Goal: Task Accomplishment & Management: Use online tool/utility

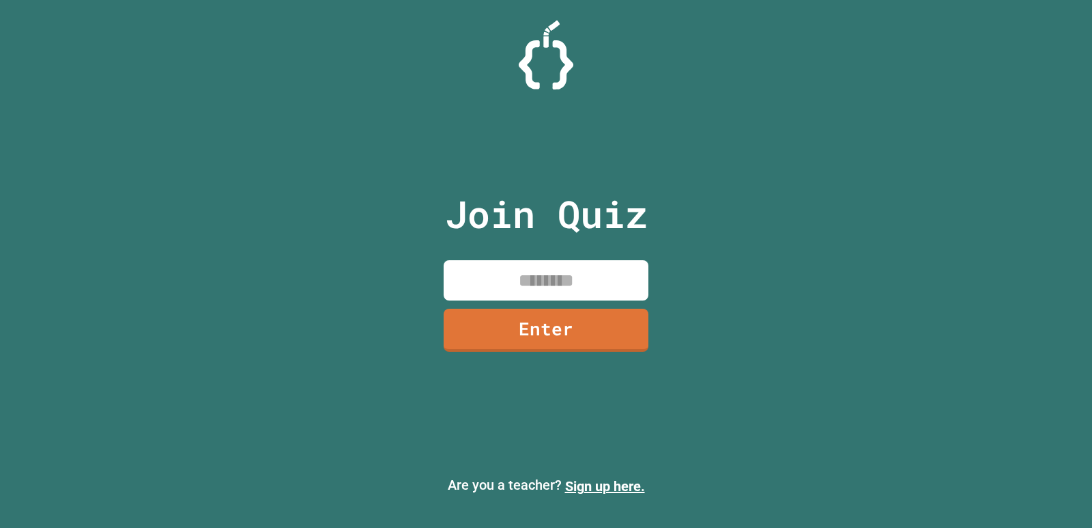
click at [527, 278] on input at bounding box center [546, 280] width 205 height 40
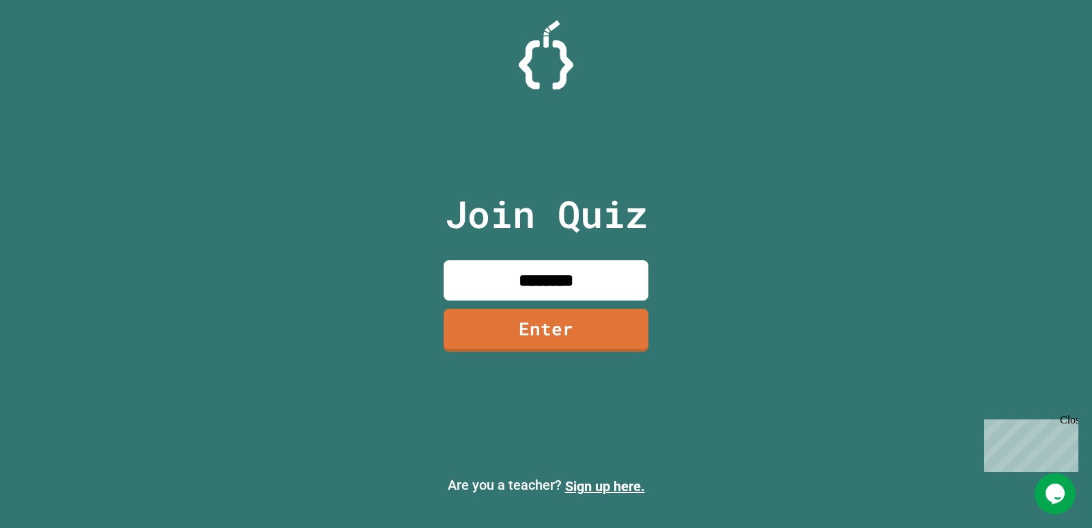
type input "********"
click at [639, 319] on div "Join Quiz ******** Enter" at bounding box center [546, 263] width 230 height 459
click at [621, 318] on link "Enter" at bounding box center [545, 328] width 201 height 45
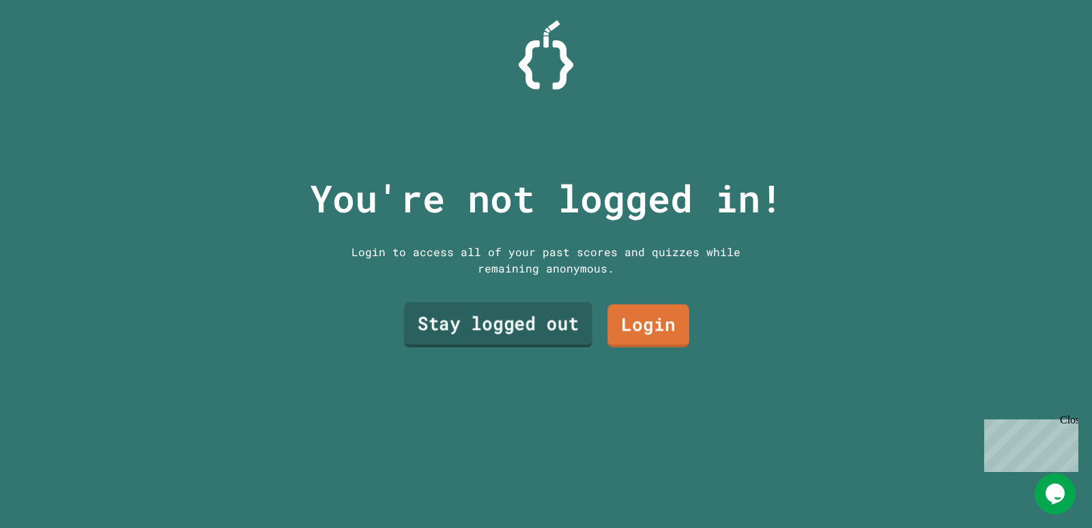
click at [554, 313] on link "Stay logged out" at bounding box center [498, 324] width 188 height 45
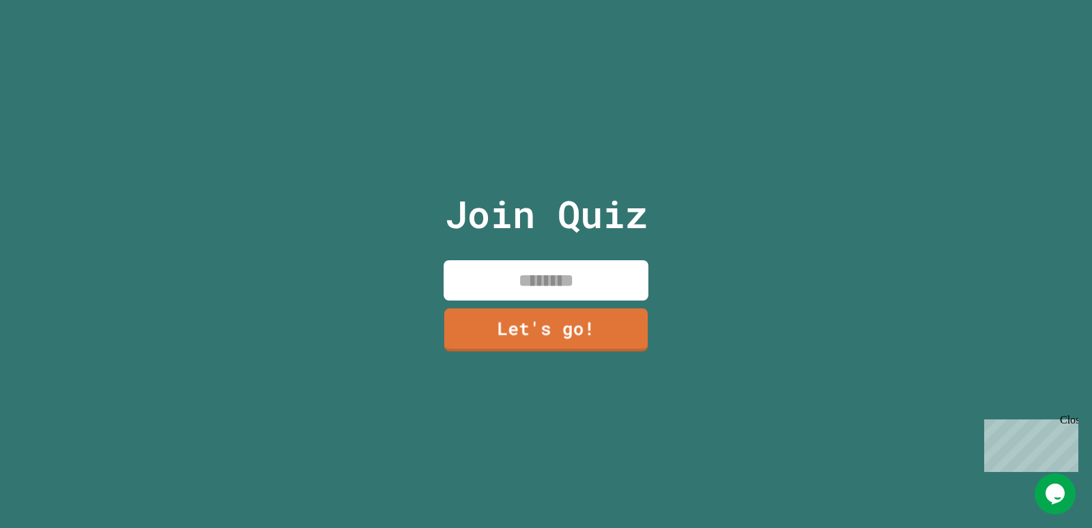
click at [587, 280] on input at bounding box center [546, 280] width 205 height 40
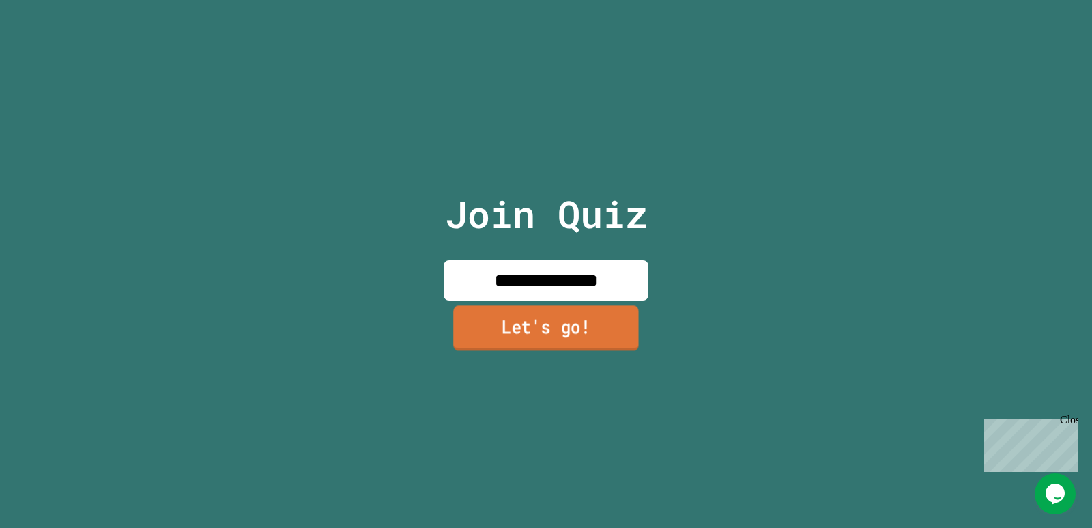
type input "**********"
click at [596, 324] on link "Let's go!" at bounding box center [546, 327] width 186 height 45
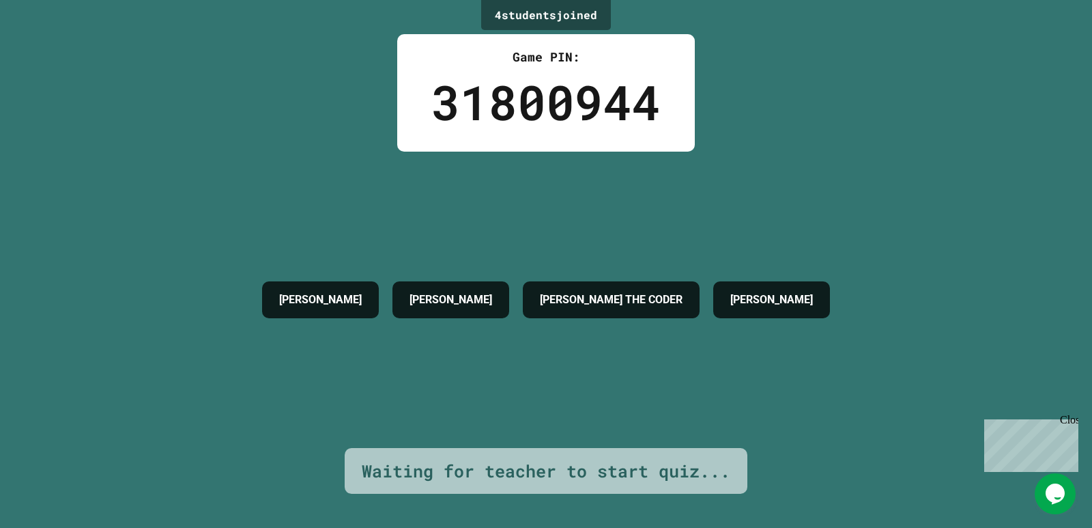
click at [1048, 494] on icon "Chat widget" at bounding box center [1054, 493] width 19 height 20
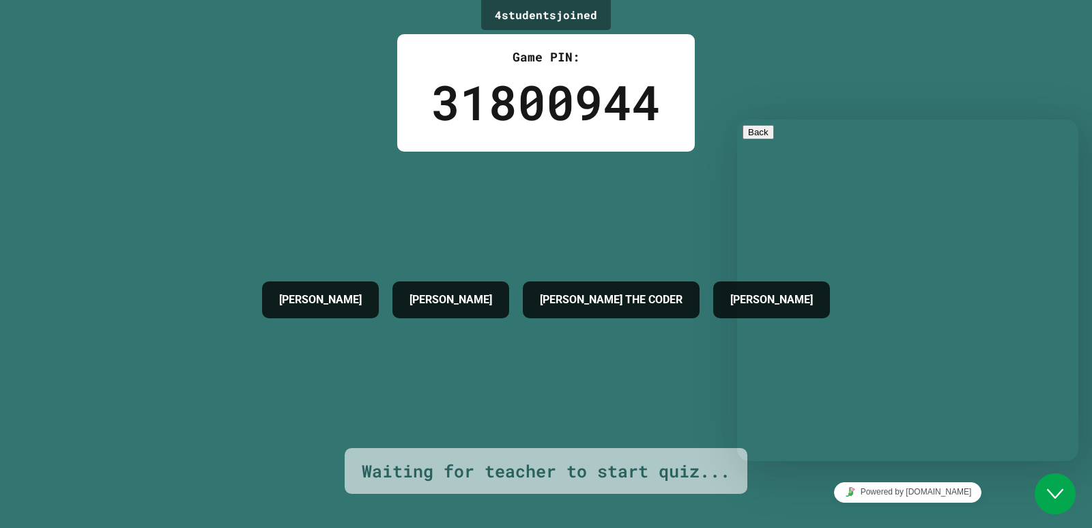
click at [654, 339] on div "[PERSON_NAME] [PERSON_NAME] THE [PERSON_NAME]" at bounding box center [545, 299] width 581 height 296
click at [898, 59] on div "4 student s joined Game PIN: 31800944 [PERSON_NAME] [PERSON_NAME] THE [PERSON_N…" at bounding box center [546, 264] width 1092 height 528
click at [651, 242] on div "[PERSON_NAME] [PERSON_NAME] THE [PERSON_NAME]" at bounding box center [545, 299] width 581 height 296
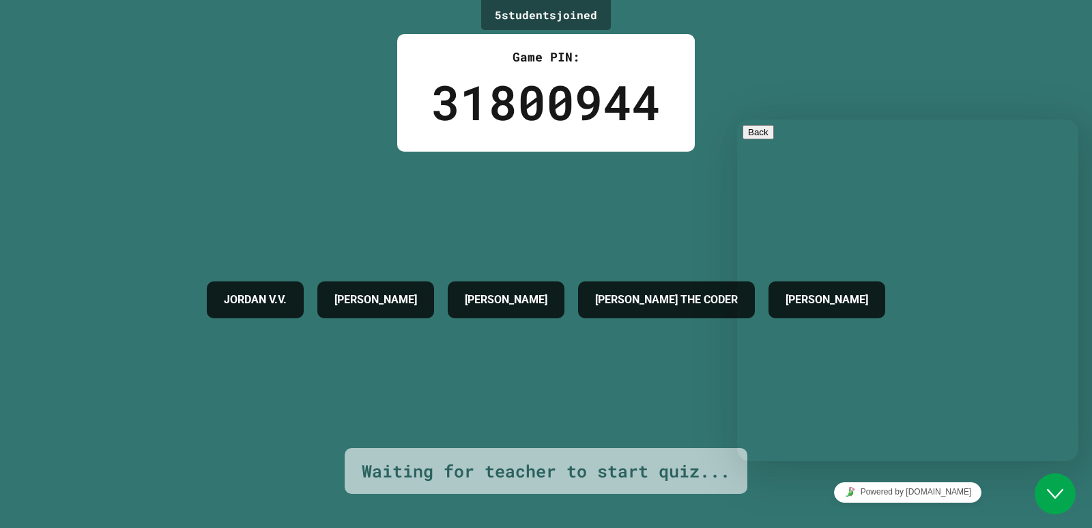
click at [1050, 486] on icon "Close Chat This icon closes the chat window." at bounding box center [1055, 493] width 16 height 16
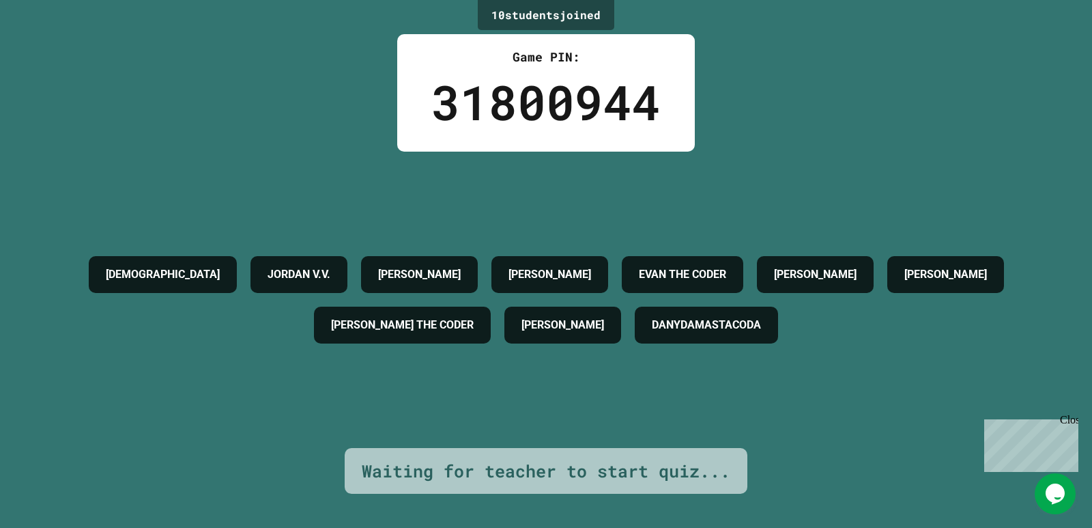
click at [603, 471] on div "Waiting for teacher to start quiz..." at bounding box center [546, 471] width 369 height 26
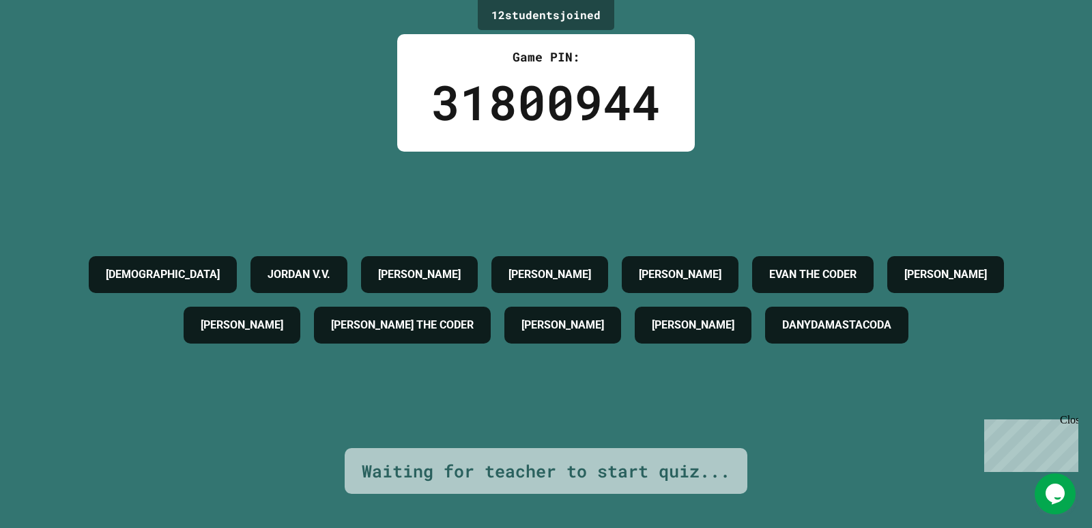
click at [1061, 475] on button "Opens Chat This icon Opens the chat window." at bounding box center [1055, 493] width 41 height 41
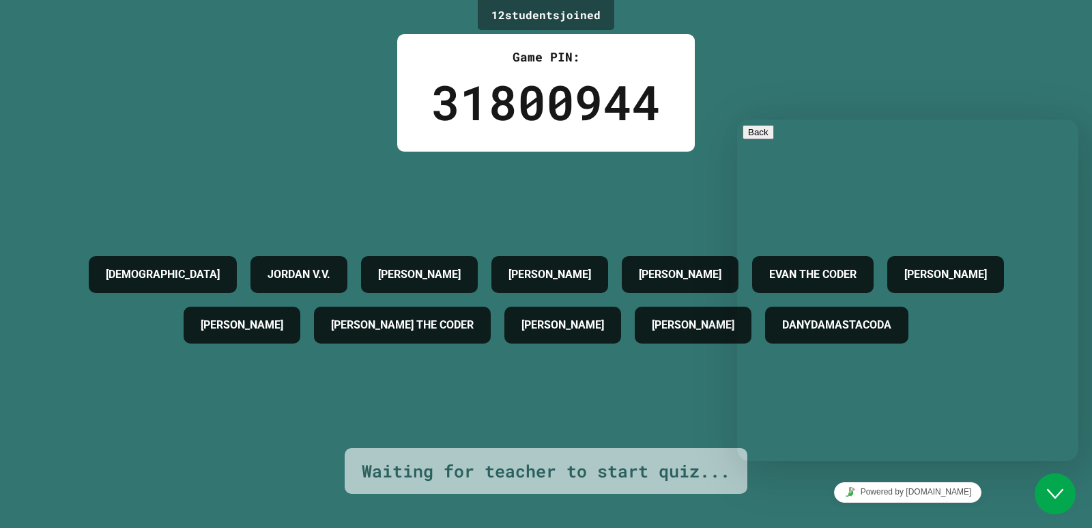
click at [1040, 495] on div "Close Chat This icon closes the chat window." at bounding box center [1055, 493] width 41 height 16
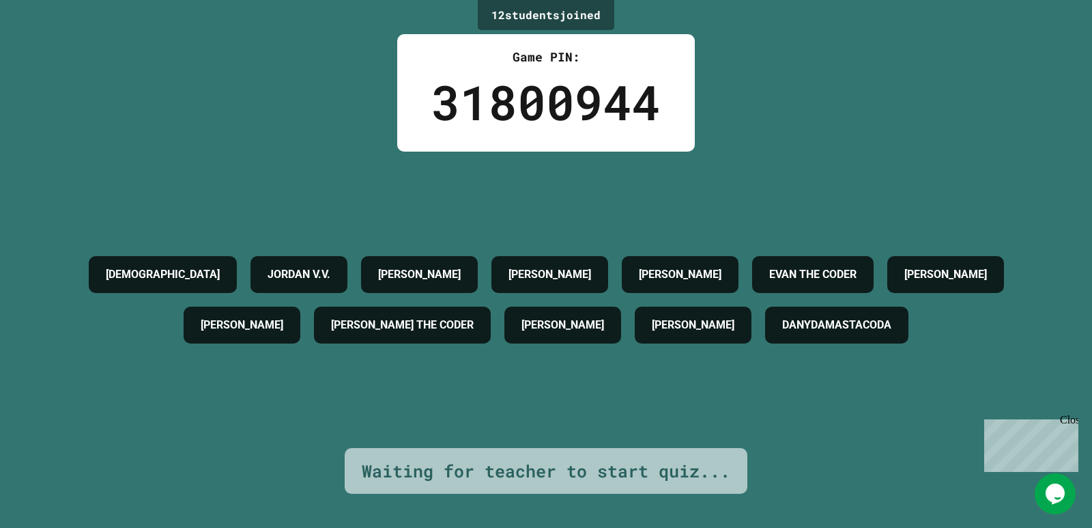
click at [1056, 497] on icon "Opens Chat This icon Opens the chat window." at bounding box center [1055, 493] width 22 height 22
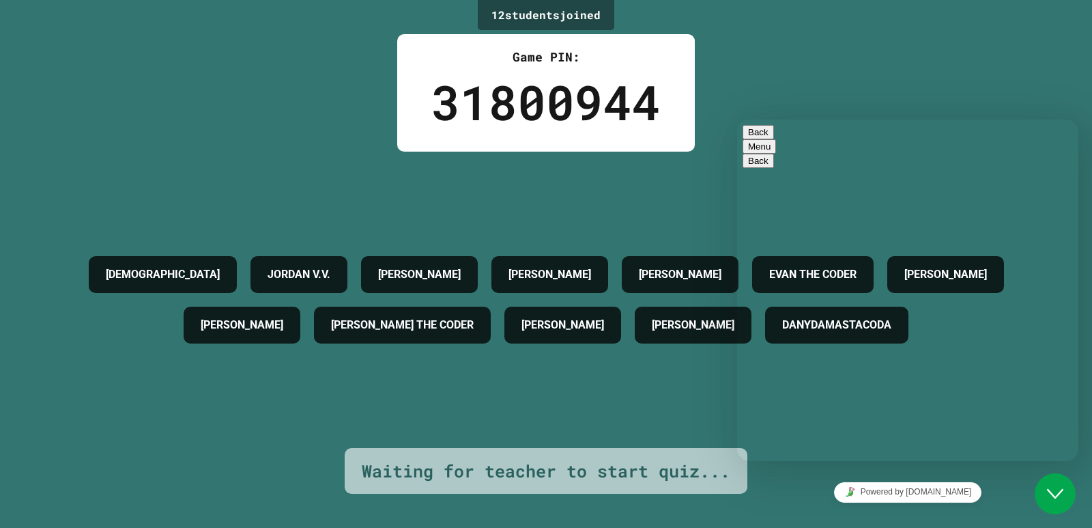
click at [737, 119] on div "Rate this chat Upload File Insert emoji" at bounding box center [737, 119] width 0 height 0
click at [737, 119] on textarea at bounding box center [737, 119] width 0 height 0
type textarea "*"
type textarea "*******"
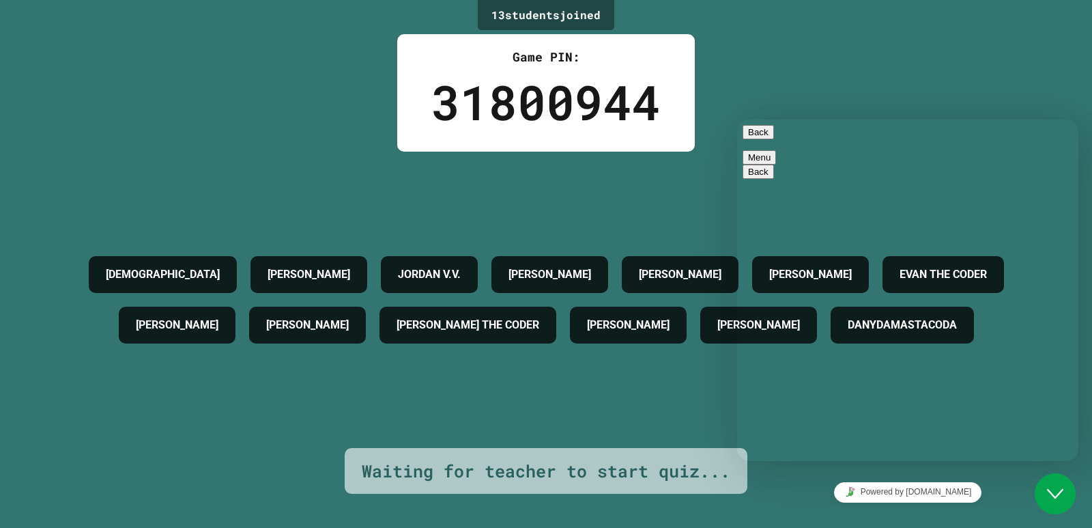
click at [763, 139] on button "Back" at bounding box center [757, 132] width 31 height 14
drag, startPoint x: 1051, startPoint y: 489, endPoint x: 1937, endPoint y: 945, distance: 996.5
click at [1051, 489] on icon "Close Chat This icon closes the chat window." at bounding box center [1055, 493] width 16 height 16
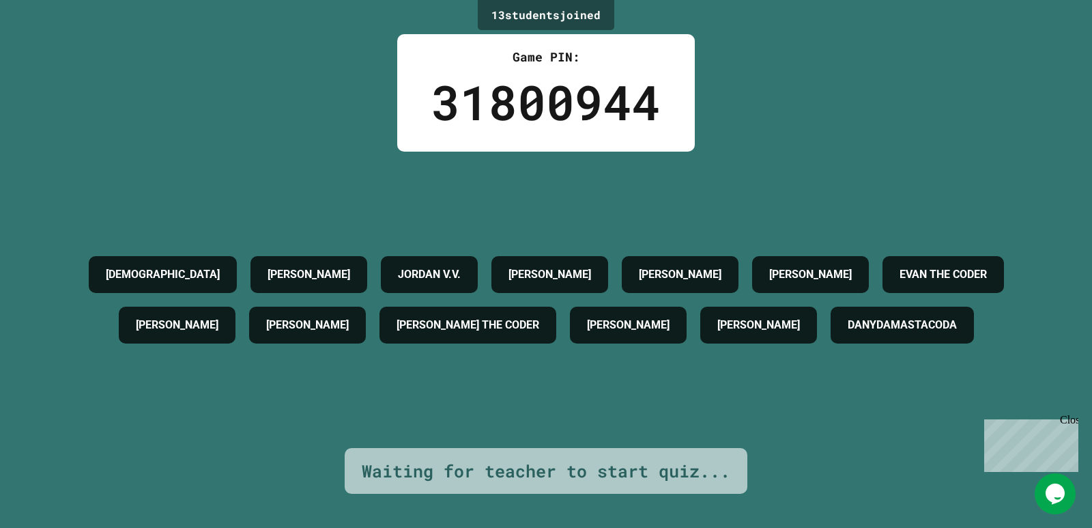
click at [1069, 480] on button "Opens Chat This icon Opens the chat window." at bounding box center [1055, 493] width 41 height 41
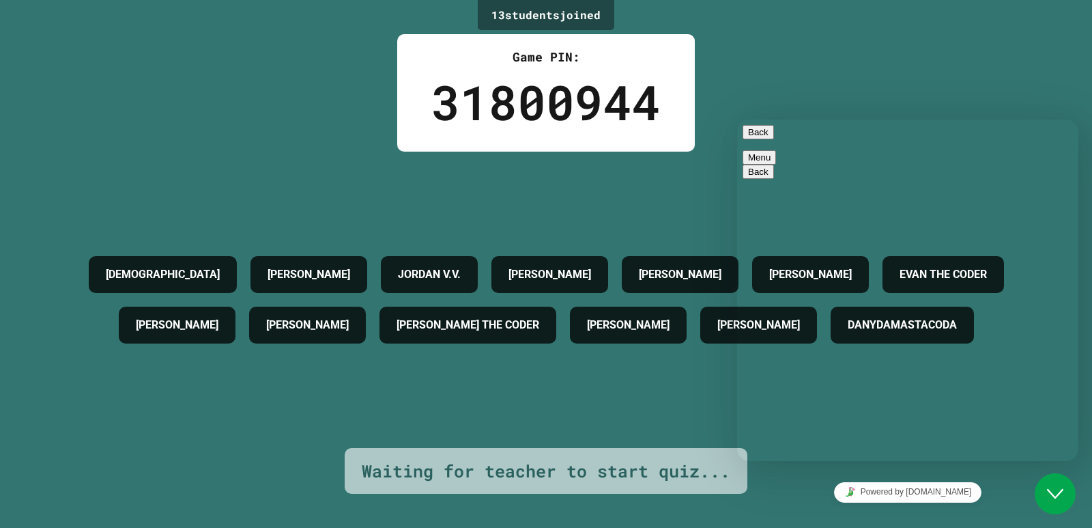
click at [751, 137] on button "Back" at bounding box center [757, 132] width 31 height 14
click at [868, 230] on p "Chat now!" at bounding box center [907, 228] width 330 height 12
click at [776, 150] on button "Menu" at bounding box center [758, 157] width 33 height 14
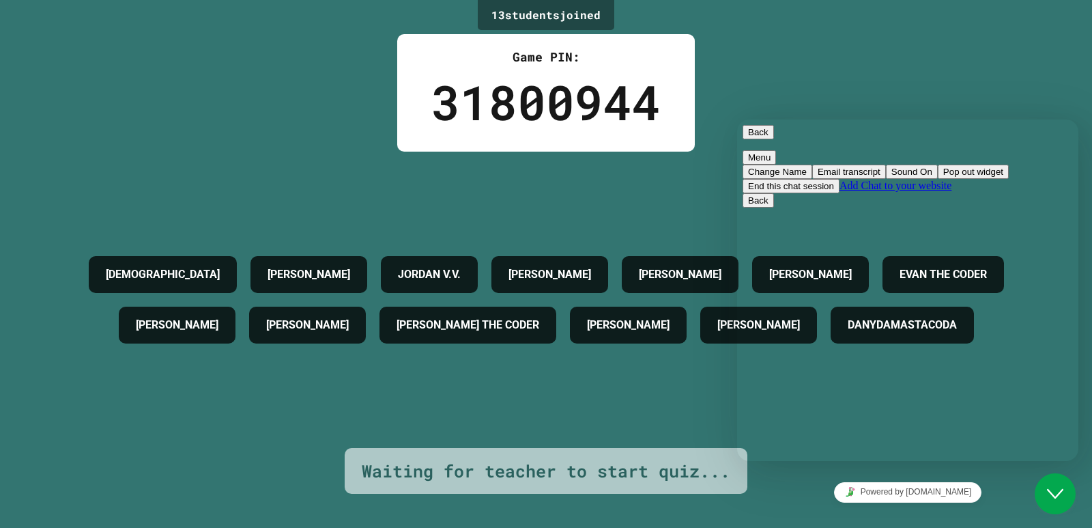
click at [761, 135] on button "Back" at bounding box center [757, 132] width 31 height 14
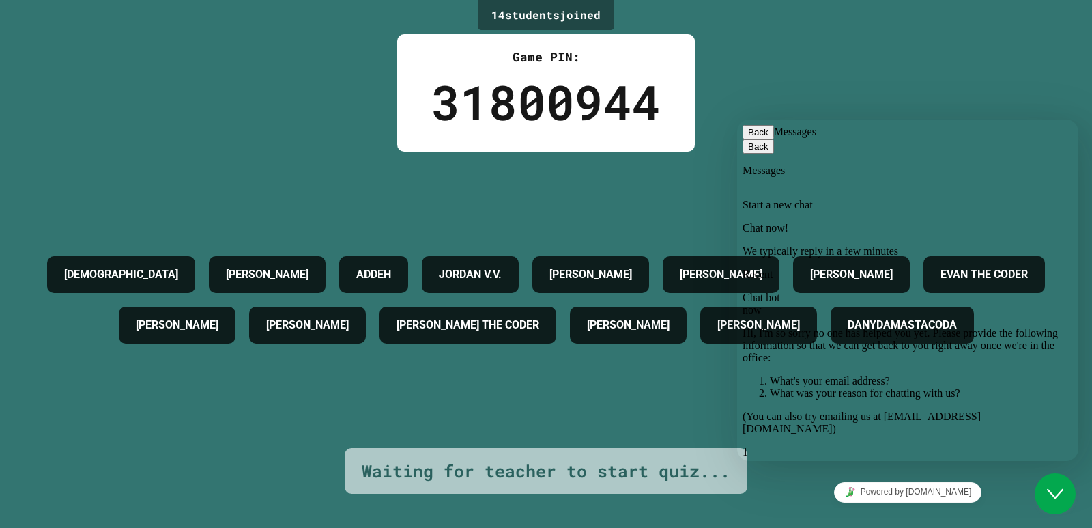
click at [682, 406] on div "UPAASNA [PERSON_NAME] ADDEH [PERSON_NAME] [PERSON_NAME] [PERSON_NAME] THE [PERS…" at bounding box center [546, 299] width 1024 height 296
click at [1026, 387] on li "What was your reason for chatting with us?" at bounding box center [921, 393] width 303 height 12
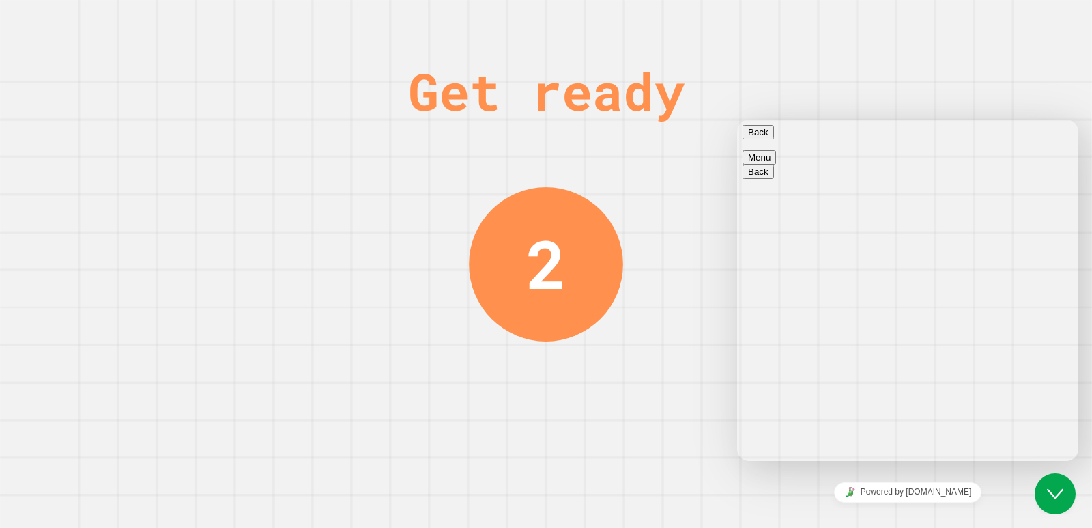
click at [1048, 492] on icon "Close Chat This icon closes the chat window." at bounding box center [1055, 493] width 16 height 16
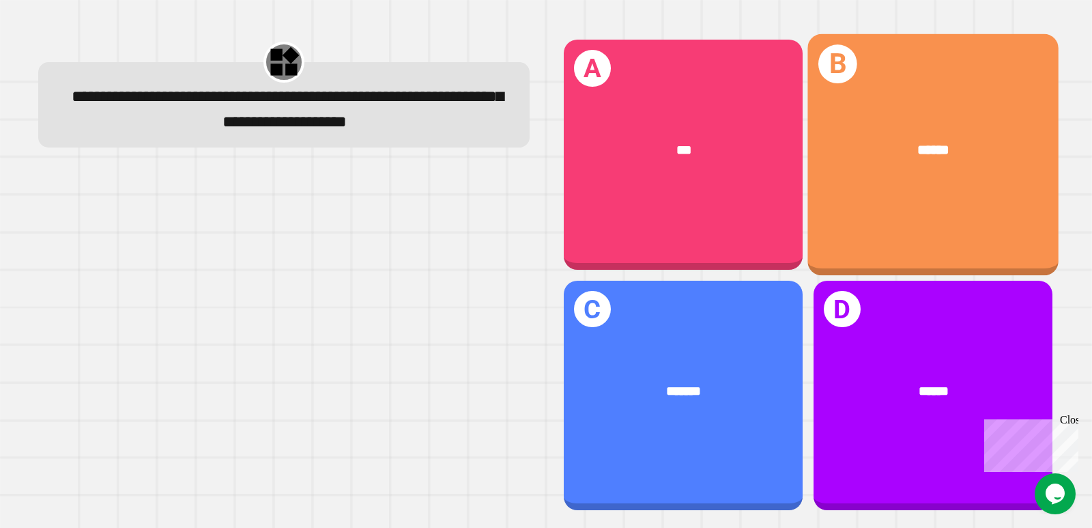
click at [843, 207] on div "B ******" at bounding box center [932, 154] width 251 height 241
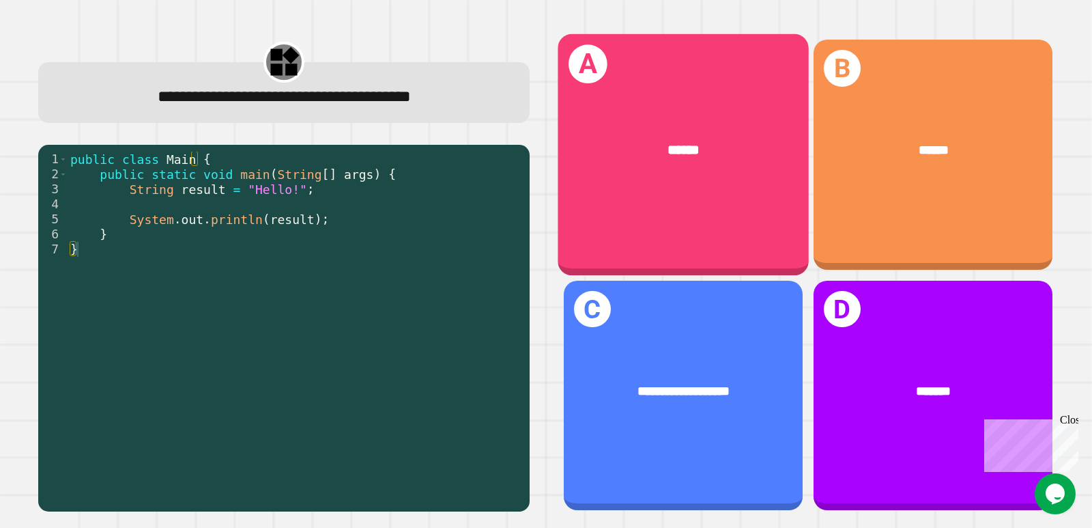
click at [699, 204] on div "A ******" at bounding box center [683, 154] width 251 height 241
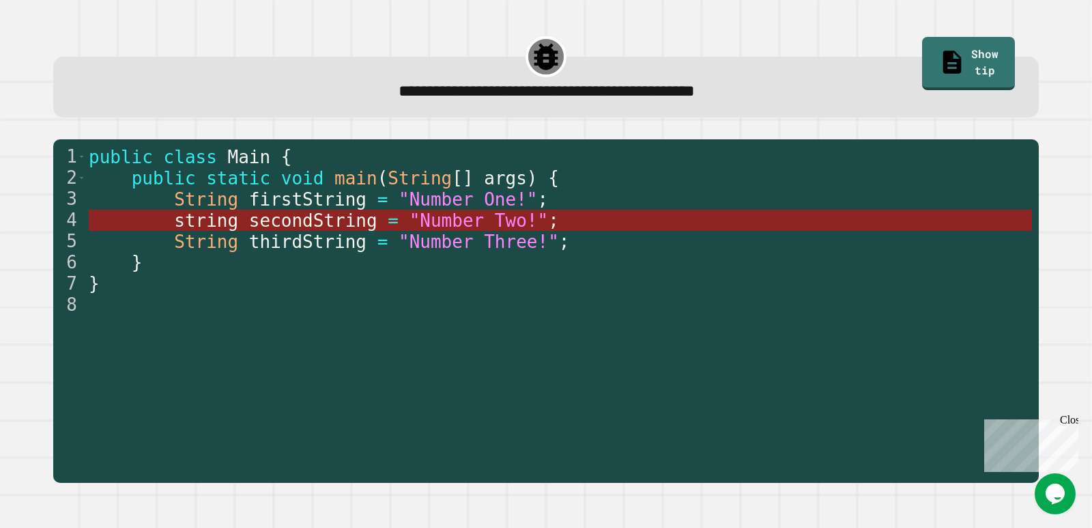
click at [442, 218] on span ""Number Two!"" at bounding box center [478, 220] width 139 height 20
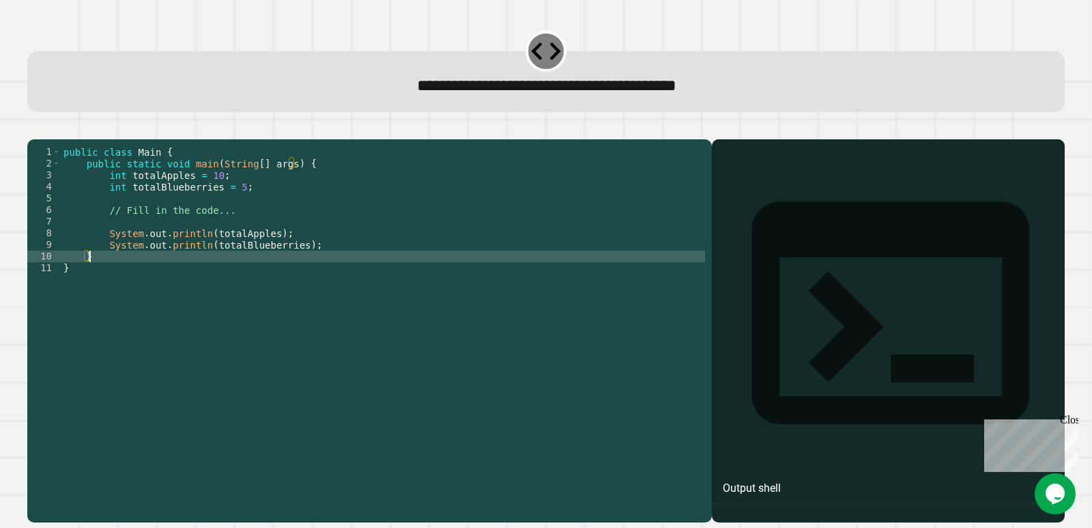
click at [285, 275] on div "public class Main { public static void main ( String [ ] args ) { int totalAppl…" at bounding box center [383, 314] width 644 height 336
click at [287, 268] on div "public class Main { public static void main ( String [ ] args ) { int totalAppl…" at bounding box center [383, 314] width 644 height 336
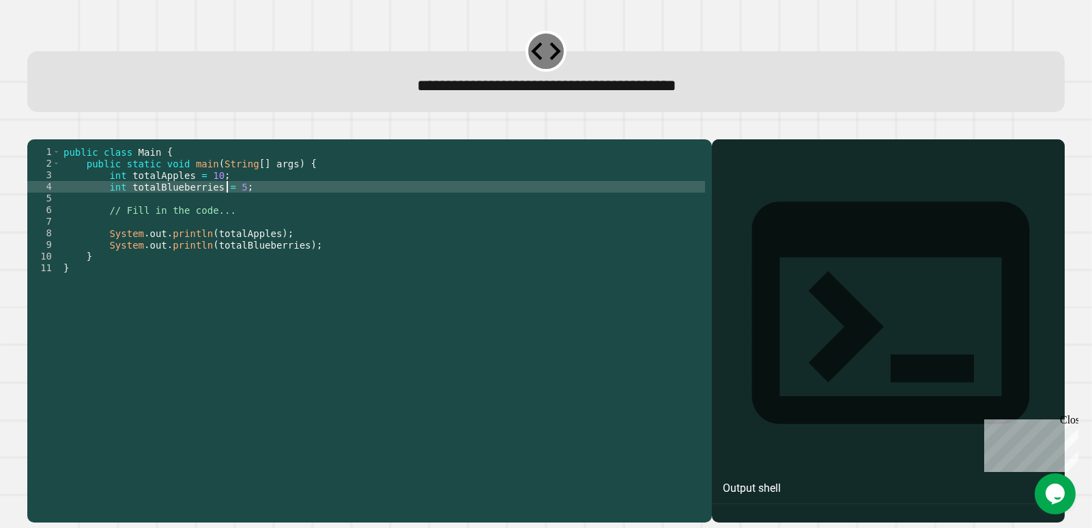
click at [227, 209] on div "public class Main { public static void main ( String [ ] args ) { int totalAppl…" at bounding box center [383, 314] width 644 height 336
click at [229, 204] on div "public class Main { public static void main ( String [ ] args ) { int totalAppl…" at bounding box center [383, 314] width 644 height 336
type textarea "**********"
click at [34, 128] on icon "button" at bounding box center [34, 128] width 0 height 0
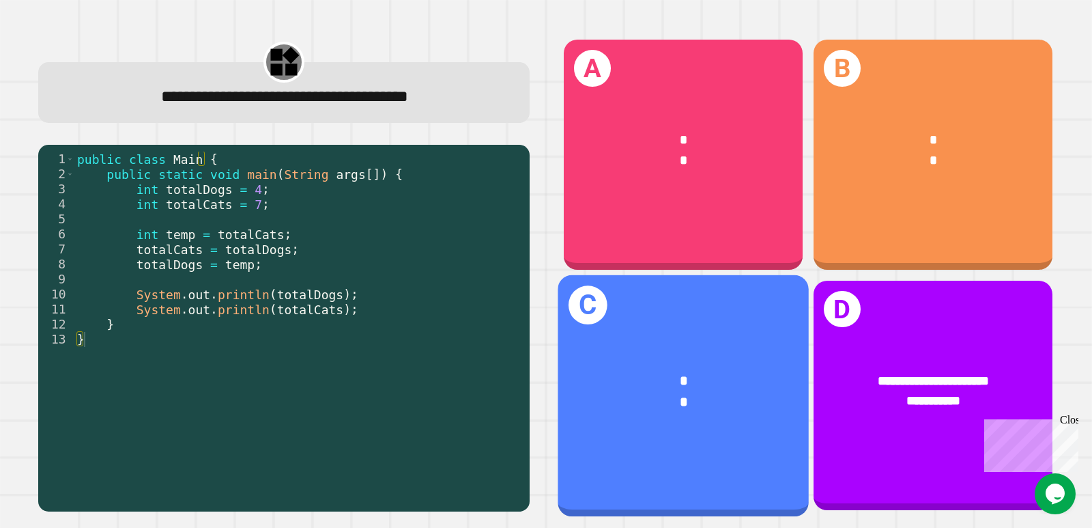
click at [722, 349] on div "* *" at bounding box center [683, 391] width 251 height 97
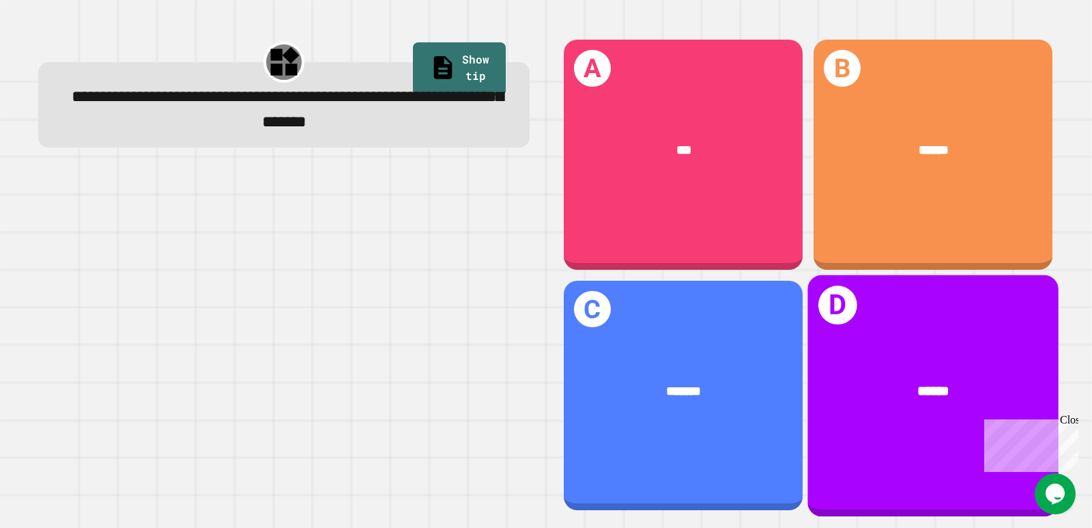
click at [854, 353] on div "******" at bounding box center [932, 391] width 251 height 76
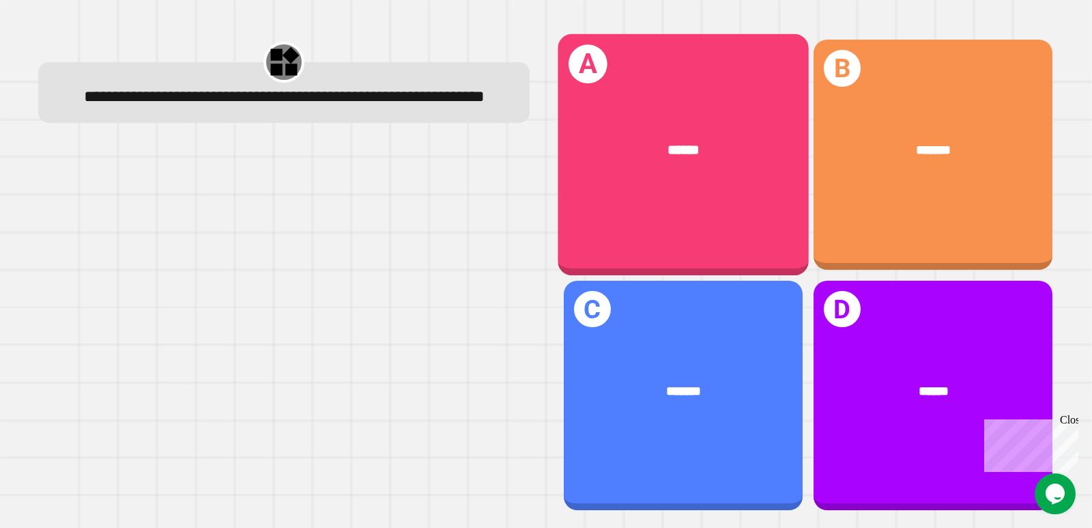
click at [692, 192] on div "A ******" at bounding box center [683, 154] width 251 height 241
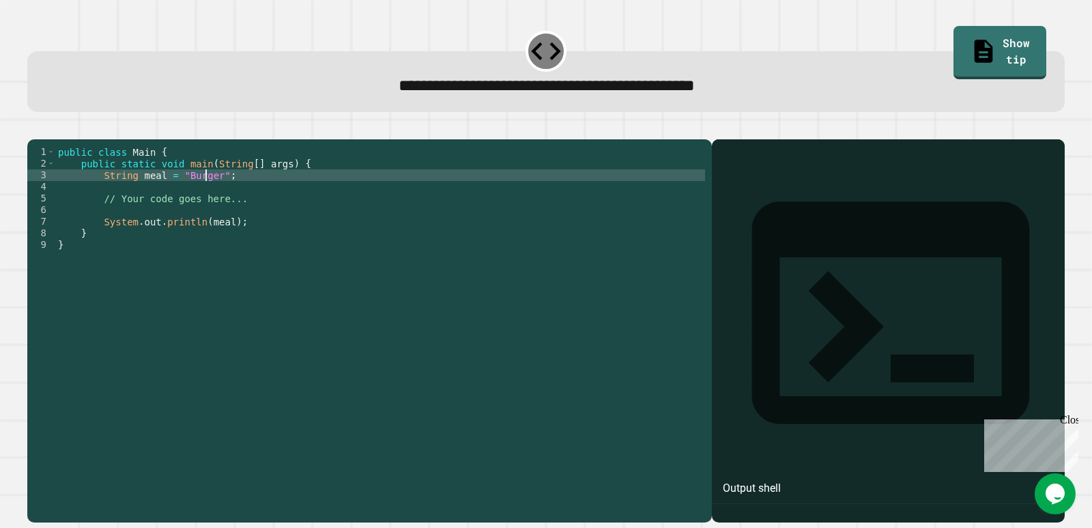
click at [207, 198] on div "public class Main { public static void main ( String [ ] args ) { String meal =…" at bounding box center [380, 314] width 650 height 336
click at [207, 190] on div "public class Main { public static void main ( String [ ] args ) { String meal =…" at bounding box center [380, 314] width 650 height 336
click at [212, 197] on div "public class Main { public static void main ( String [ ] args ) { String meal =…" at bounding box center [380, 314] width 650 height 336
type textarea "**********"
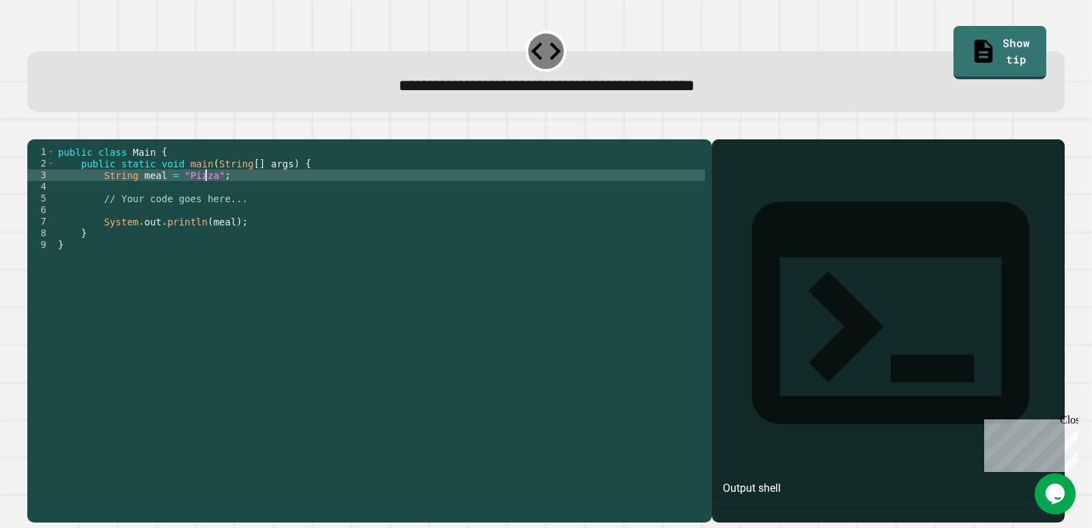
click at [34, 128] on icon "button" at bounding box center [34, 128] width 0 height 0
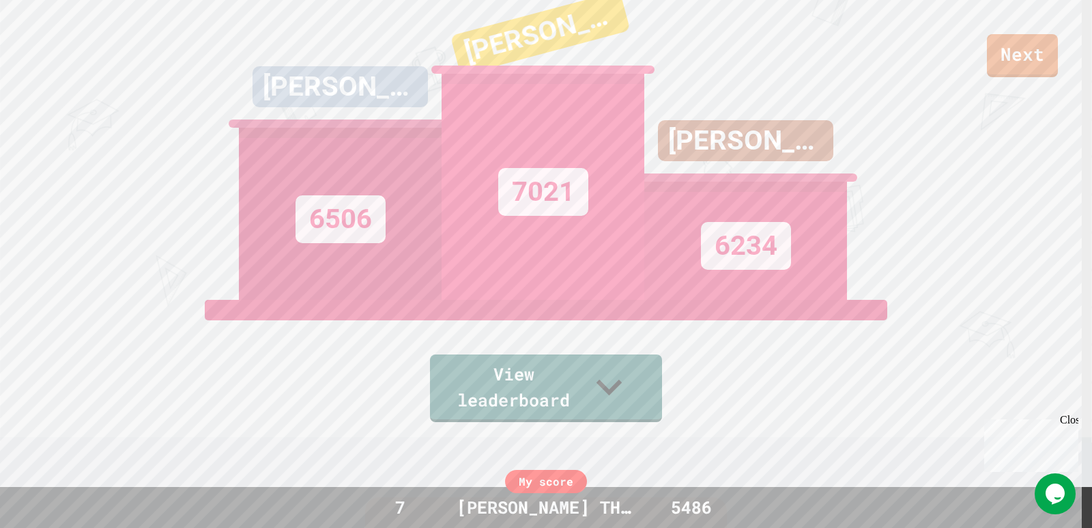
scroll to position [0, 0]
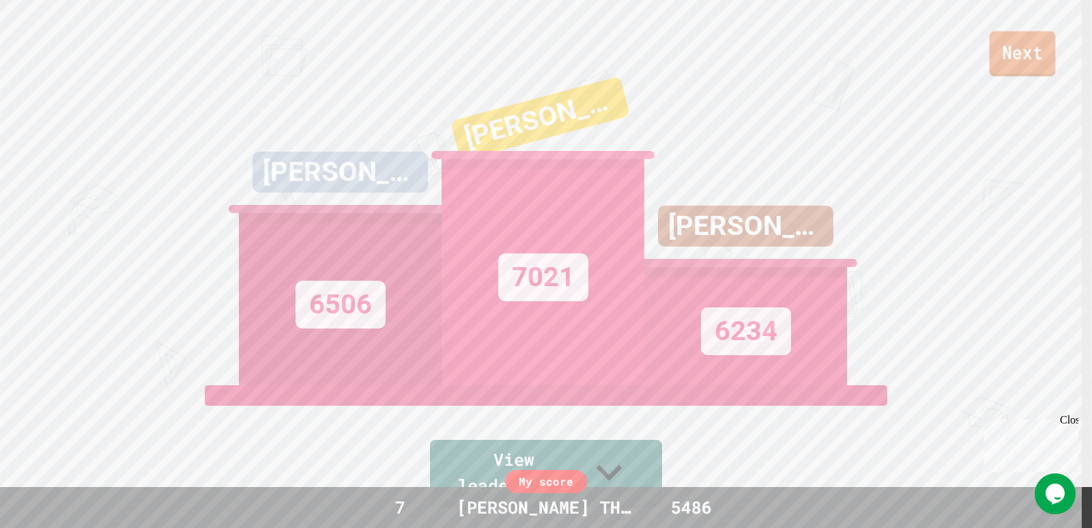
click at [996, 36] on link "Next" at bounding box center [1023, 53] width 66 height 45
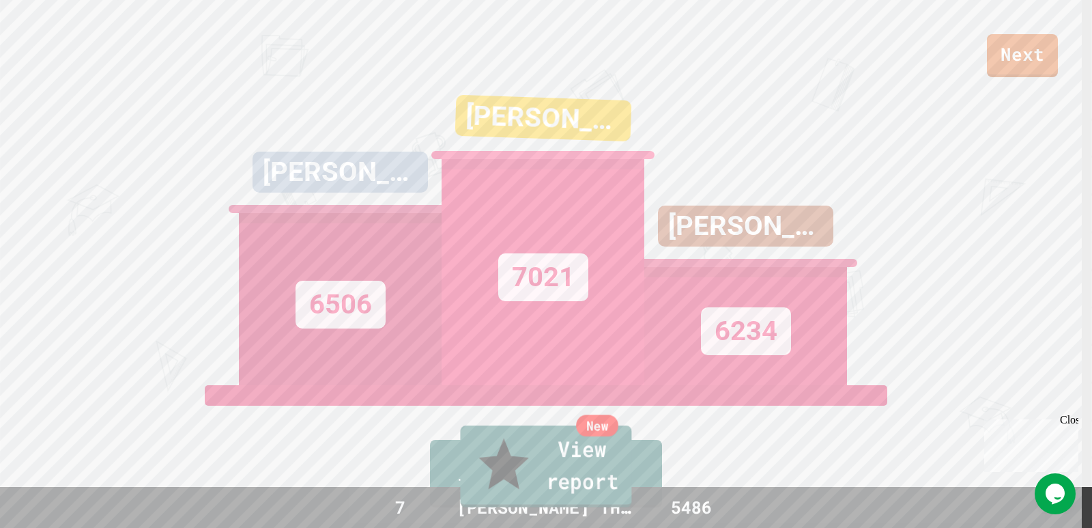
click at [611, 436] on div "New" at bounding box center [597, 425] width 42 height 22
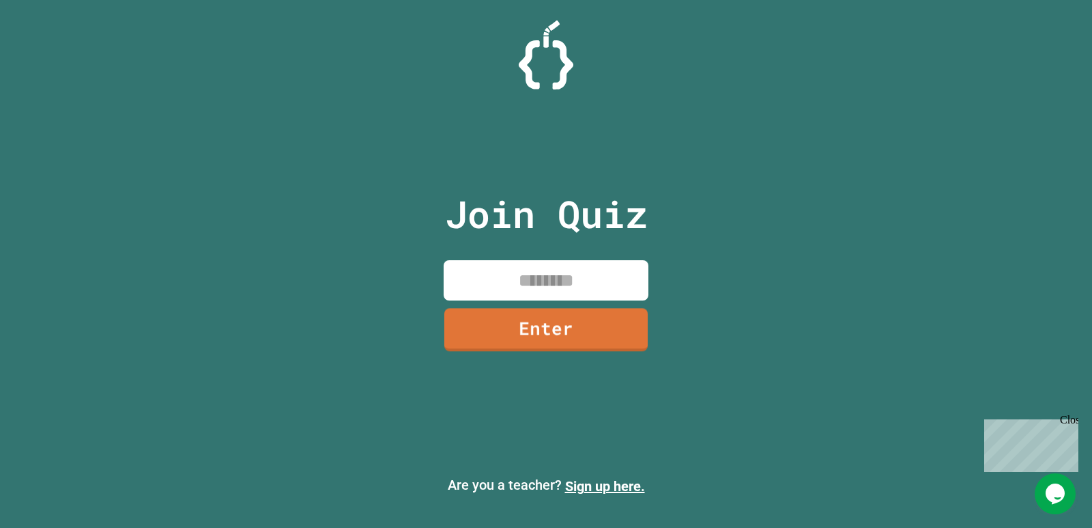
click at [496, 283] on input at bounding box center [546, 280] width 205 height 40
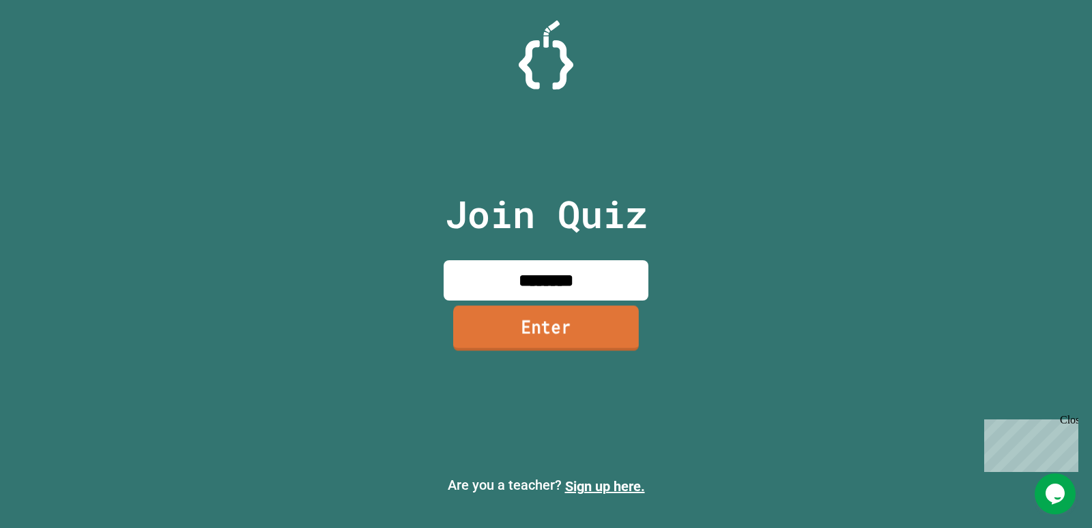
type input "********"
click at [581, 317] on link "Enter" at bounding box center [545, 328] width 203 height 45
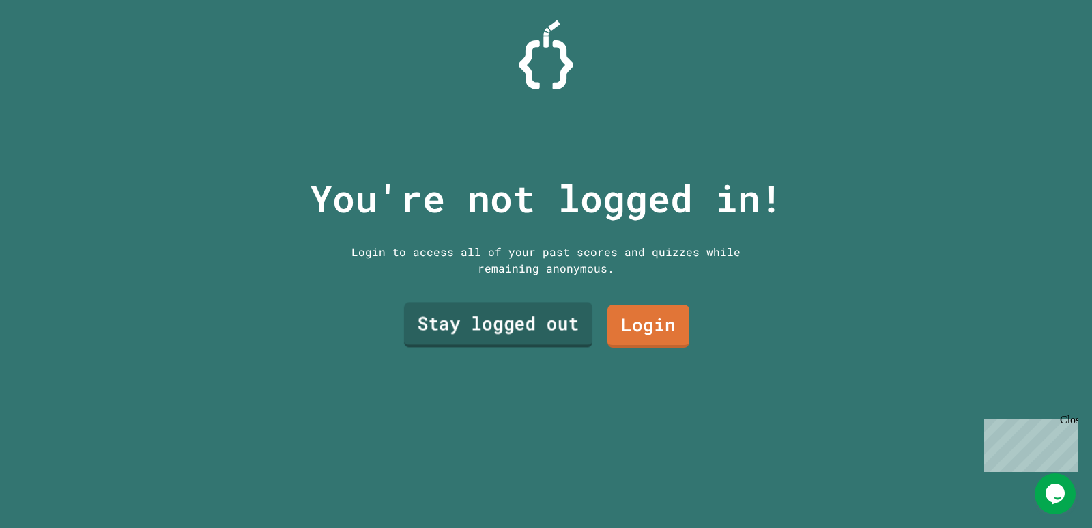
click at [553, 312] on link "Stay logged out" at bounding box center [498, 324] width 188 height 45
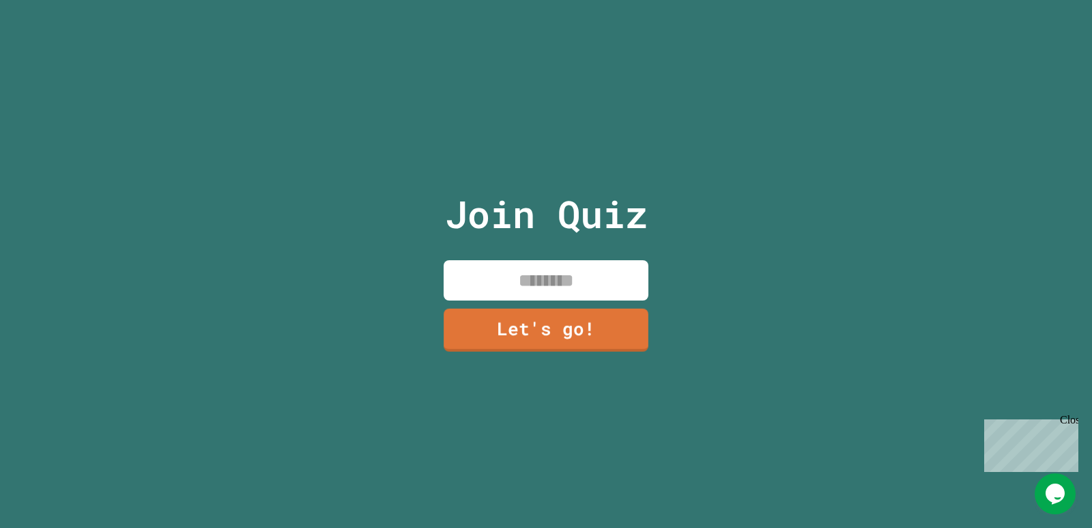
click at [535, 281] on input at bounding box center [546, 280] width 205 height 40
type input "**********"
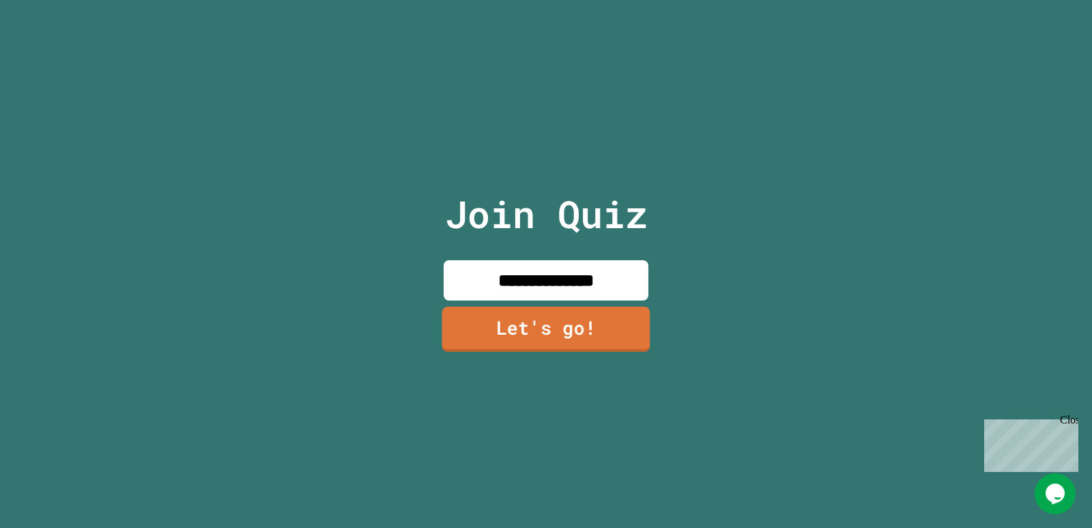
click at [577, 315] on link "Let's go!" at bounding box center [546, 328] width 208 height 45
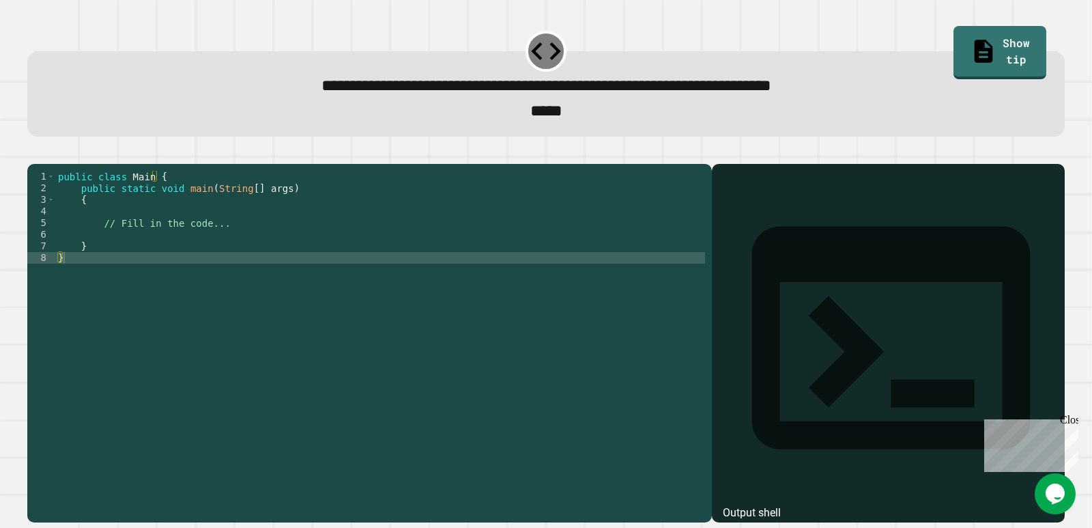
click at [225, 249] on div "public class Main { public static void main ( String [ ] args ) { // Fill in th…" at bounding box center [380, 327] width 650 height 313
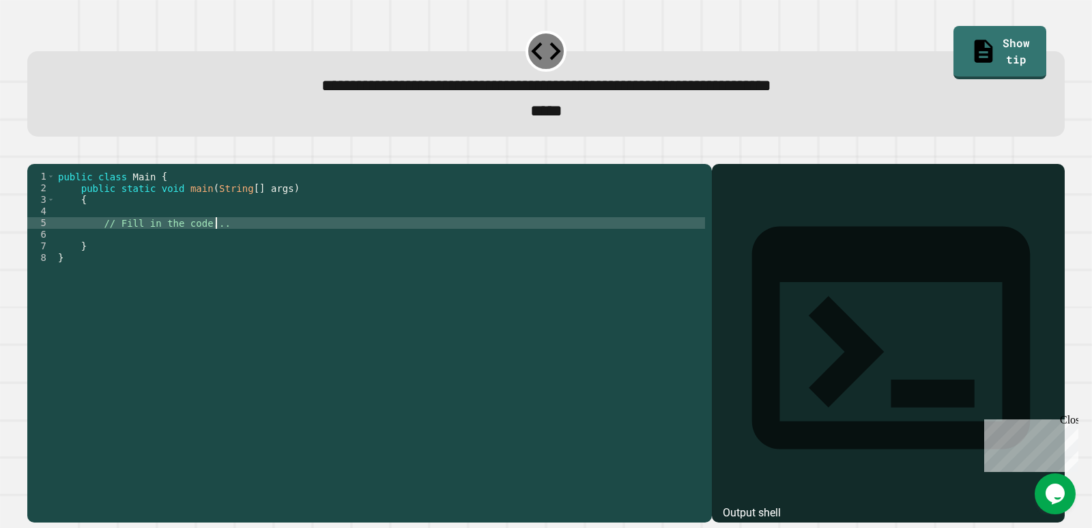
click at [200, 268] on div "public class Main { public static void main ( String [ ] args ) { // Fill in th…" at bounding box center [380, 327] width 650 height 313
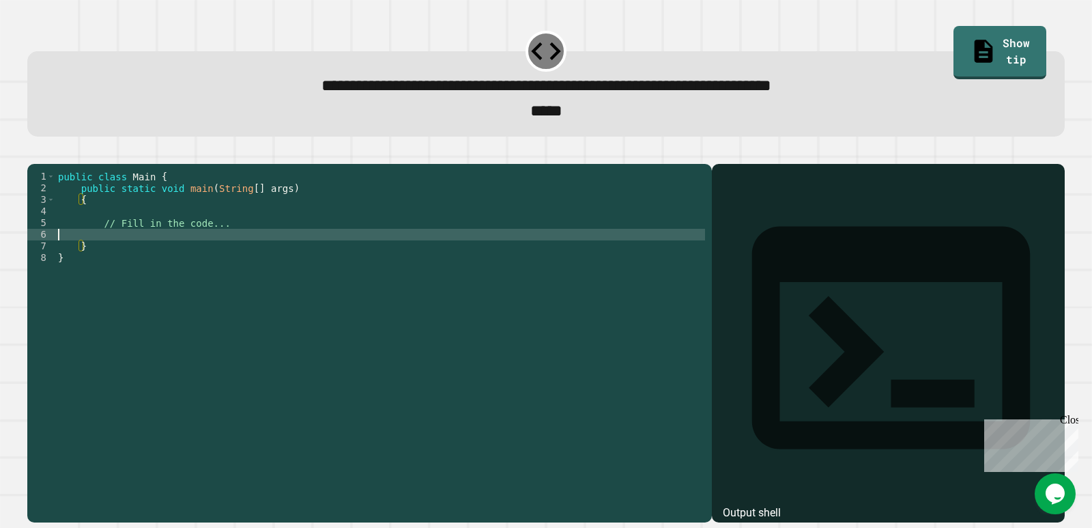
click at [194, 256] on div "public class Main { public static void main ( String [ ] args ) { // Fill in th…" at bounding box center [380, 327] width 650 height 313
type textarea "**********"
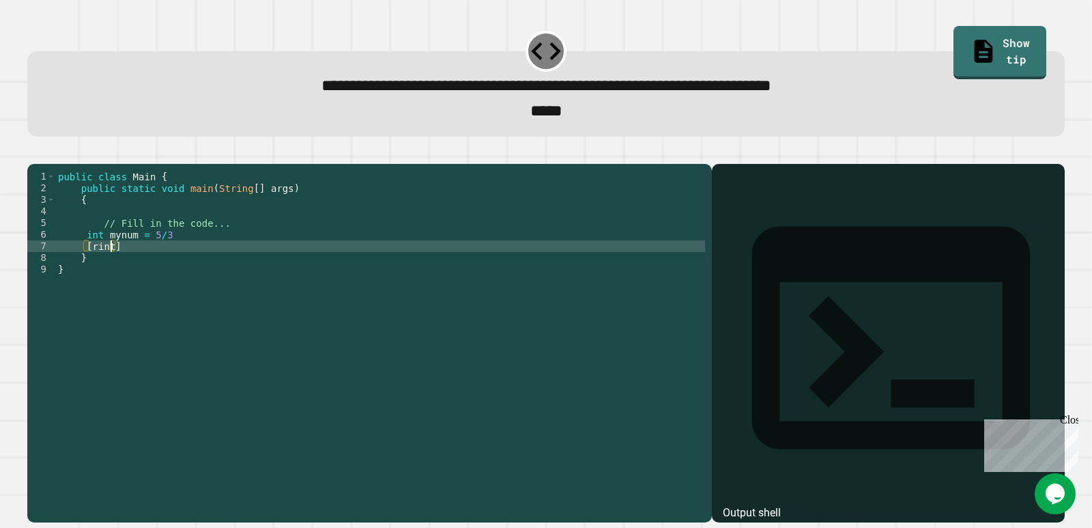
scroll to position [0, 3]
type textarea "**"
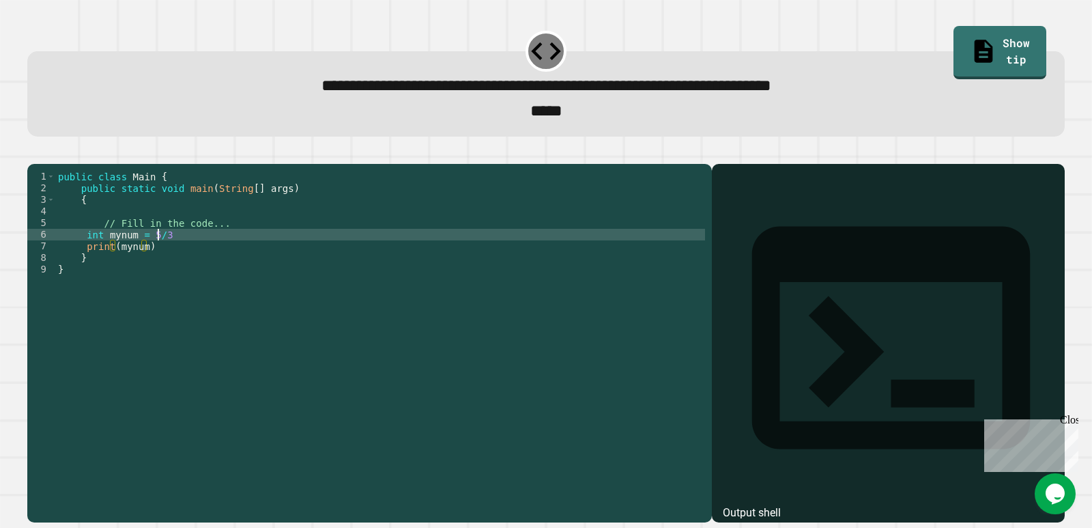
click at [158, 255] on div "public class Main { public static void main ( String [ ] args ) { // Fill in th…" at bounding box center [380, 327] width 650 height 313
click at [164, 257] on div "public class Main { public static void main ( String [ ] args ) { // Fill in th…" at bounding box center [380, 327] width 650 height 313
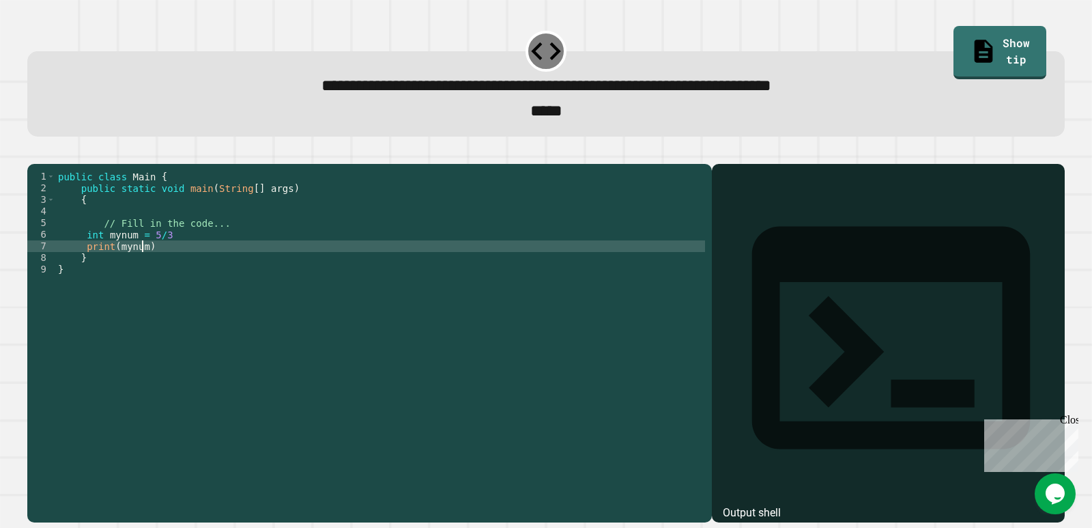
drag, startPoint x: 141, startPoint y: 272, endPoint x: 154, endPoint y: 283, distance: 16.0
click at [142, 272] on div "public class Main { public static void main ( String [ ] args ) { // Fill in th…" at bounding box center [380, 327] width 650 height 313
click at [171, 269] on div "public class Main { public static void main ( String [ ] args ) { // Fill in th…" at bounding box center [380, 327] width 650 height 313
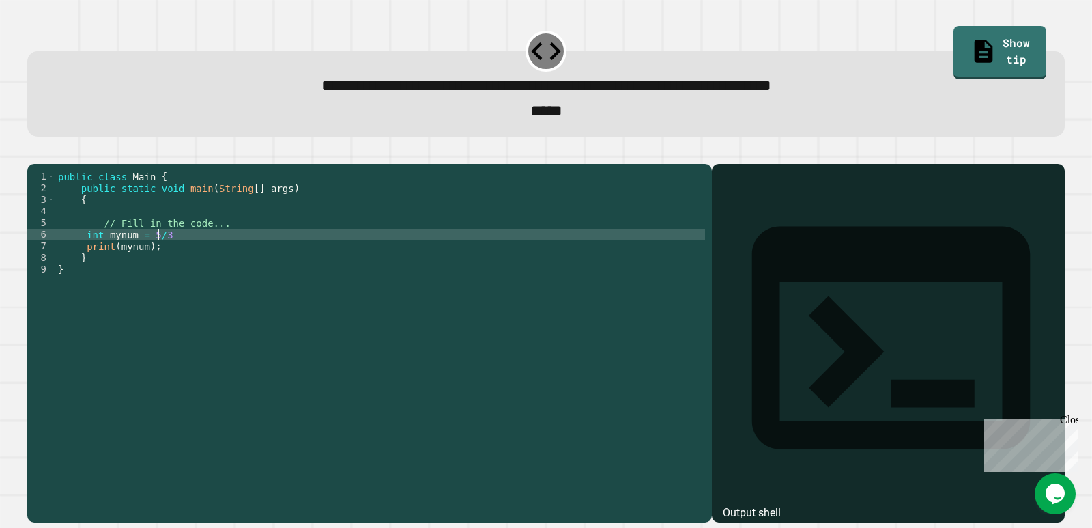
click at [158, 260] on div "public class Main { public static void main ( String [ ] args ) { // Fill in th…" at bounding box center [380, 327] width 650 height 313
click at [97, 258] on div "public class Main { public static void main ( String [ ] args ) { // Fill in th…" at bounding box center [380, 327] width 650 height 313
click at [100, 255] on div "public class Main { public static void main ( String [ ] args ) { // Fill in th…" at bounding box center [380, 327] width 650 height 313
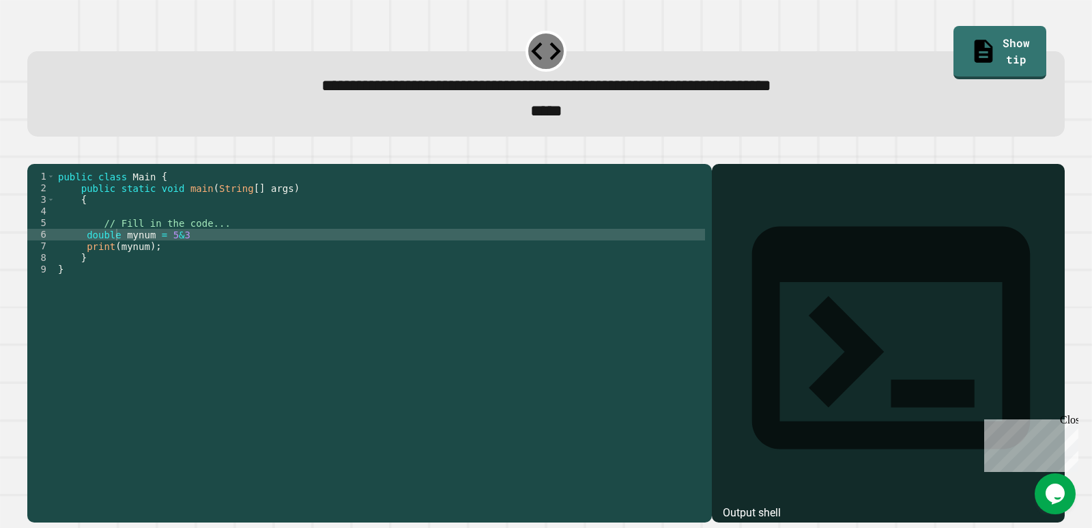
click at [34, 153] on icon "button" at bounding box center [34, 153] width 0 height 0
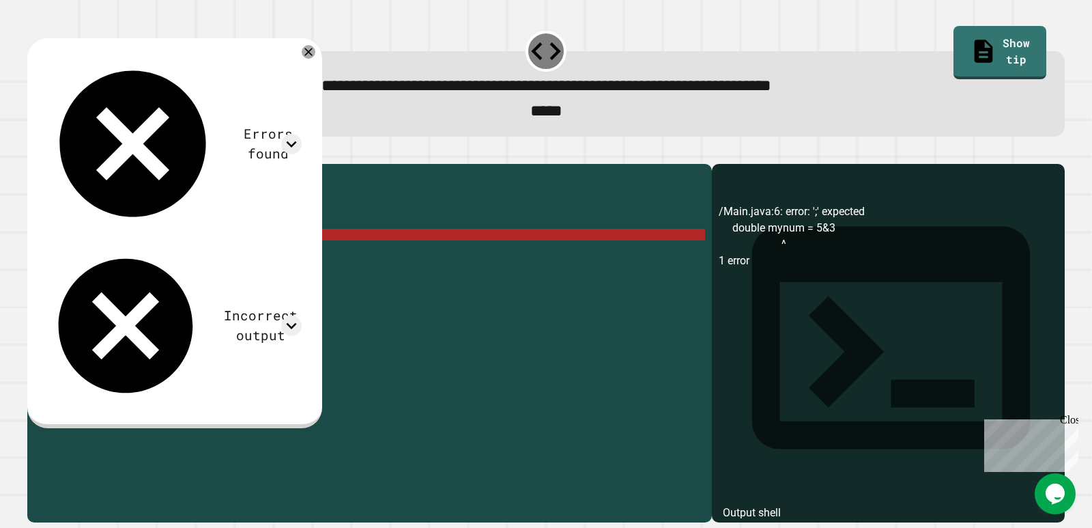
click at [187, 255] on div "public class Main { public static void main ( String [ ] args ) { // Fill in th…" at bounding box center [380, 327] width 650 height 313
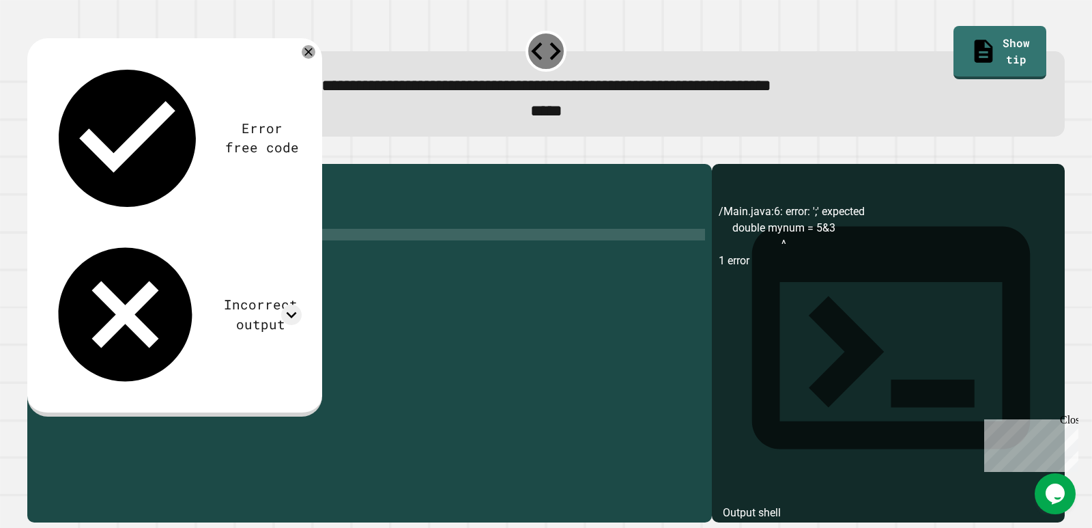
click at [34, 153] on icon "button" at bounding box center [34, 153] width 0 height 0
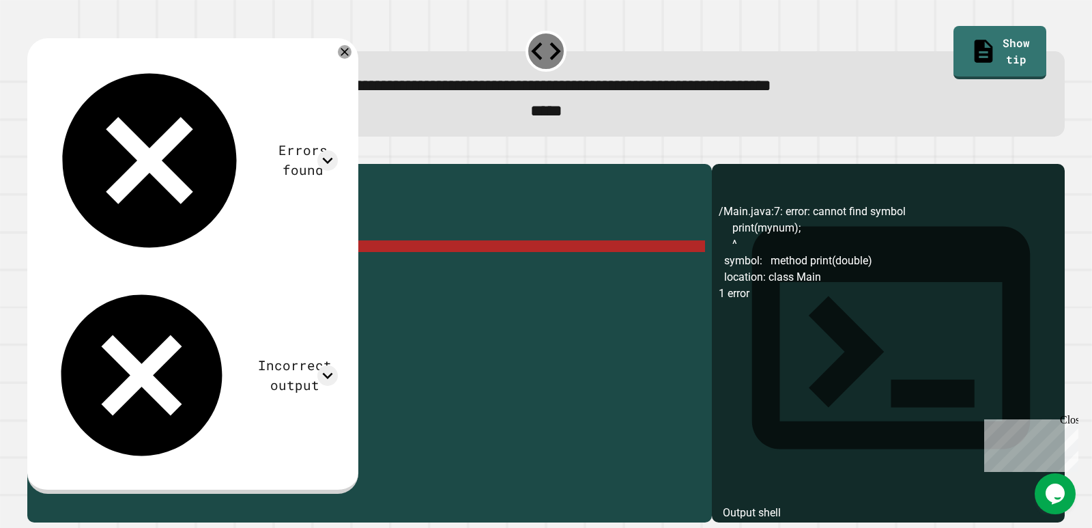
scroll to position [0, 6]
click at [83, 272] on div "public class Main { public static void main ( String [ ] args ) { // Fill in th…" at bounding box center [380, 327] width 650 height 313
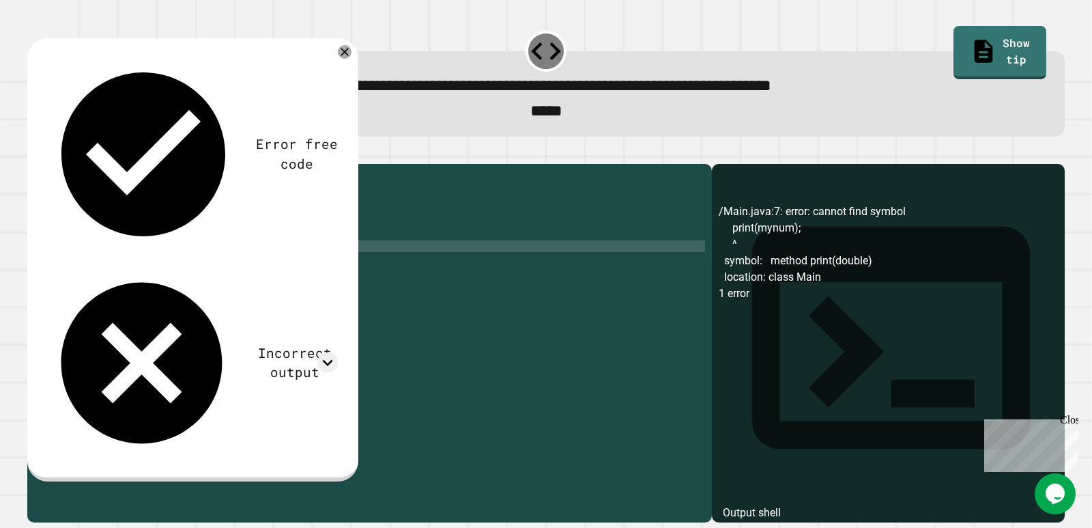
scroll to position [0, 5]
click at [47, 164] on icon "button" at bounding box center [44, 161] width 8 height 10
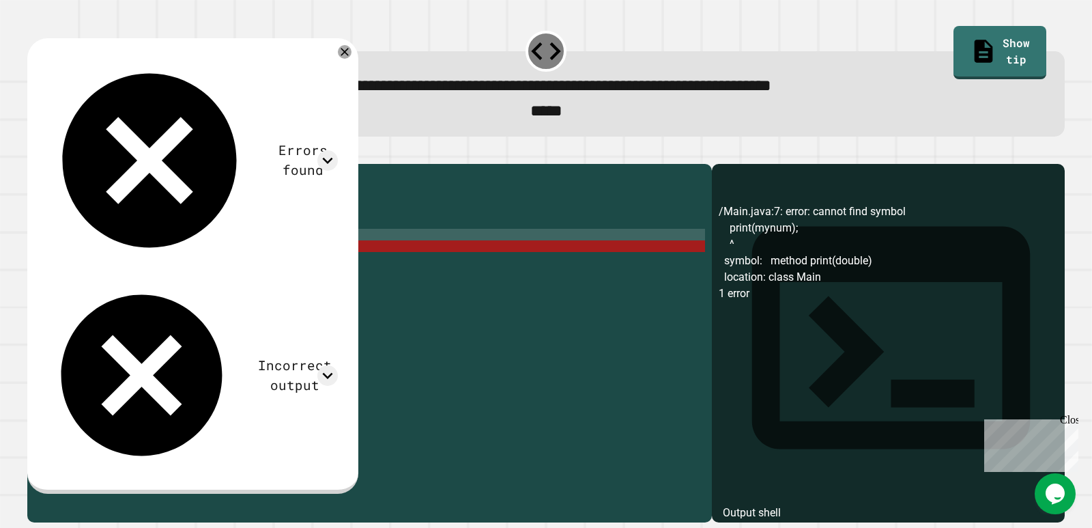
click at [81, 257] on div "public class Main { public static void main ( String [ ] args ) { // Fill in th…" at bounding box center [380, 327] width 650 height 313
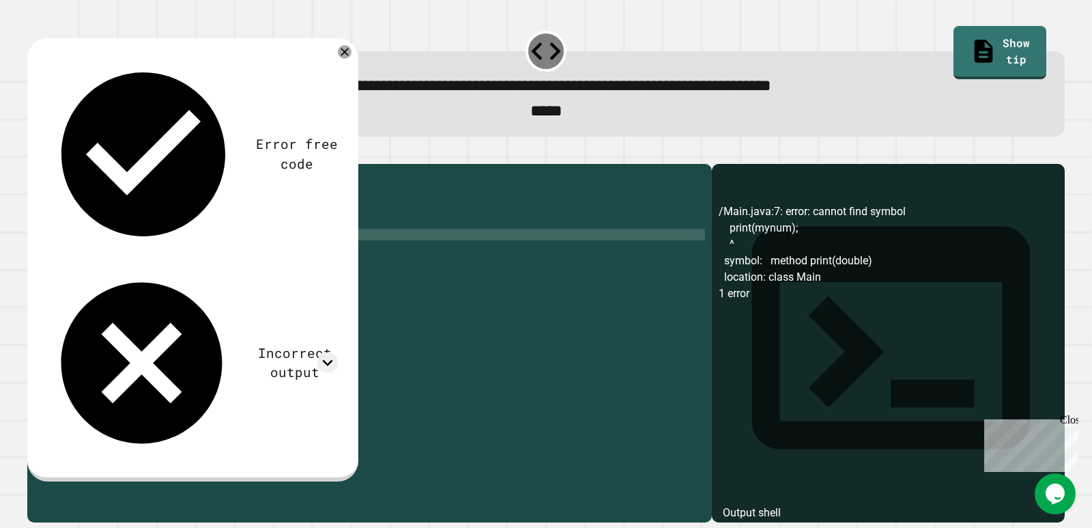
click at [73, 273] on div "public class Main { public static void main ( String [ ] args ) { // Fill in th…" at bounding box center [380, 327] width 650 height 313
click at [45, 165] on icon "button" at bounding box center [44, 161] width 8 height 10
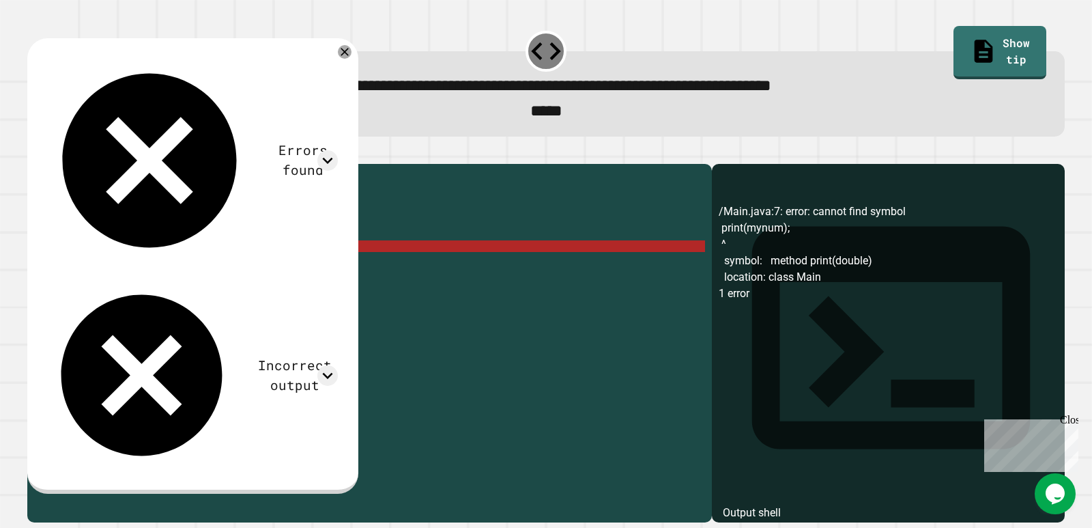
click at [68, 269] on div "public class Main { public static void main ( String [ ] args ) { // Fill in th…" at bounding box center [380, 327] width 650 height 313
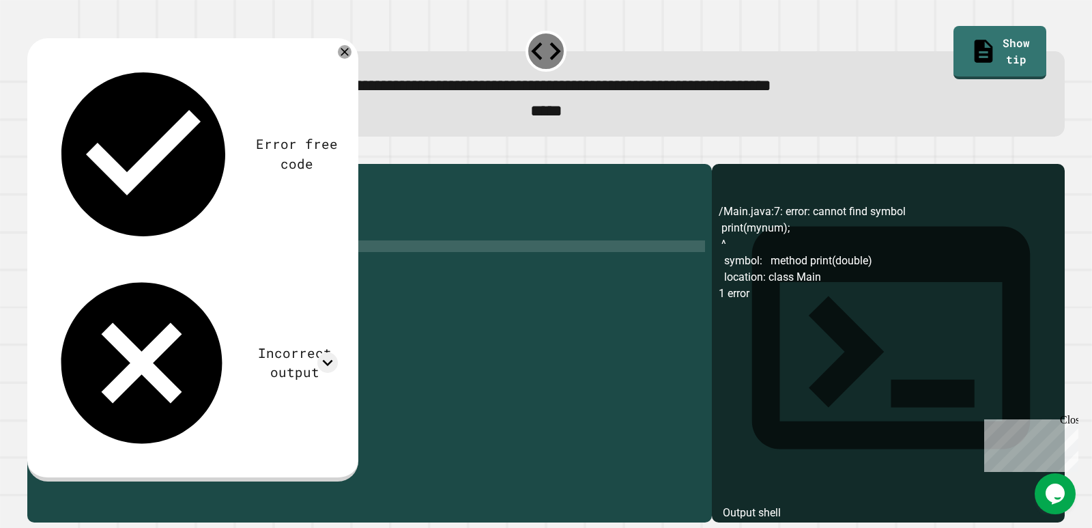
click at [151, 269] on div "public class Main { public static void main ( String [ ] args ) { // Fill in th…" at bounding box center [380, 327] width 650 height 313
click at [34, 153] on button "button" at bounding box center [34, 153] width 0 height 0
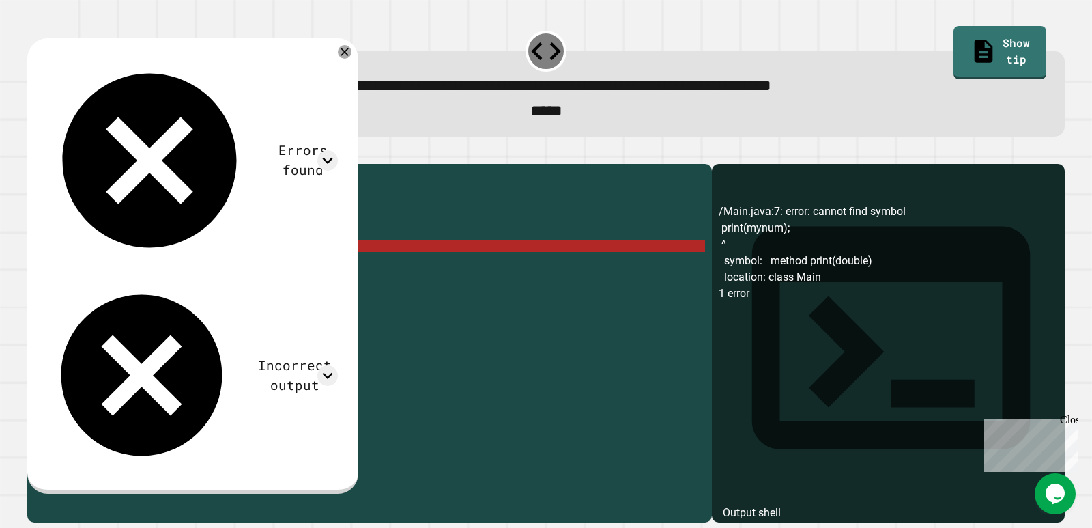
click at [135, 270] on div "public class Main { public static void main ( String [ ] args ) { // Fill in th…" at bounding box center [380, 327] width 650 height 313
click at [172, 264] on div "public class Main { public static void main ( String [ ] args ) { // Fill in th…" at bounding box center [380, 327] width 650 height 313
click at [172, 252] on div "public class Main { public static void main ( String [ ] args ) { // Fill in th…" at bounding box center [380, 327] width 650 height 313
type textarea "**********"
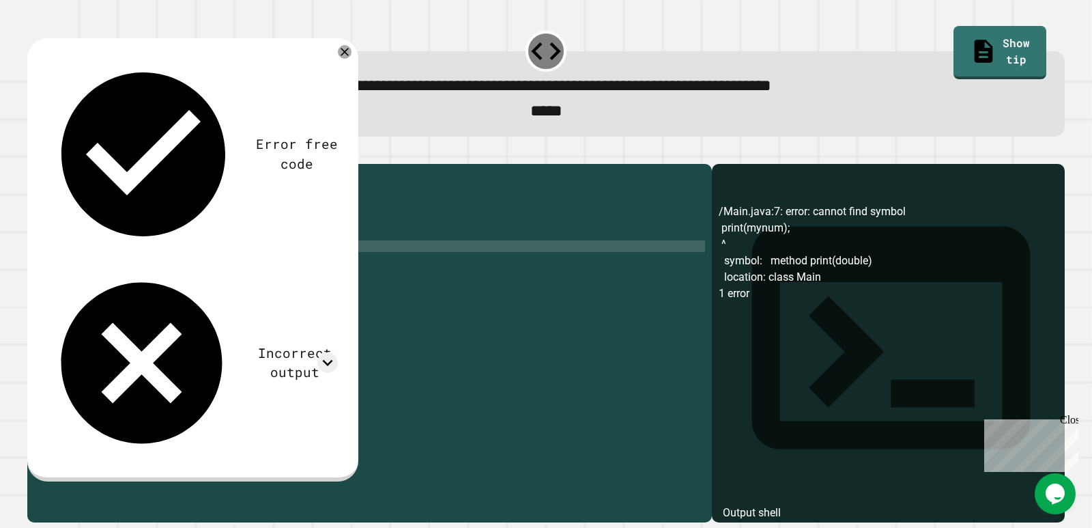
type textarea "*"
click at [88, 265] on div "public class Main { public static void main ( String [ ] args ) { // Fill in th…" at bounding box center [380, 327] width 650 height 313
click at [34, 153] on icon "button" at bounding box center [34, 153] width 0 height 0
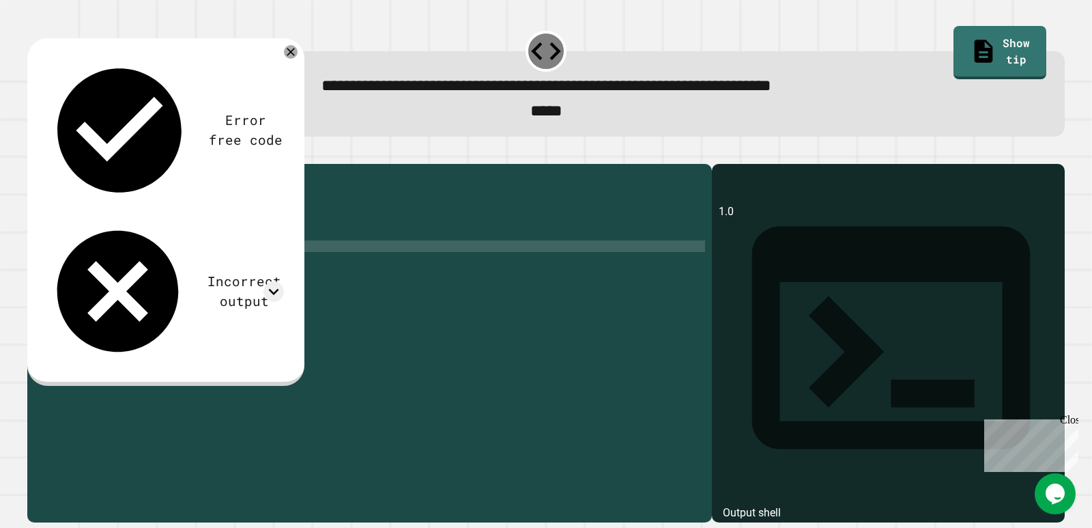
click at [199, 270] on div "public class Main { public static void main ( String [ ] args ) { // Fill in th…" at bounding box center [380, 327] width 650 height 313
click at [177, 257] on div "public class Main { public static void main ( String [ ] args ) { // Fill in th…" at bounding box center [380, 327] width 650 height 313
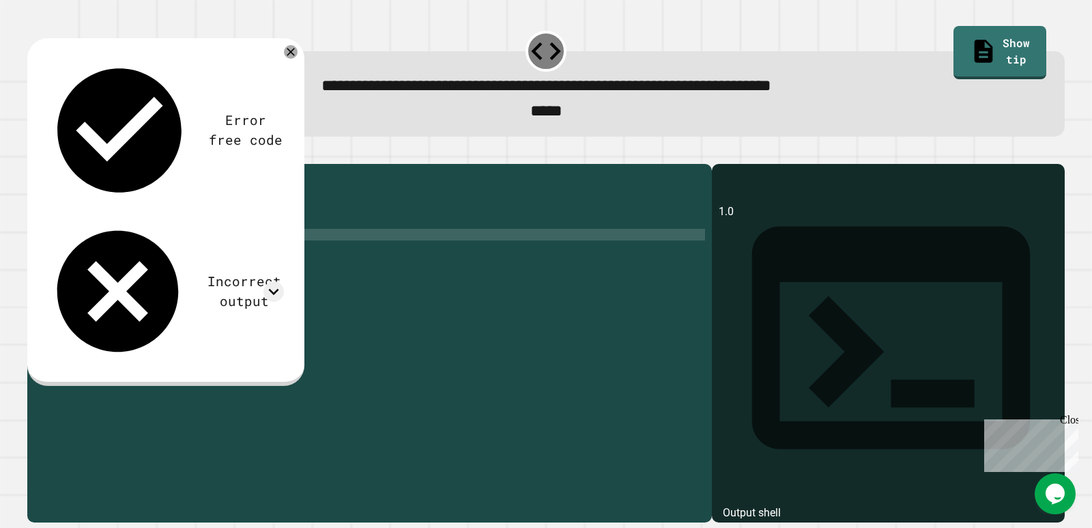
click at [152, 260] on div "public class Main { public static void main ( String [ ] args ) { // Fill in th…" at bounding box center [380, 327] width 650 height 313
click at [160, 261] on div "public class Main { public static void main ( String [ ] args ) { // Fill in th…" at bounding box center [380, 327] width 650 height 313
click at [34, 153] on button "button" at bounding box center [34, 153] width 0 height 0
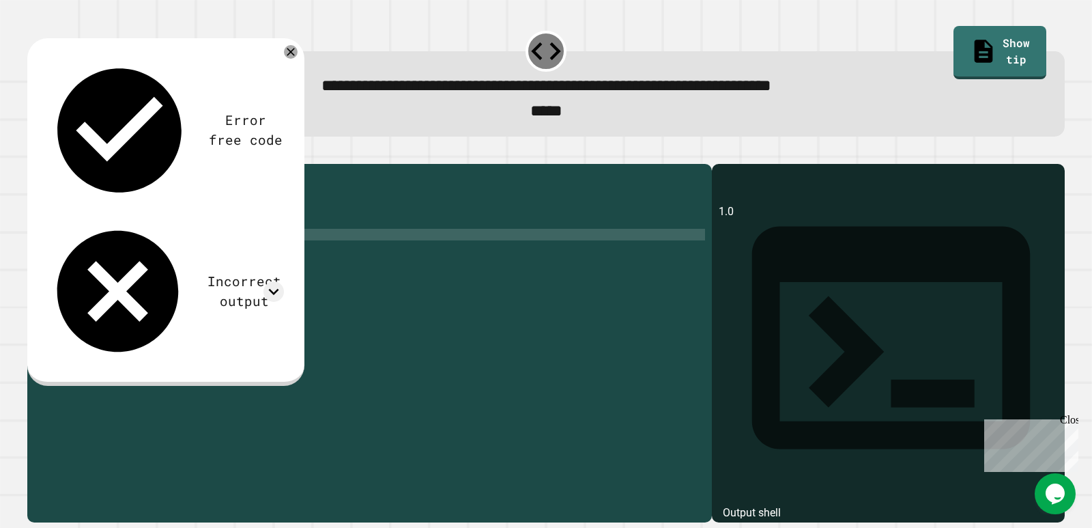
click at [212, 271] on div "public class Main { public static void main ( String [ ] args ) { // Fill in th…" at bounding box center [380, 327] width 650 height 313
click at [213, 256] on div "public class Main { public static void main ( String [ ] args ) { // Fill in th…" at bounding box center [380, 327] width 650 height 313
click at [145, 259] on div "public class Main { public static void main ( String [ ] args ) { // Fill in th…" at bounding box center [380, 327] width 650 height 313
click at [93, 259] on div "public class Main { public static void main ( String [ ] args ) { // Fill in th…" at bounding box center [380, 327] width 650 height 313
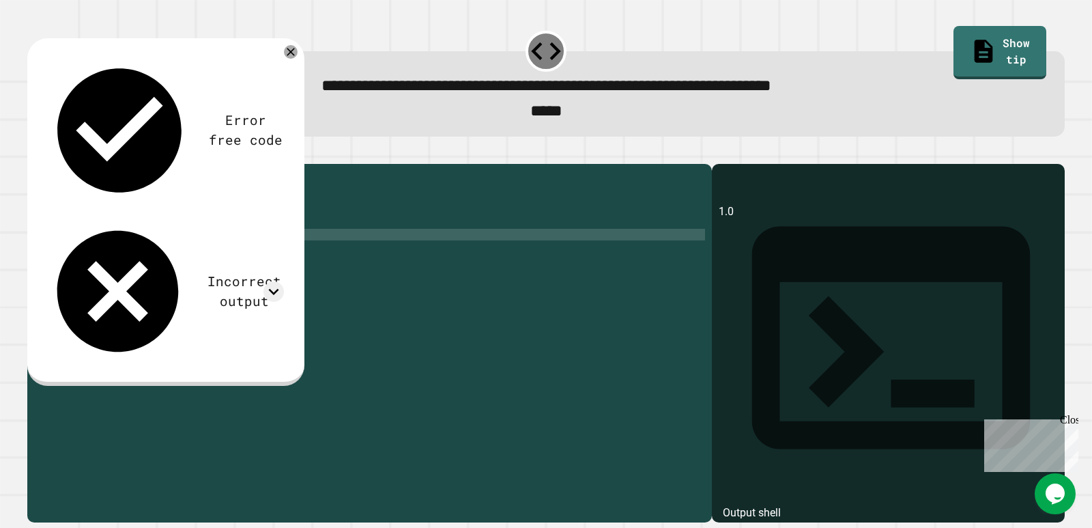
click at [34, 153] on button "button" at bounding box center [34, 153] width 0 height 0
click at [144, 259] on div "public class Main { public static void main ( String [ ] args ) { // Fill in th…" at bounding box center [380, 327] width 650 height 313
click at [154, 262] on div "public class Main { public static void main ( String [ ] args ) { // Fill in th…" at bounding box center [380, 327] width 650 height 313
click at [34, 153] on icon "button" at bounding box center [34, 153] width 0 height 0
click at [139, 258] on div "public class Main { public static void main ( String [ ] args ) { // Fill in th…" at bounding box center [380, 327] width 650 height 313
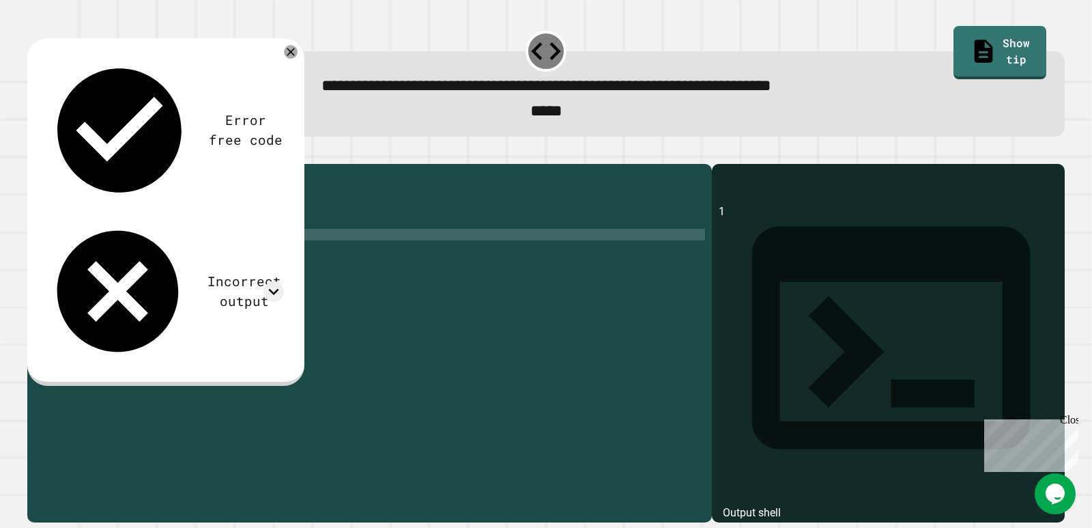
scroll to position [0, 5]
type textarea "**********"
click at [33, 164] on div at bounding box center [545, 155] width 1037 height 16
click at [34, 153] on button "button" at bounding box center [34, 153] width 0 height 0
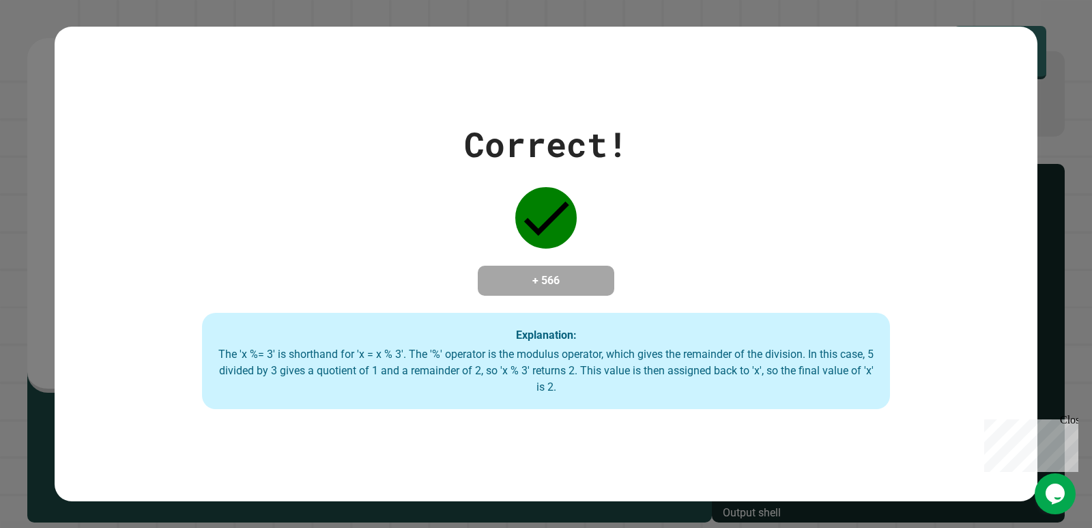
drag, startPoint x: 1043, startPoint y: 487, endPoint x: 1011, endPoint y: 489, distance: 32.2
click html "Opens Chat This icon Opens the chat window."
click at [1060, 487] on icon "Chat widget" at bounding box center [1054, 493] width 19 height 20
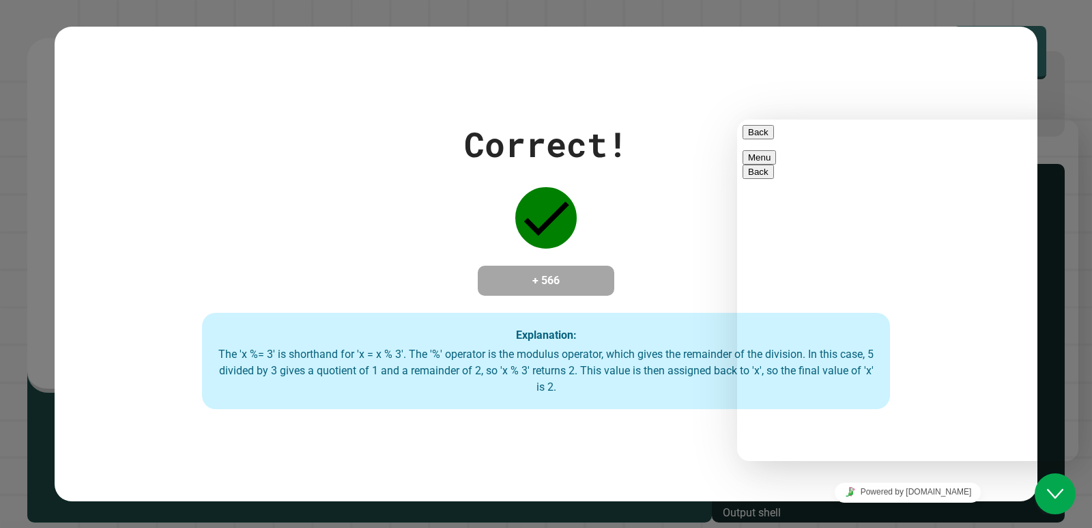
click at [763, 137] on button "Back" at bounding box center [757, 132] width 31 height 14
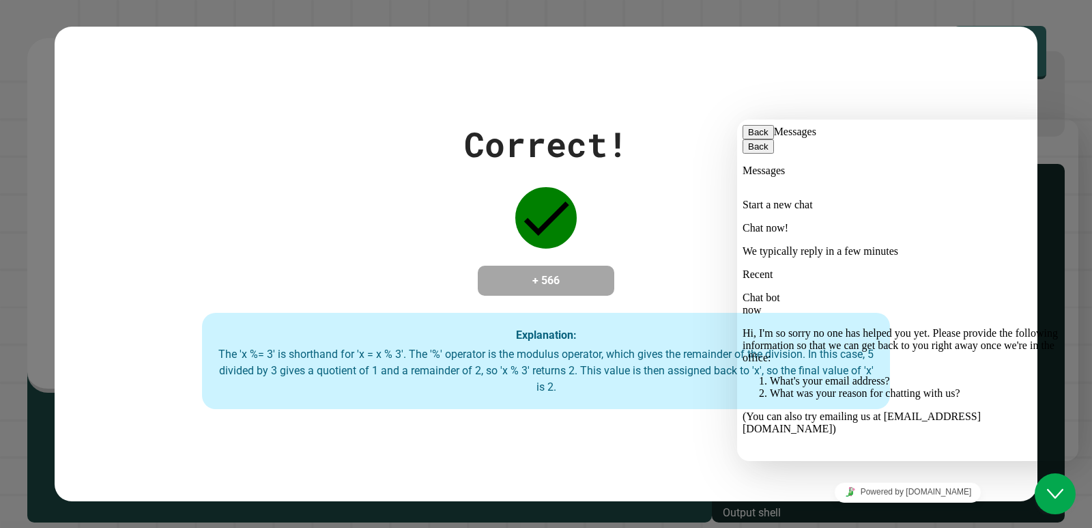
click at [761, 139] on button "Back" at bounding box center [757, 132] width 31 height 14
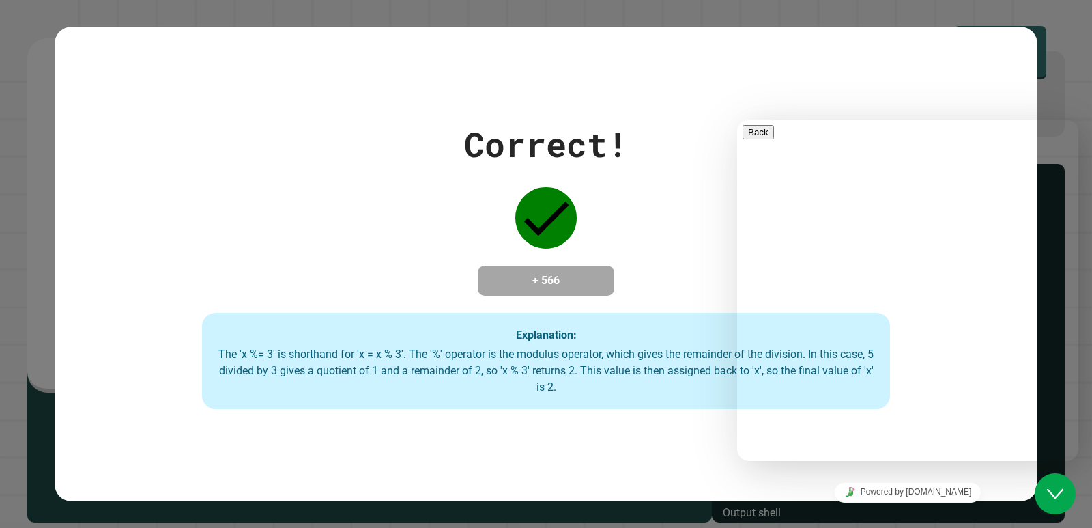
click at [1058, 491] on icon "Close Chat This icon closes the chat window." at bounding box center [1055, 493] width 16 height 16
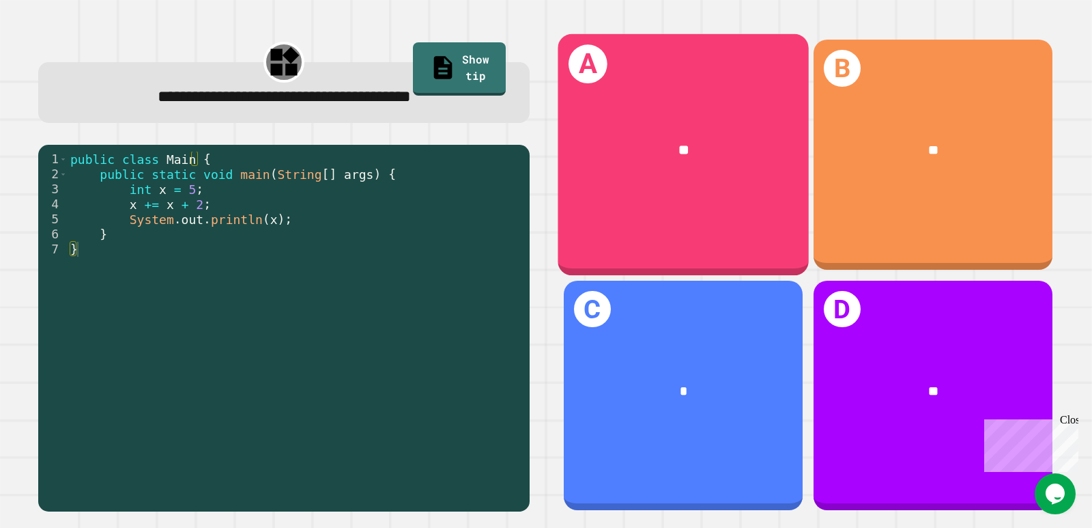
click at [665, 185] on div "A **" at bounding box center [683, 154] width 251 height 241
click at [725, 193] on div "A **" at bounding box center [683, 154] width 251 height 241
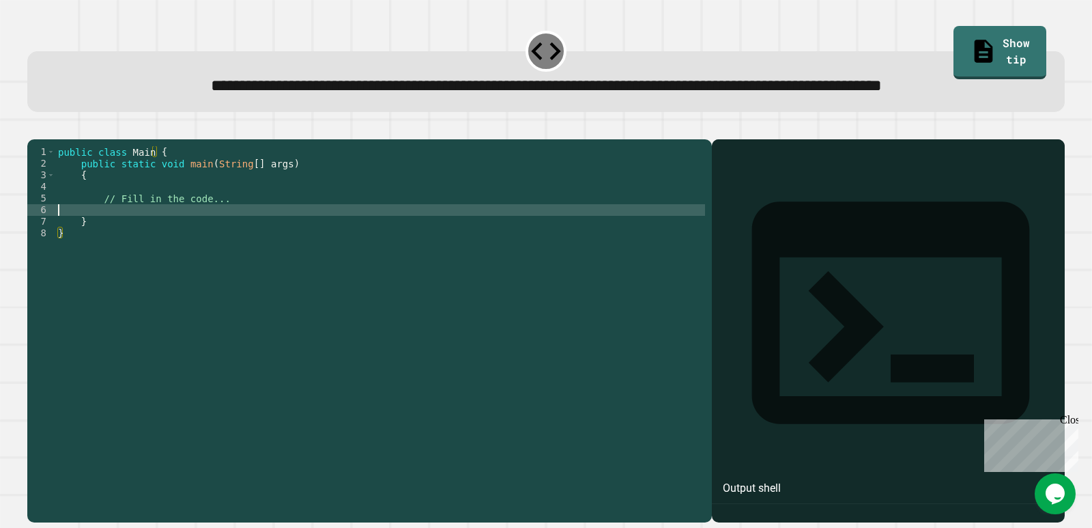
click at [203, 260] on div "public class Main { public static void main ( String [ ] args ) { // Fill in th…" at bounding box center [380, 302] width 650 height 313
type textarea "**********"
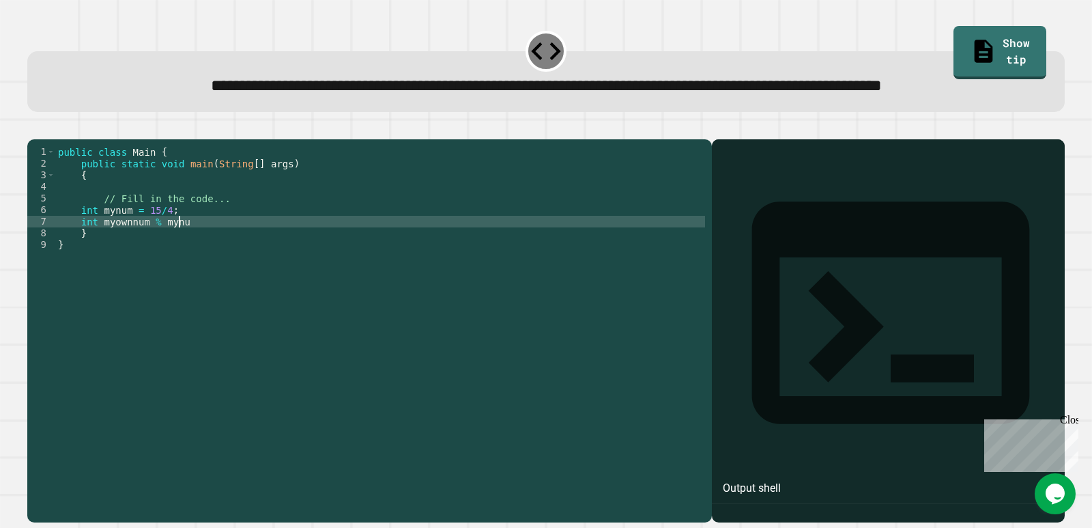
scroll to position [0, 8]
type textarea "**********"
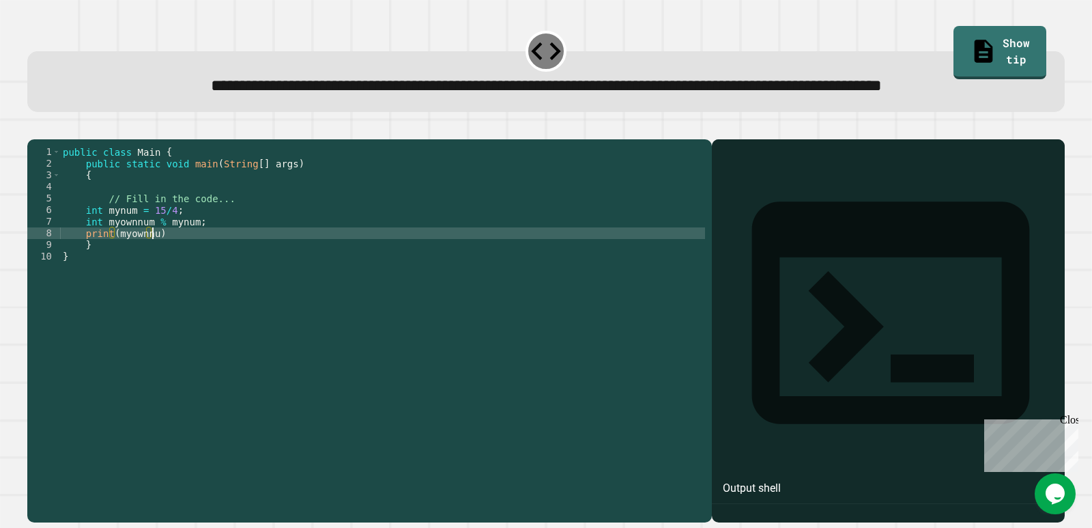
scroll to position [0, 5]
click at [215, 280] on div "public class Main { public static void main ( String [ ] args ) { // Fill in th…" at bounding box center [382, 302] width 645 height 313
click at [34, 128] on icon "button" at bounding box center [34, 128] width 0 height 0
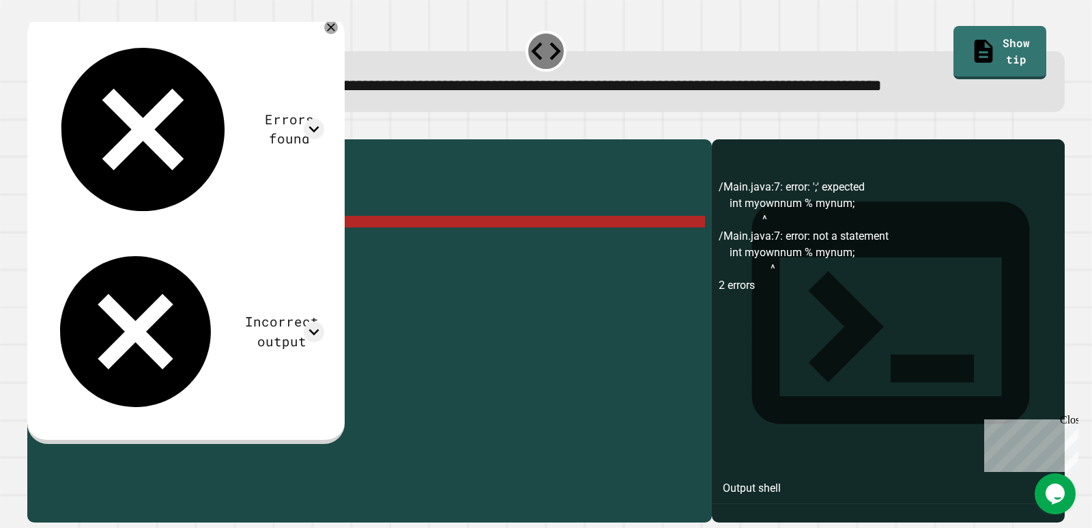
click at [145, 272] on div "public class Main { public static void main ( String [ ] args ) { // Fill in th…" at bounding box center [382, 302] width 645 height 313
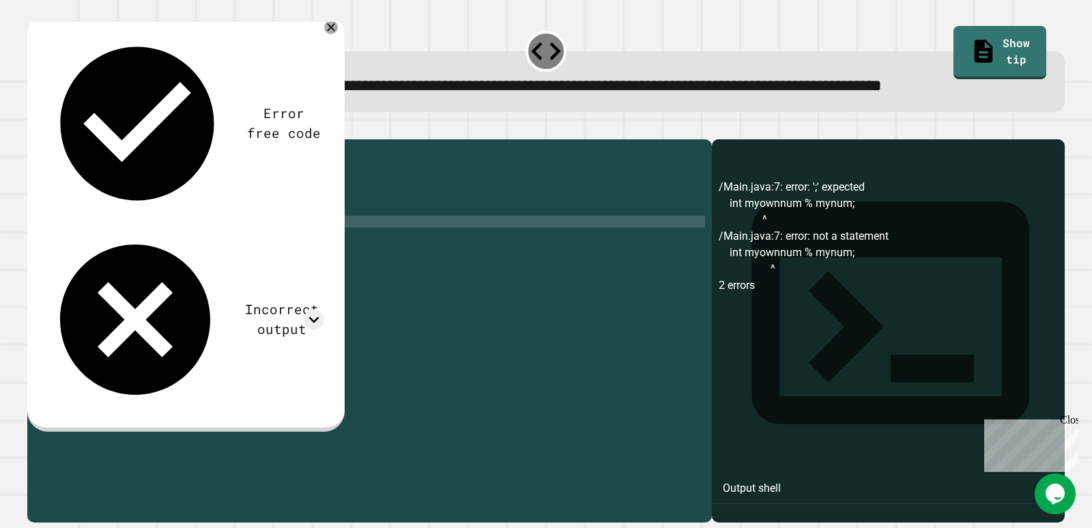
scroll to position [0, 5]
click at [179, 266] on div "public class Main { public static void main ( String [ ] args ) { // Fill in th…" at bounding box center [382, 302] width 645 height 313
click at [179, 259] on div "public class Main { public static void main ( String [ ] args ) { // Fill in th…" at bounding box center [382, 302] width 645 height 313
click at [147, 274] on div "public class Main { public static void main ( String [ ] args ) { // Fill in th…" at bounding box center [382, 302] width 645 height 313
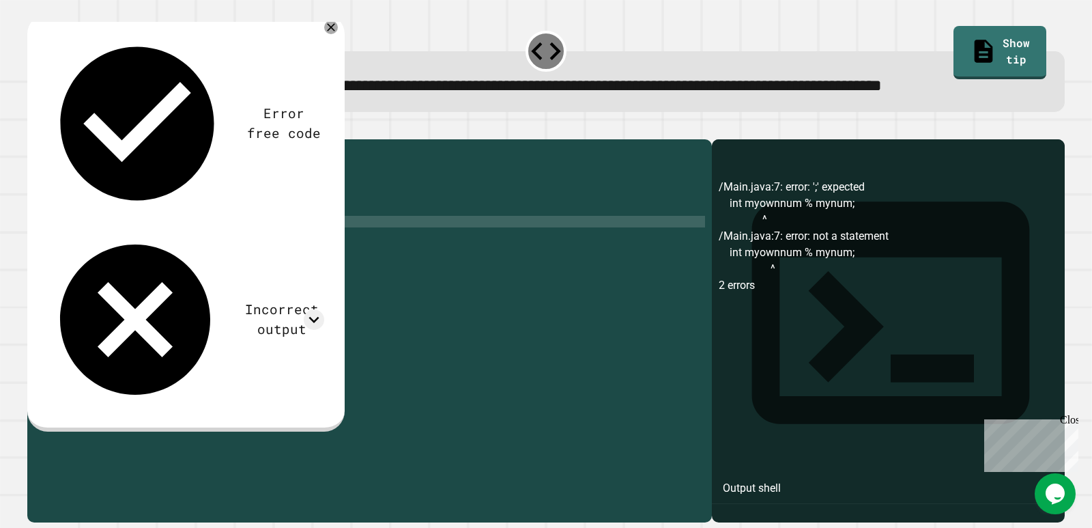
scroll to position [0, 5]
click at [132, 270] on div "public class Main { public static void main ( String [ ] args ) { // Fill in th…" at bounding box center [382, 302] width 645 height 313
click at [172, 270] on div "public class Main { public static void main ( String [ ] args ) { // Fill in th…" at bounding box center [382, 302] width 645 height 313
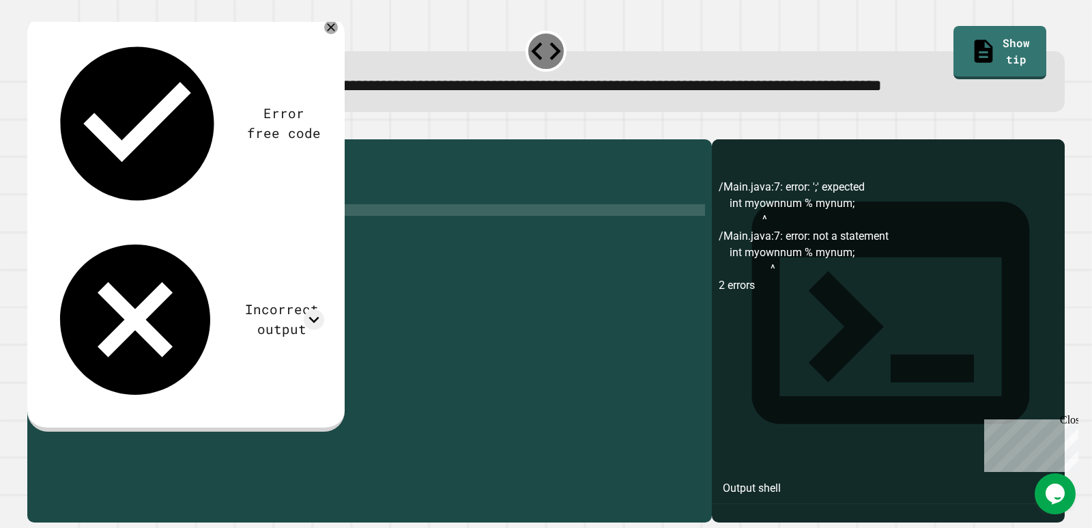
click at [163, 257] on div "public class Main { public static void main ( String [ ] args ) { // Fill in th…" at bounding box center [382, 302] width 645 height 313
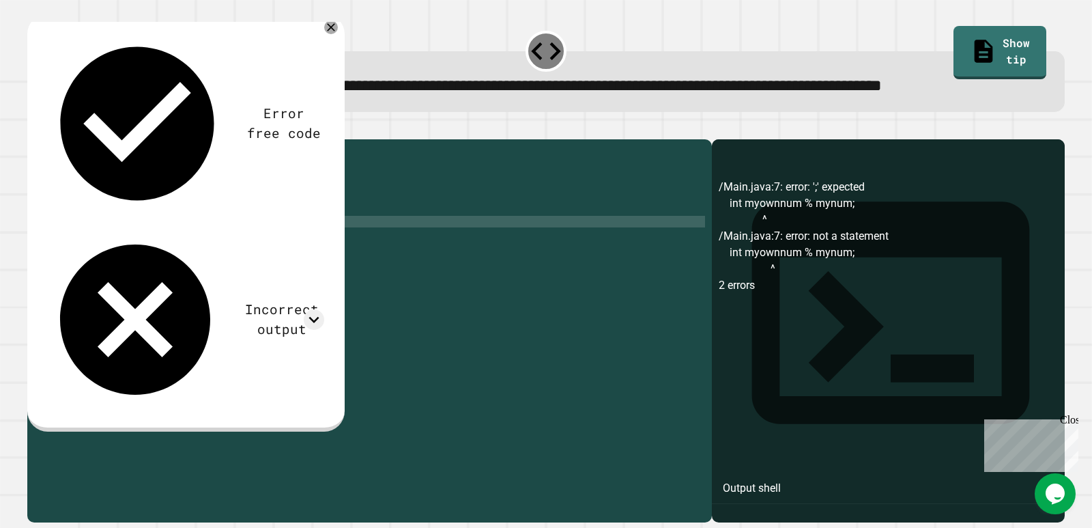
click at [181, 267] on div "public class Main { public static void main ( String [ ] args ) { // Fill in th…" at bounding box center [382, 302] width 645 height 313
type textarea "**********"
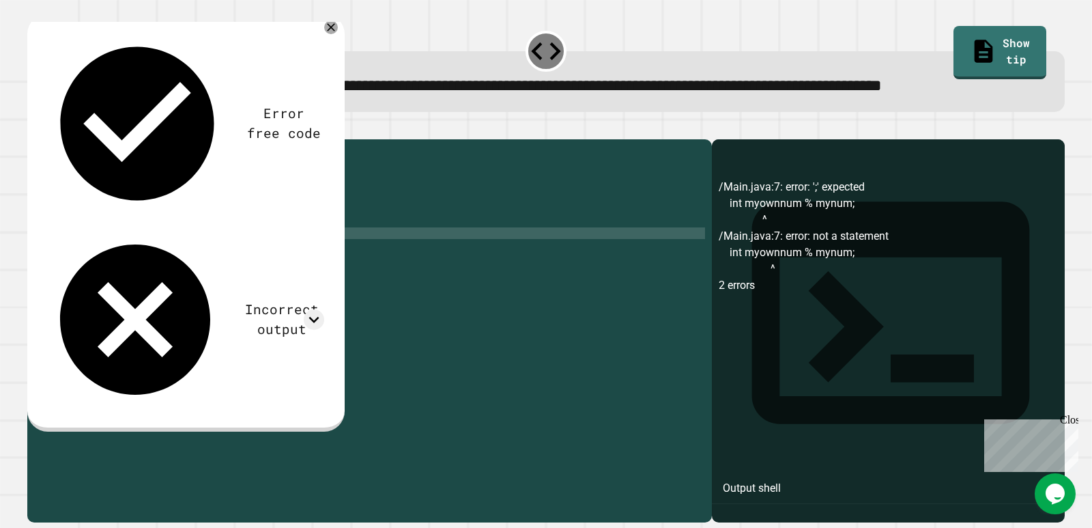
scroll to position [0, 8]
drag, startPoint x: 102, startPoint y: 283, endPoint x: 185, endPoint y: 306, distance: 86.4
click at [110, 283] on div "public class Main { public static void main ( String [ ] args ) { // Fill in th…" at bounding box center [382, 302] width 645 height 313
click at [120, 279] on div "public class Main { public static void main ( String [ ] args ) { // Fill in th…" at bounding box center [382, 302] width 645 height 313
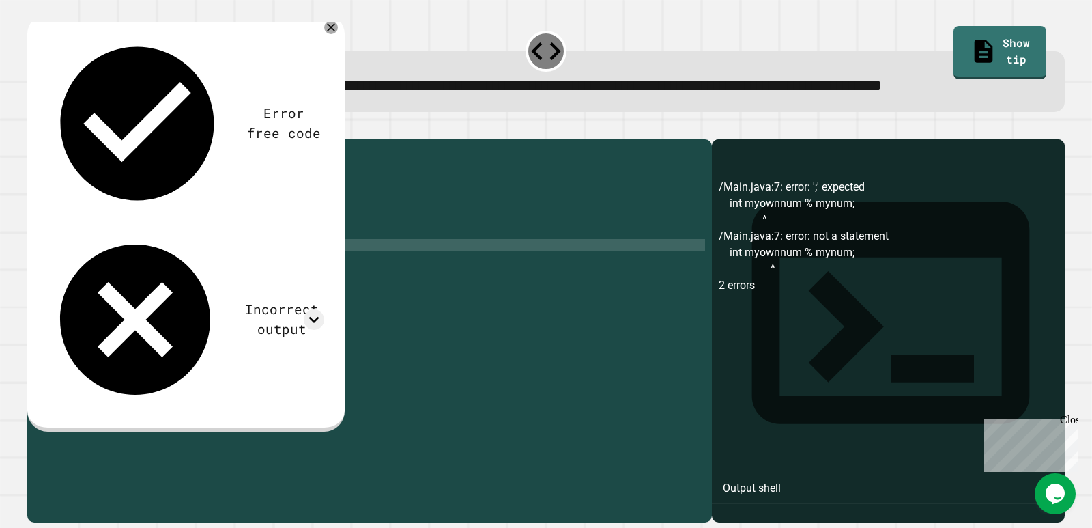
click at [156, 291] on div "public class Main { public static void main ( String [ ] args ) { // Fill in th…" at bounding box center [382, 302] width 645 height 313
click at [34, 128] on button "button" at bounding box center [34, 128] width 0 height 0
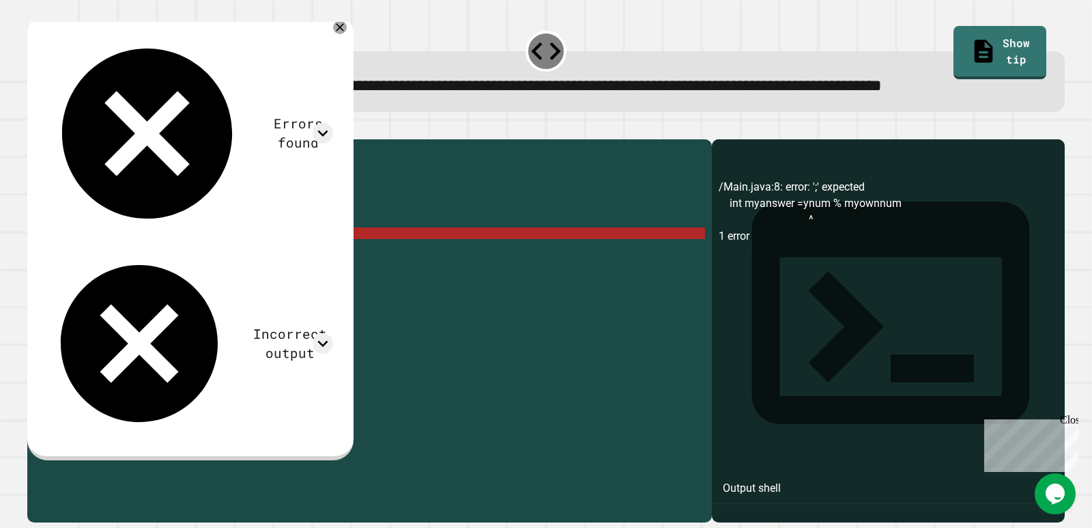
click at [177, 279] on div "public class Main { public static void main ( String [ ] args ) { // Fill in th…" at bounding box center [382, 302] width 645 height 313
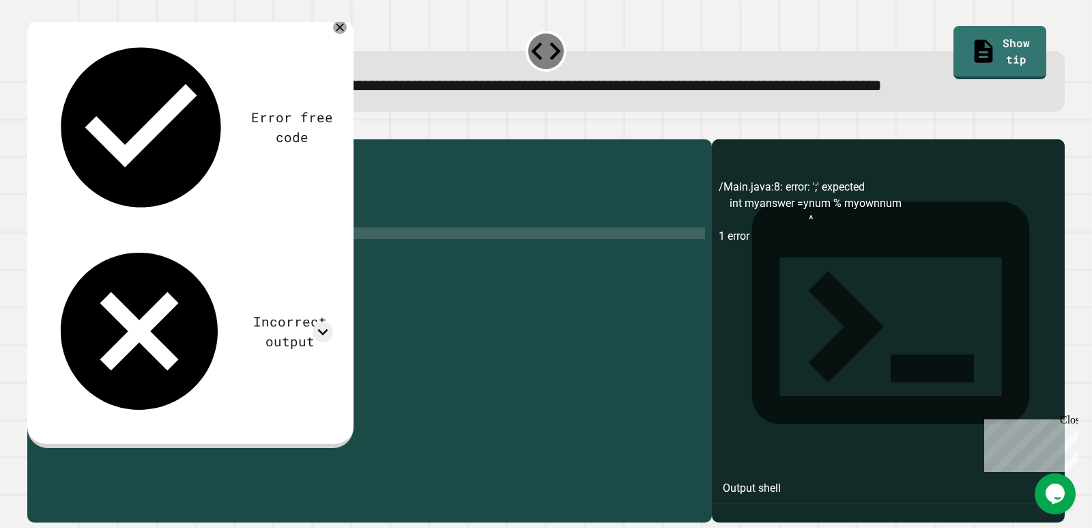
scroll to position [0, 8]
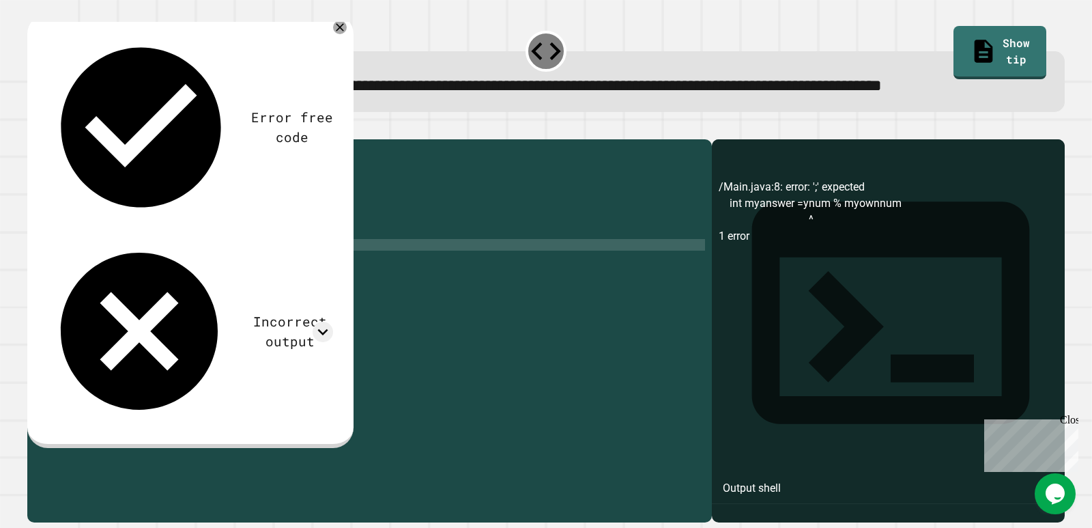
click at [156, 287] on div "public class Main { public static void main ( String [ ] args ) { // Fill in th…" at bounding box center [382, 302] width 645 height 313
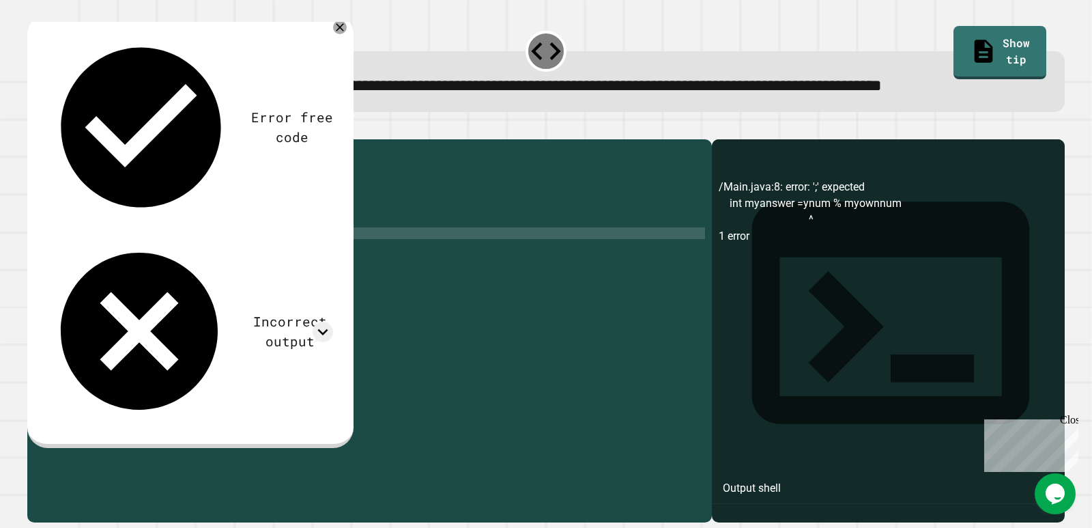
click at [156, 280] on div "public class Main { public static void main ( String [ ] args ) { // Fill in th…" at bounding box center [382, 302] width 645 height 313
click at [34, 128] on icon "button" at bounding box center [34, 128] width 0 height 0
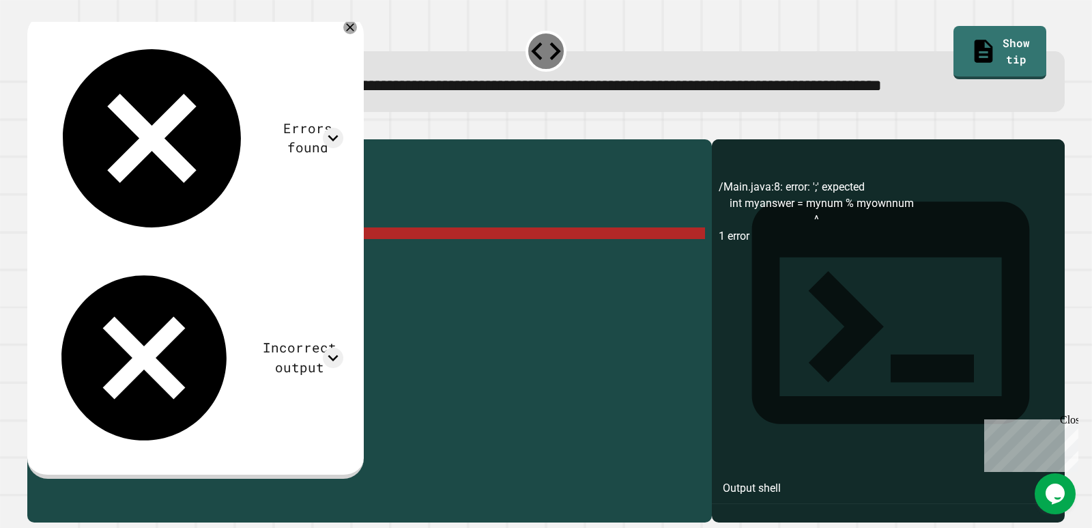
click at [252, 282] on div "public class Main { public static void main ( String [ ] args ) { // Fill in th…" at bounding box center [382, 302] width 645 height 313
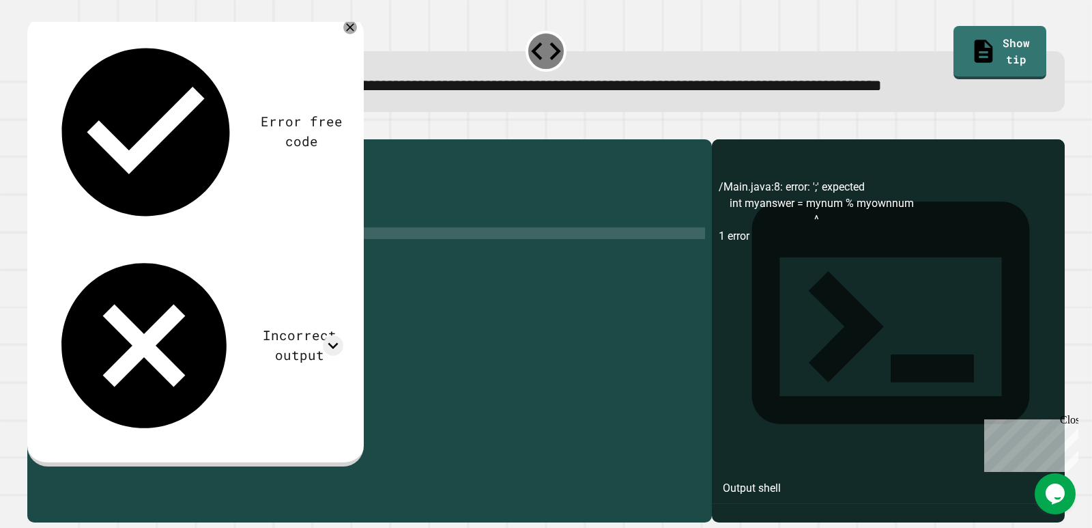
scroll to position [0, 12]
click at [47, 141] on icon "button" at bounding box center [44, 136] width 8 height 10
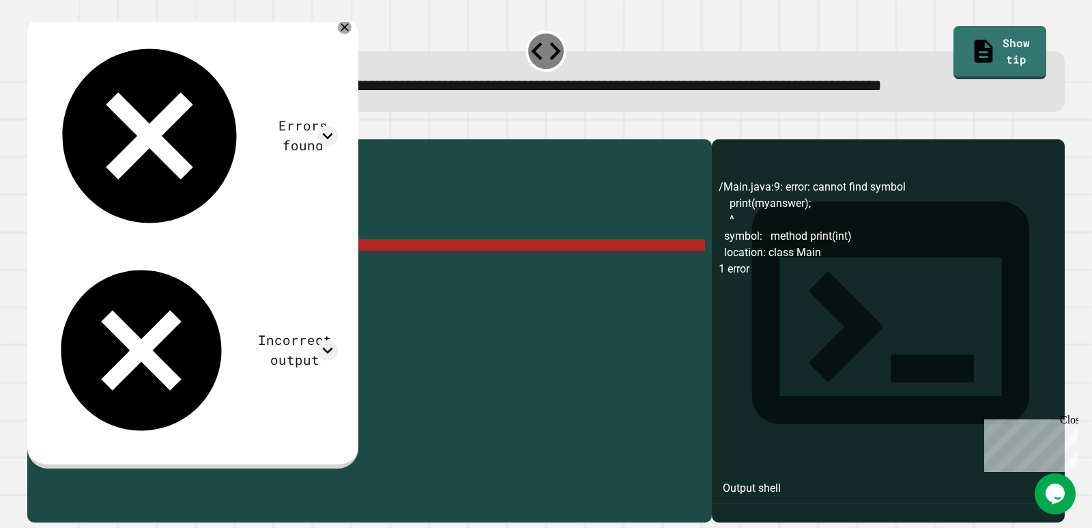
click at [109, 295] on div "public class Main { public static void main ( String [ ] args ) { // Fill in th…" at bounding box center [382, 302] width 645 height 313
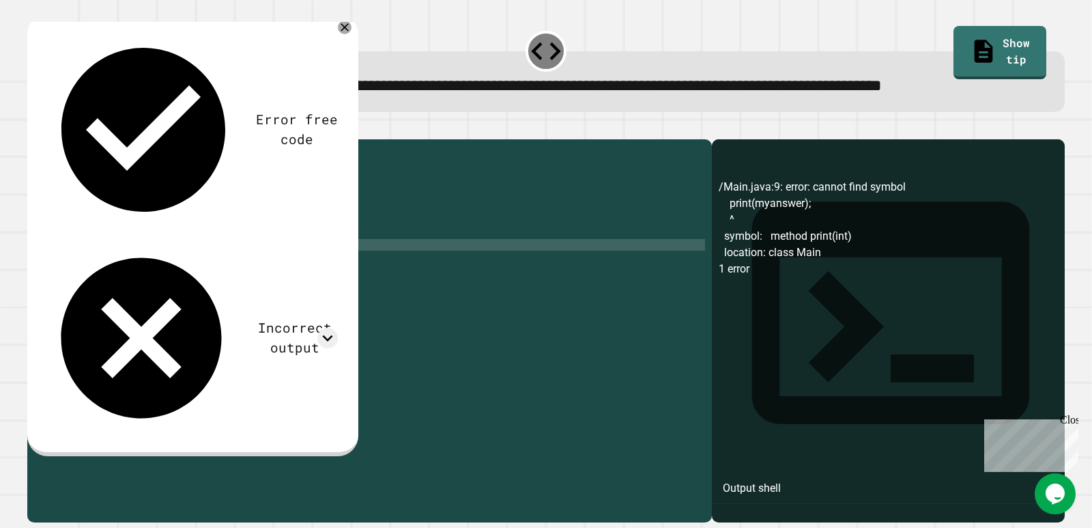
scroll to position [0, 8]
type textarea "**********"
click at [34, 128] on icon "button" at bounding box center [34, 128] width 0 height 0
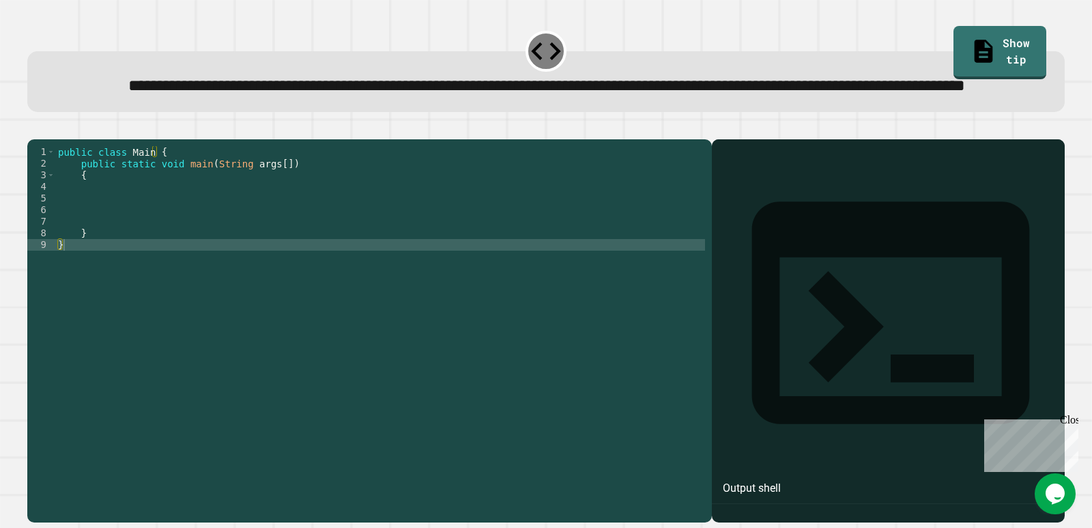
click at [280, 265] on div "public class Main { public static void main ( String args [ ]) { } }" at bounding box center [380, 302] width 650 height 313
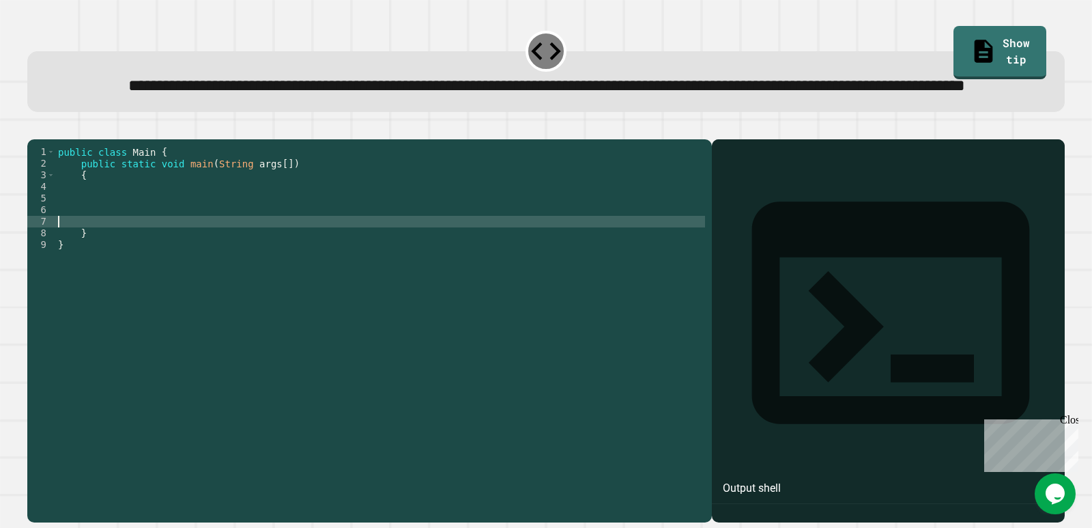
click at [265, 246] on div "public class Main { public static void main ( String args [ ]) { } }" at bounding box center [380, 302] width 650 height 313
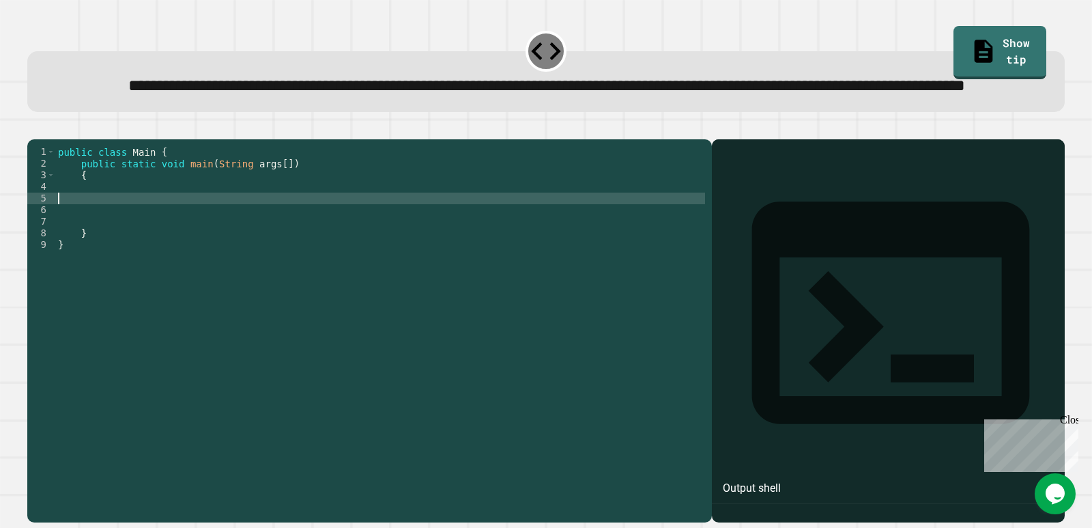
click at [261, 236] on div "public class Main { public static void main ( String args [ ]) { } }" at bounding box center [380, 302] width 650 height 313
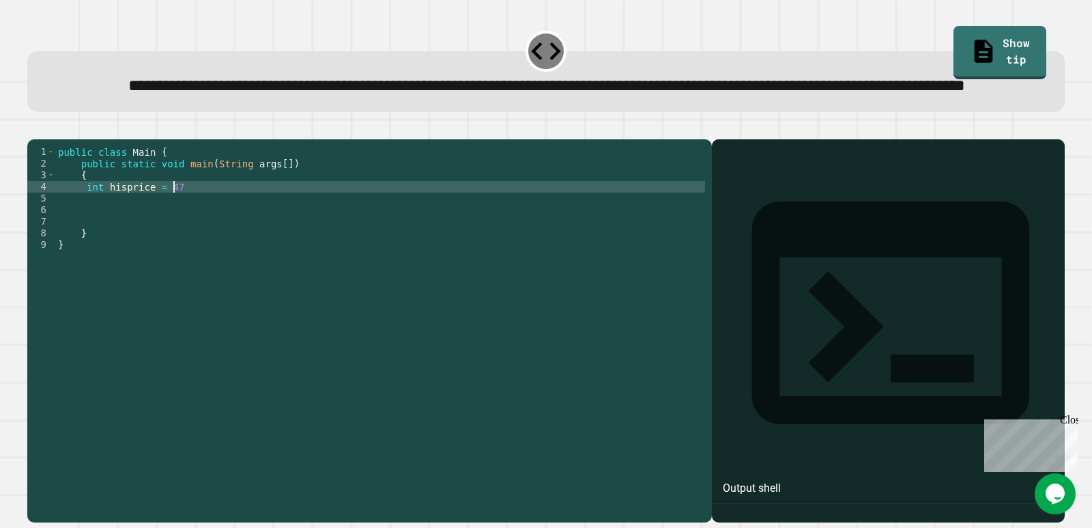
type textarea "**********"
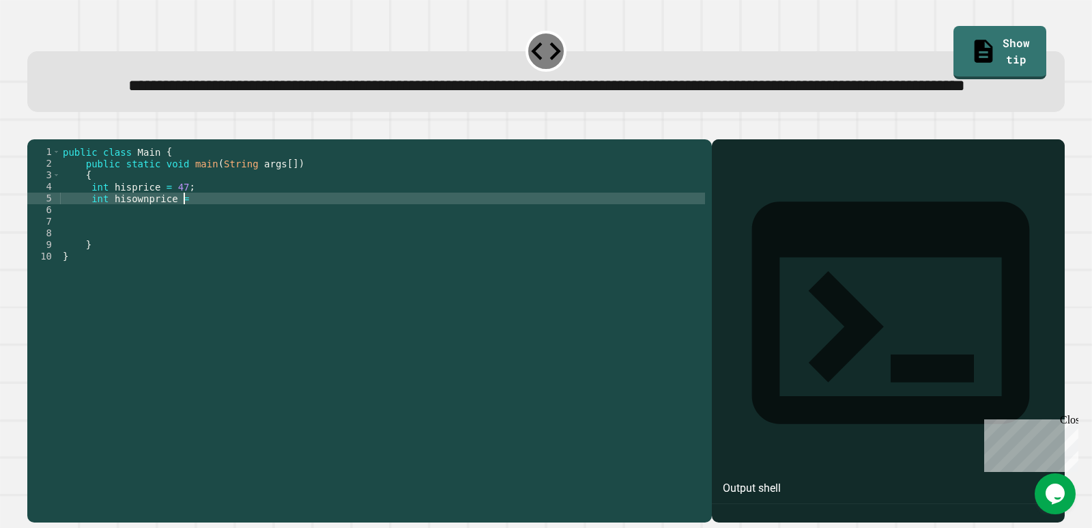
scroll to position [0, 8]
type textarea "**********"
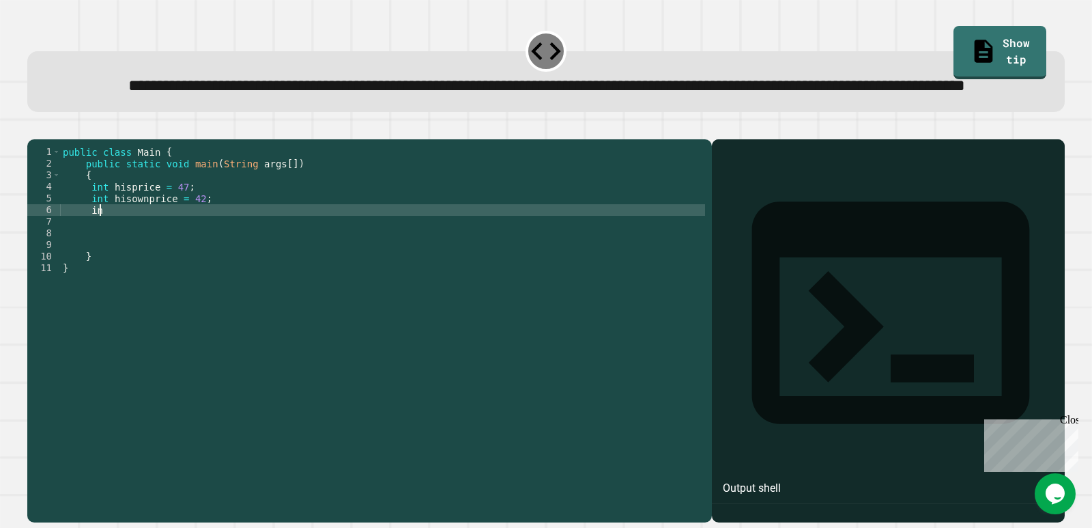
scroll to position [0, 2]
type textarea "*"
click at [388, 255] on div "public class Main { public static void main ( String args [ ]) { int hisprice =…" at bounding box center [382, 302] width 645 height 313
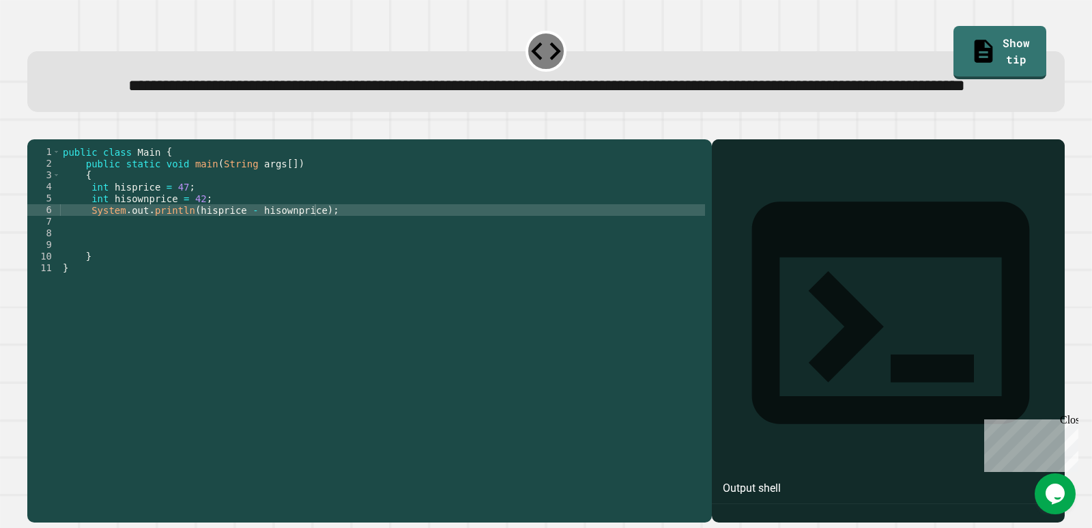
click at [47, 141] on icon "button" at bounding box center [44, 136] width 8 height 10
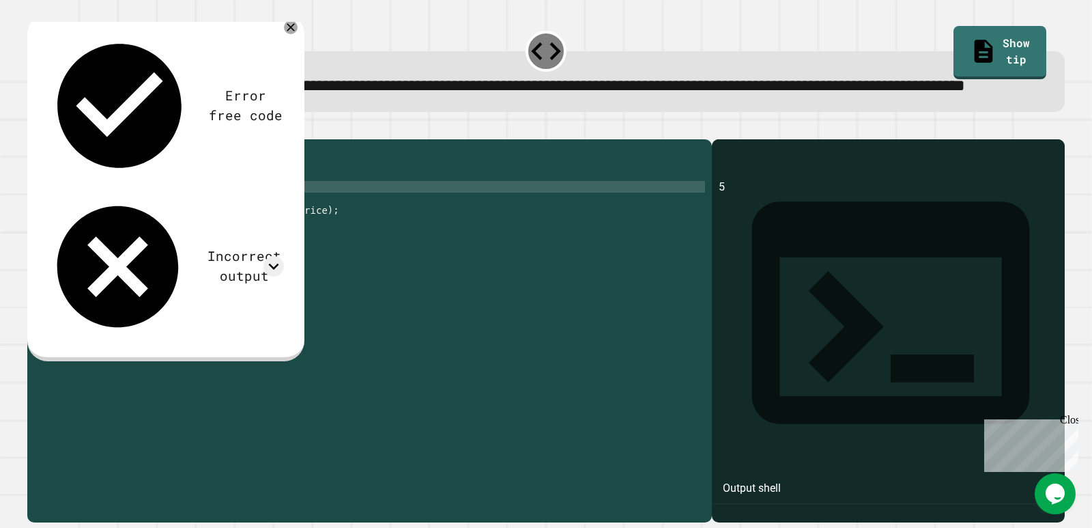
click at [104, 235] on div "public class Main { public static void main ( String args [ ]) { int hisprice =…" at bounding box center [382, 302] width 645 height 313
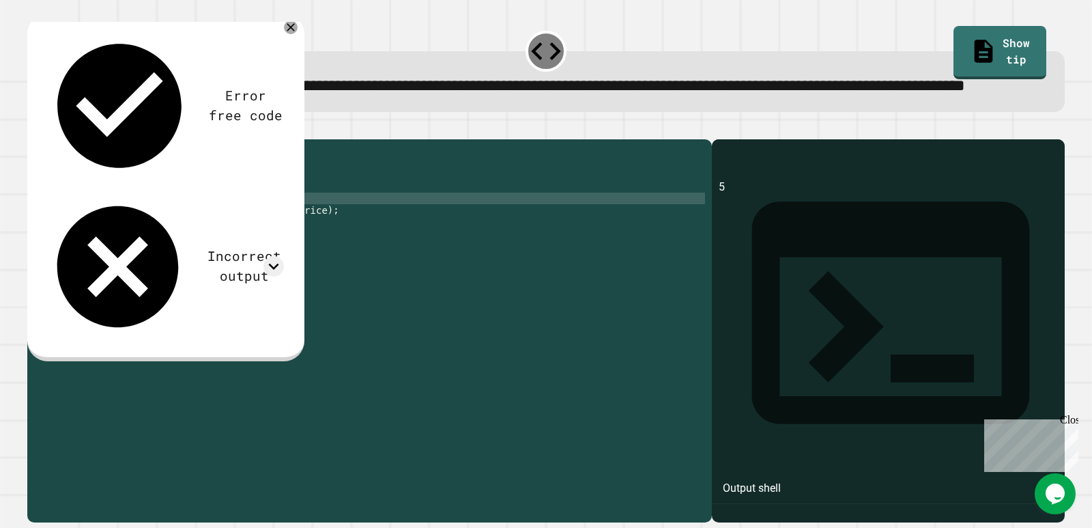
click at [105, 245] on div "public class Main { public static void main ( String args [ ]) { double hispric…" at bounding box center [382, 302] width 645 height 313
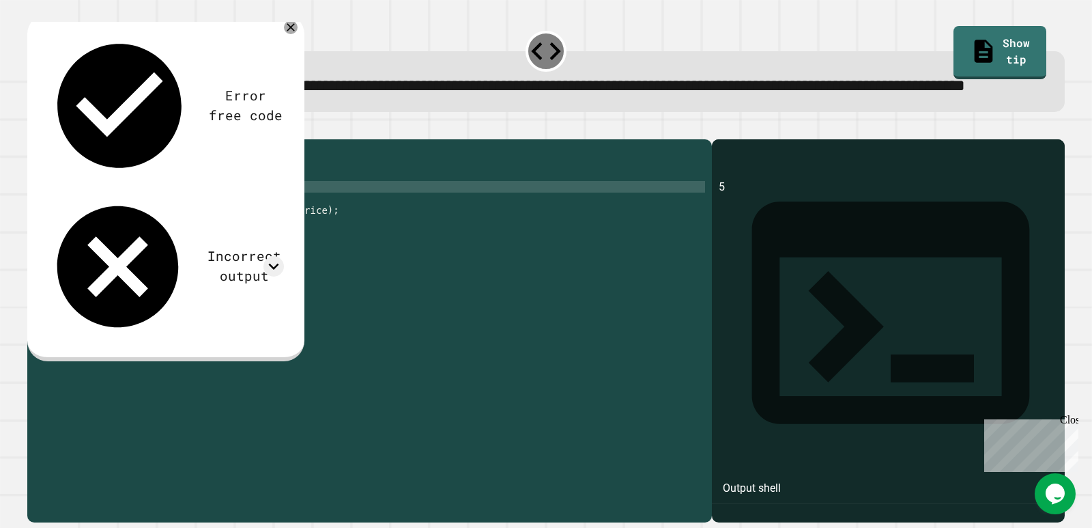
click at [195, 233] on div "public class Main { public static void main ( String args [ ]) { double hispric…" at bounding box center [382, 302] width 645 height 313
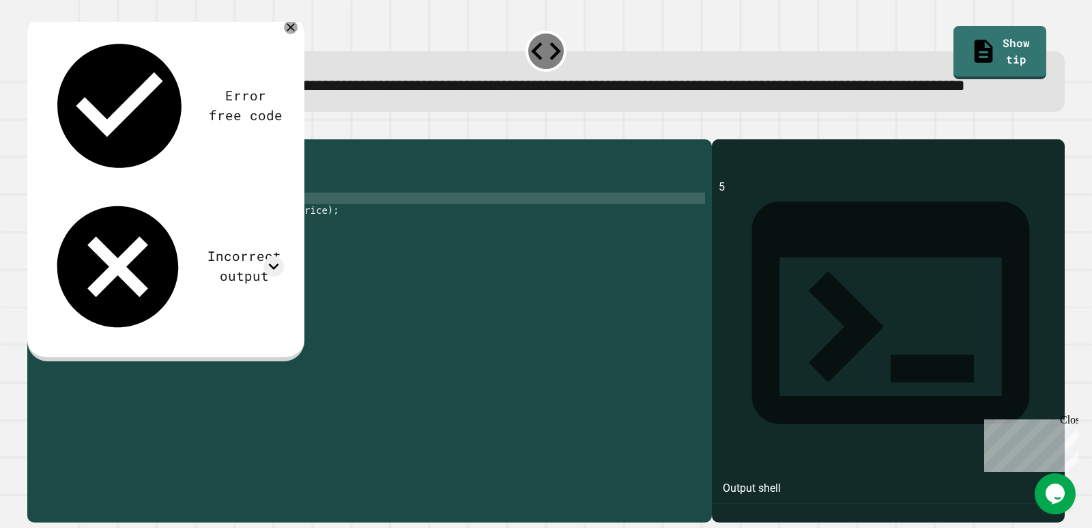
click at [207, 242] on div "public class Main { public static void main ( String args [ ]) { double hispric…" at bounding box center [382, 302] width 645 height 313
click at [210, 246] on div "public class Main { public static void main ( String args [ ]) { double hispric…" at bounding box center [382, 302] width 645 height 313
drag, startPoint x: 63, startPoint y: 164, endPoint x: 55, endPoint y: 164, distance: 8.2
click at [60, 139] on div at bounding box center [545, 131] width 1037 height 16
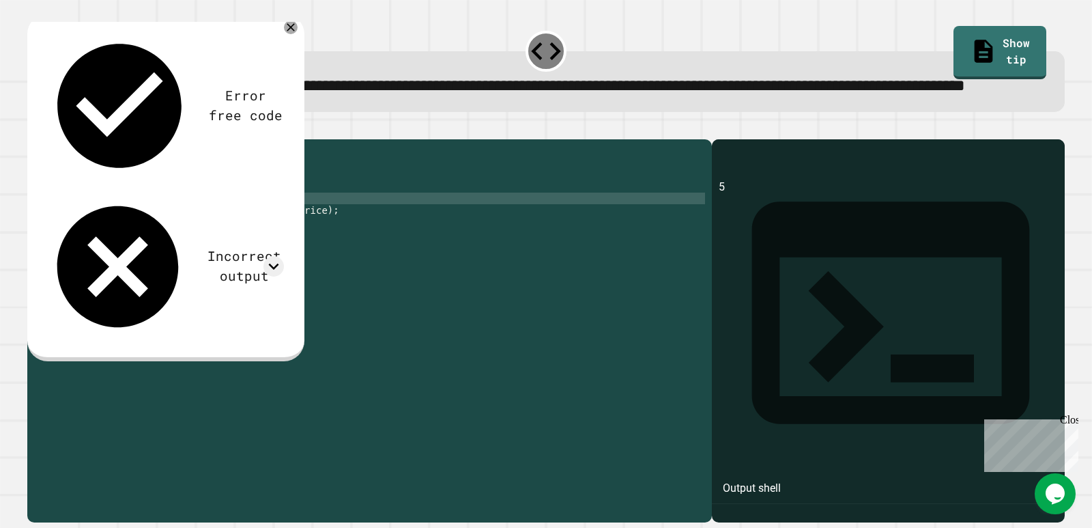
click at [34, 128] on icon "button" at bounding box center [34, 128] width 0 height 0
click at [220, 245] on div "public class Main { public static void main ( String args [ ]) { double hispric…" at bounding box center [382, 302] width 645 height 313
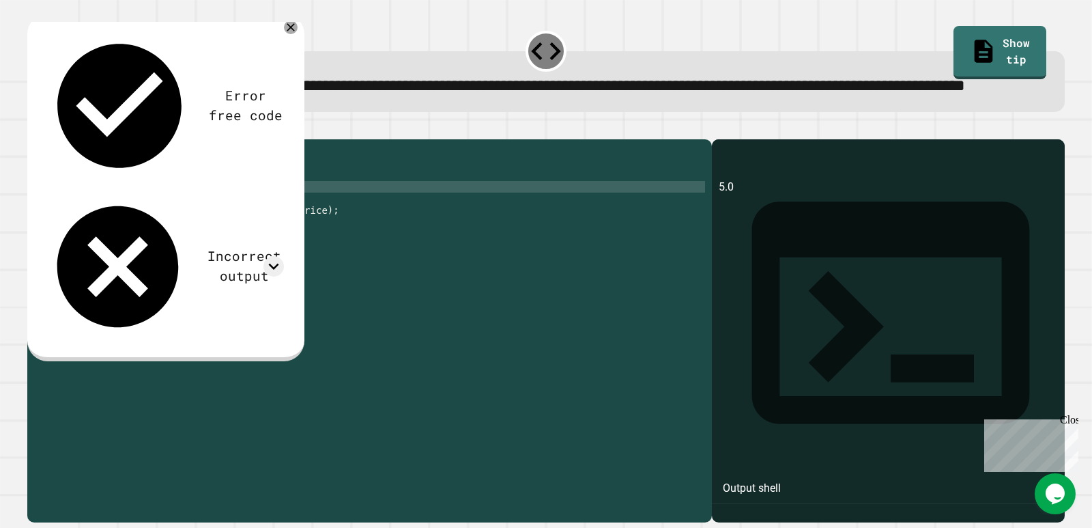
click at [203, 231] on div "public class Main { public static void main ( String args [ ]) { double hispric…" at bounding box center [382, 302] width 645 height 313
click at [119, 235] on div "public class Main { public static void main ( String args [ ]) { double hispric…" at bounding box center [382, 302] width 645 height 313
click at [119, 244] on div "public class Main { public static void main ( String args [ ]) { int hisprice =…" at bounding box center [382, 302] width 645 height 313
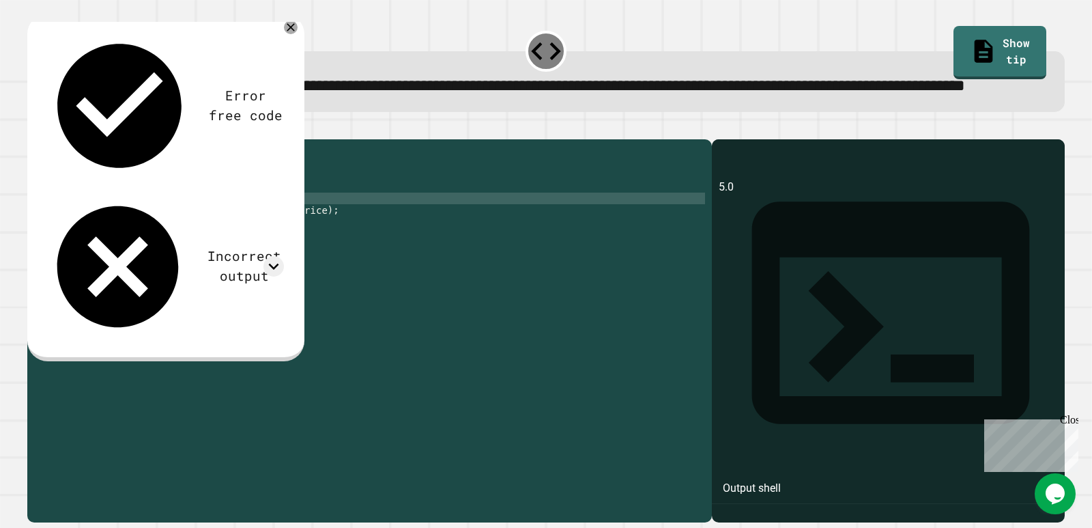
click at [199, 247] on div "public class Main { public static void main ( String args [ ]) { int hisprice =…" at bounding box center [382, 302] width 645 height 313
click at [182, 234] on div "public class Main { public static void main ( String args [ ]) { int hisprice =…" at bounding box center [382, 302] width 645 height 313
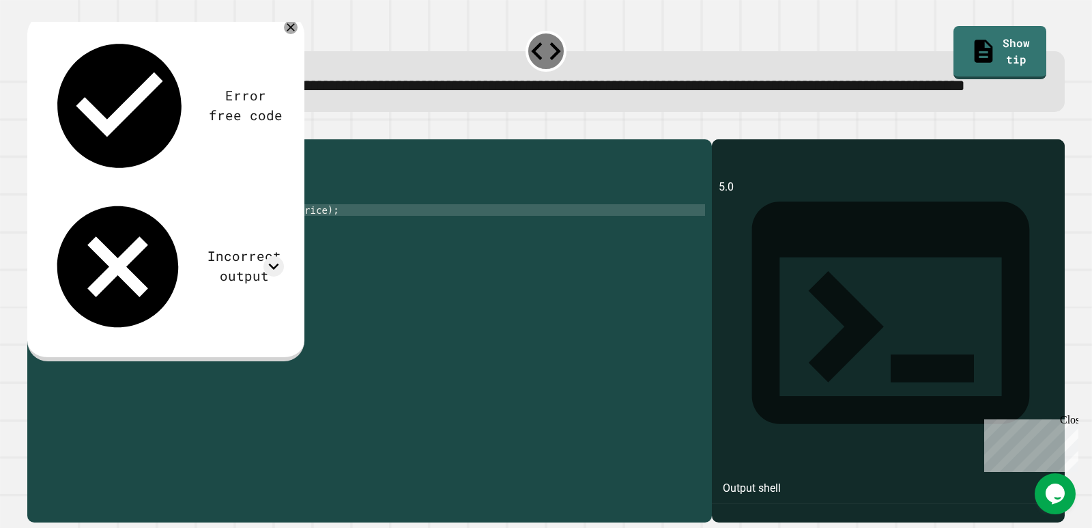
click at [245, 256] on div "public class Main { public static void main ( String args [ ]) { int hisprice =…" at bounding box center [382, 302] width 645 height 313
click at [108, 235] on div "public class Main { public static void main ( String args [ ]) { int hisprice =…" at bounding box center [382, 302] width 645 height 313
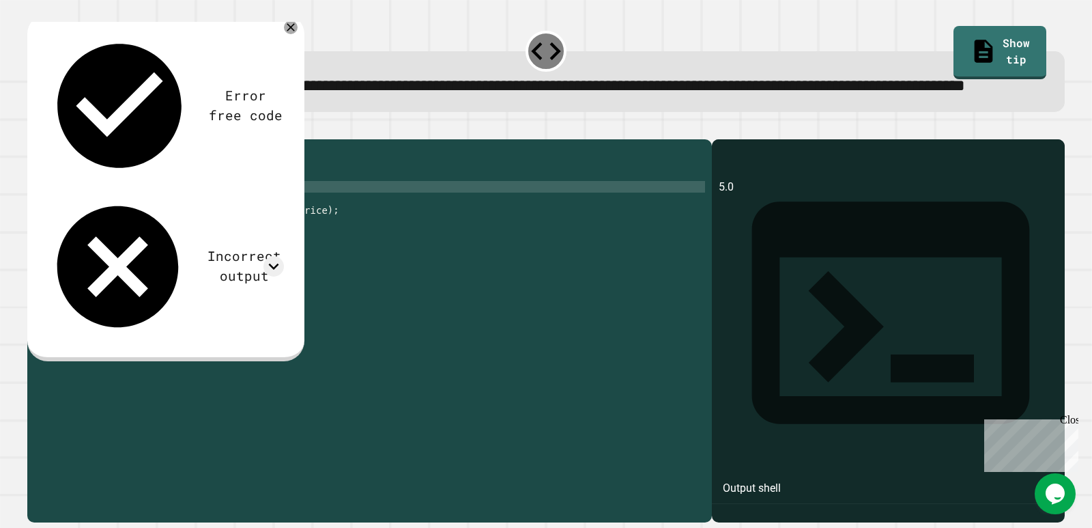
scroll to position [0, 4]
click at [109, 248] on div "public class Main { public static void main ( String args [ ]) { double hispric…" at bounding box center [382, 302] width 645 height 313
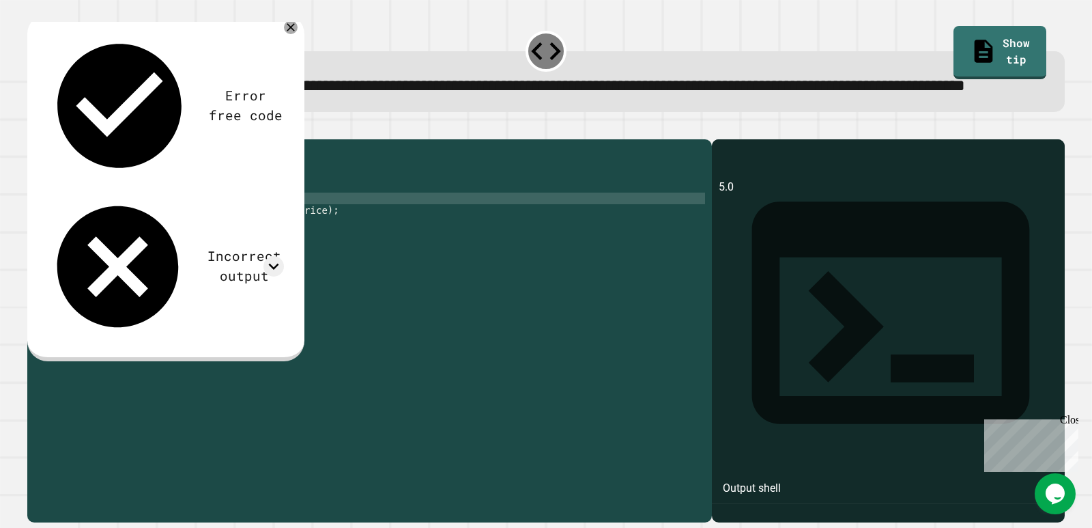
click at [34, 128] on icon "button" at bounding box center [34, 128] width 0 height 0
click at [239, 256] on div "public class Main { public static void main ( String args [ ]) { double hispric…" at bounding box center [382, 302] width 645 height 313
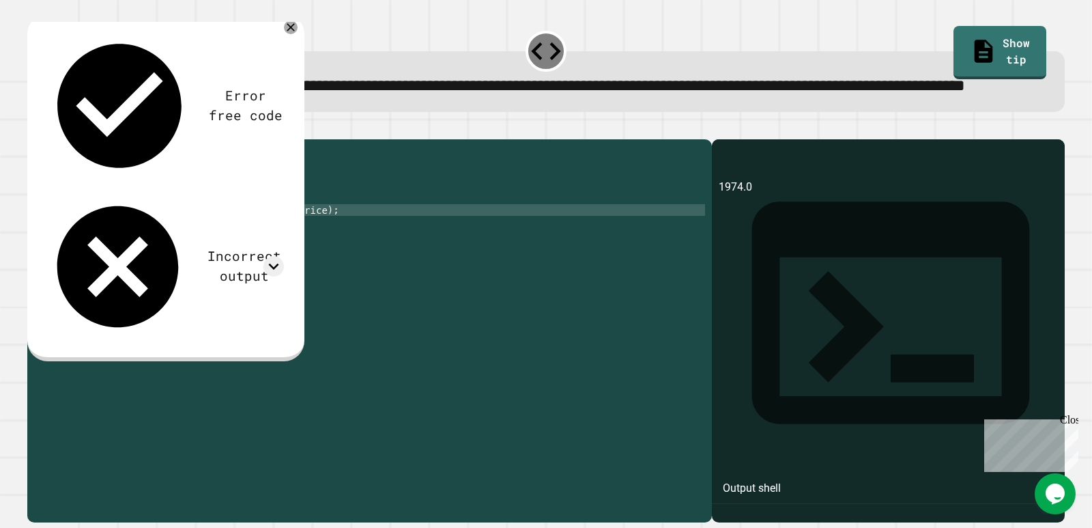
click at [239, 259] on div "public class Main { public static void main ( String args [ ]) { double hispric…" at bounding box center [382, 302] width 645 height 313
click at [243, 259] on div "public class Main { public static void main ( String args [ ]) { double hispric…" at bounding box center [382, 302] width 645 height 313
click at [34, 128] on button "button" at bounding box center [34, 128] width 0 height 0
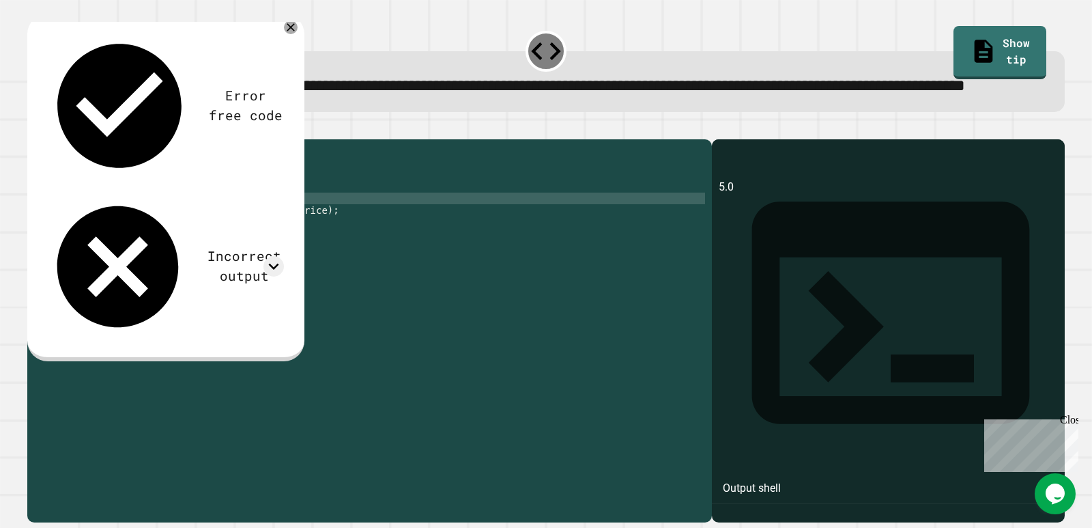
click at [196, 248] on div "public class Main { public static void main ( String args [ ]) { double hispric…" at bounding box center [382, 302] width 645 height 313
click at [198, 249] on div "public class Main { public static void main ( String args [ ]) { double hispric…" at bounding box center [382, 302] width 645 height 313
click at [209, 247] on div "public class Main { public static void main ( String args [ ]) { double hispric…" at bounding box center [382, 302] width 645 height 313
type textarea "**********"
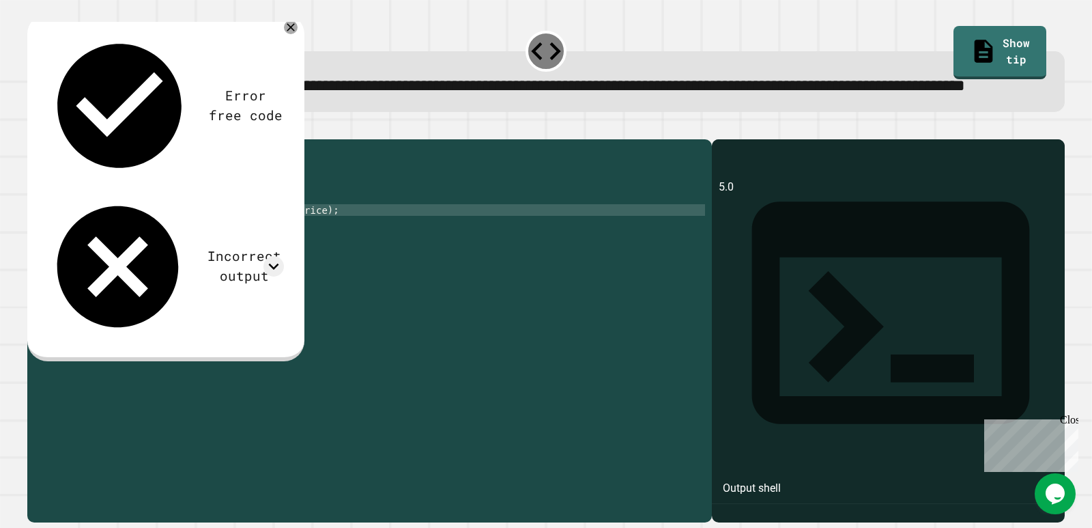
click at [235, 252] on div "public class Main { public static void main ( String args [ ]) { double hispric…" at bounding box center [382, 302] width 645 height 313
click at [237, 246] on div "public class Main { public static void main ( String args [ ]) { double hispric…" at bounding box center [382, 302] width 645 height 313
click at [306, 271] on div "public class Main { public static void main ( String args [ ]) { double hispric…" at bounding box center [382, 302] width 645 height 313
click at [258, 259] on div "public class Main { public static void main ( String args [ ]) { double hispric…" at bounding box center [382, 302] width 645 height 313
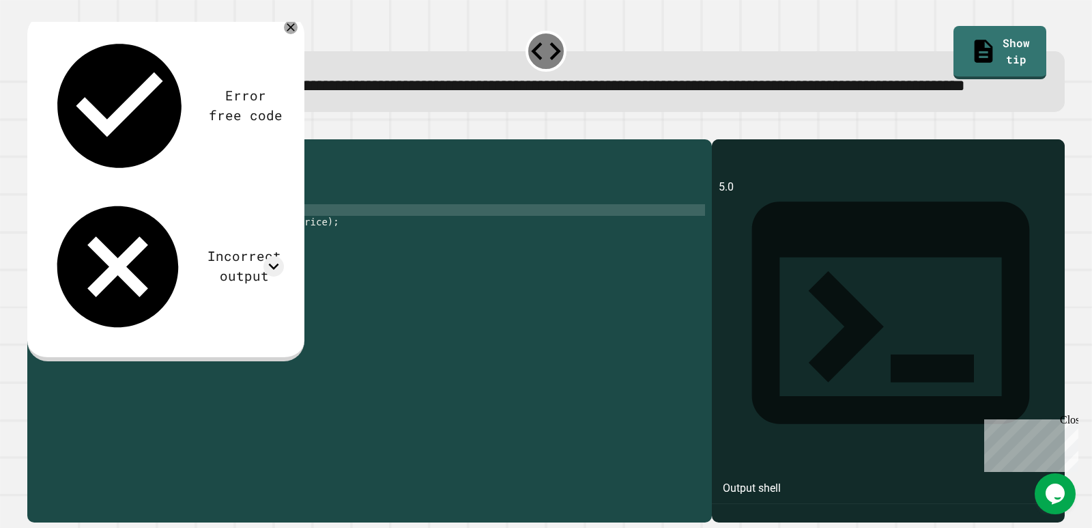
click at [87, 255] on div "public class Main { public static void main ( String args [ ]) { double hispric…" at bounding box center [382, 302] width 645 height 313
click at [83, 259] on div "public class Main { public static void main ( String args [ ]) { double hispric…" at bounding box center [382, 302] width 645 height 313
type textarea "**********"
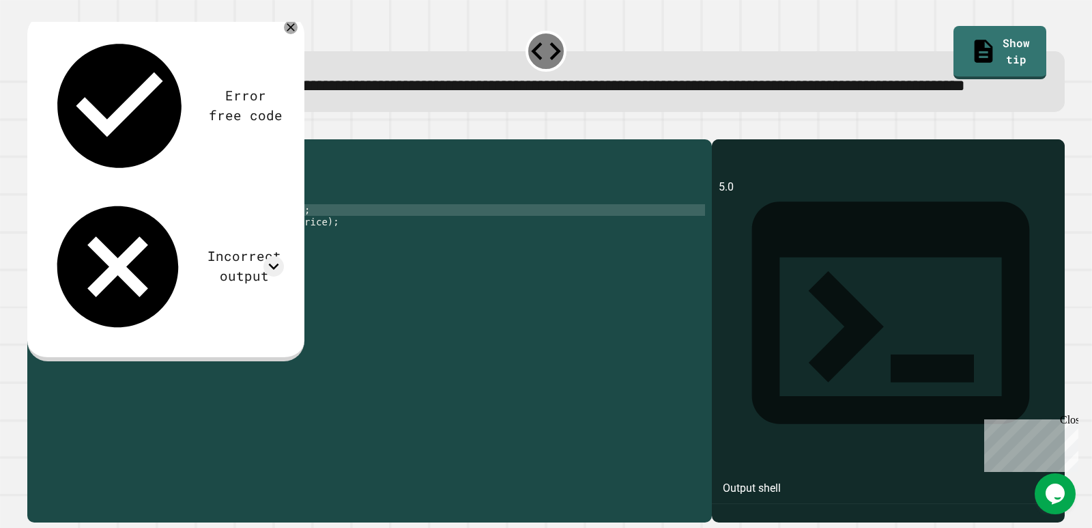
click at [323, 255] on div "public class Main { public static void main ( String args [ ]) { double hispric…" at bounding box center [382, 302] width 645 height 313
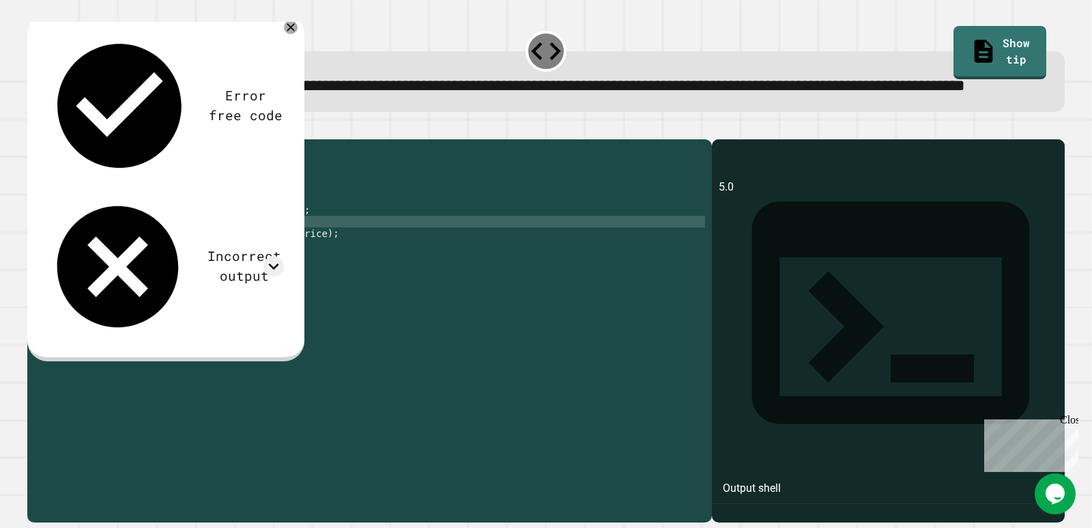
scroll to position [0, 8]
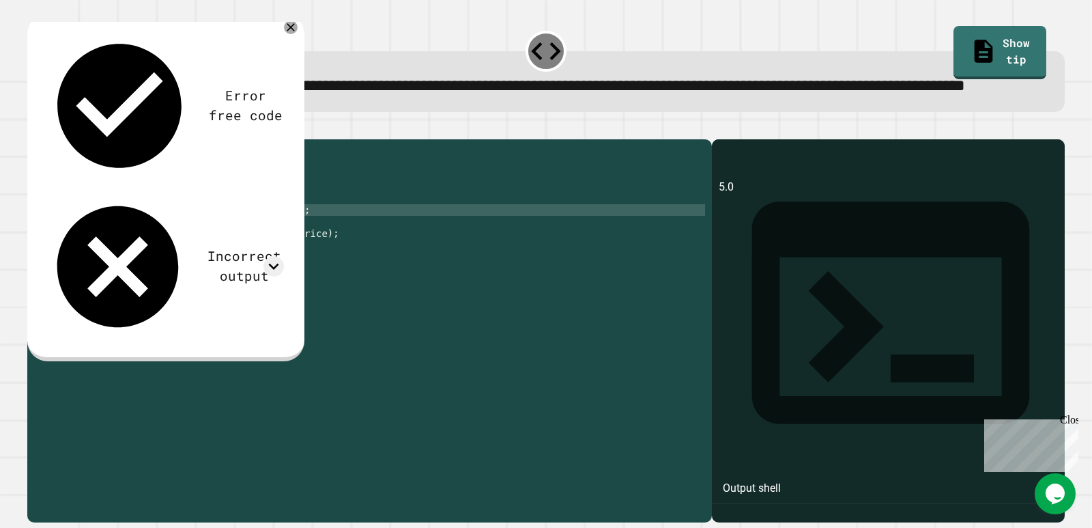
click at [160, 259] on div "public class Main { public static void main ( String args [ ]) { double hispric…" at bounding box center [382, 302] width 645 height 313
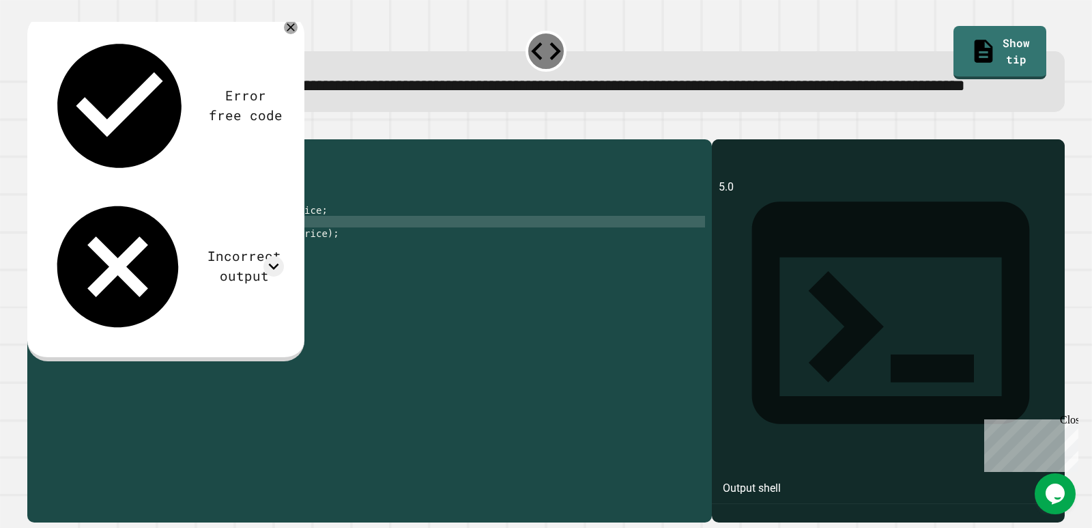
click at [188, 271] on div "public class Main { public static void main ( String args [ ]) { double hispric…" at bounding box center [382, 302] width 645 height 313
click at [360, 266] on div "public class Main { public static void main ( String args [ ]) { double hispric…" at bounding box center [382, 302] width 645 height 313
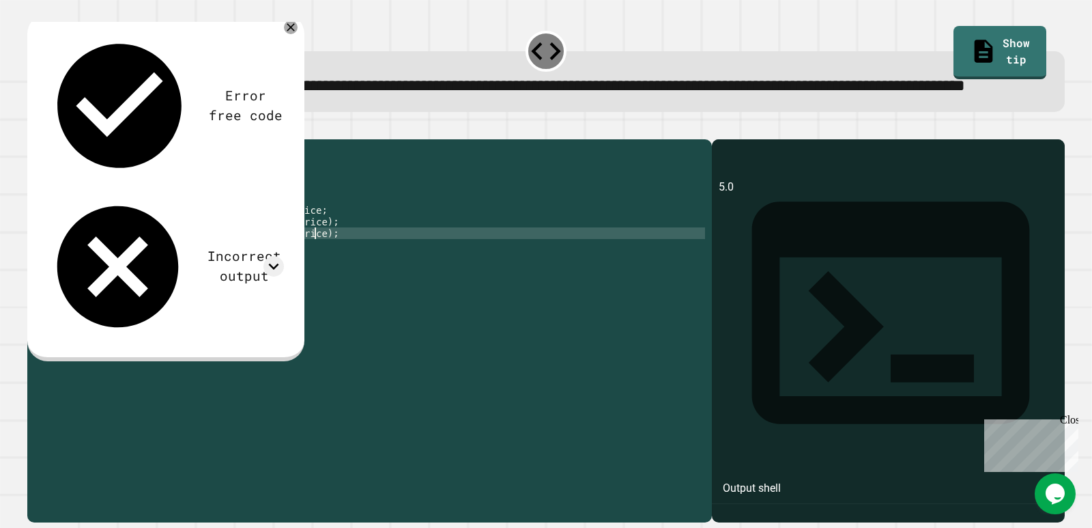
click at [329, 279] on div "public class Main { public static void main ( String args [ ]) { double hispric…" at bounding box center [382, 302] width 645 height 313
type textarea "*"
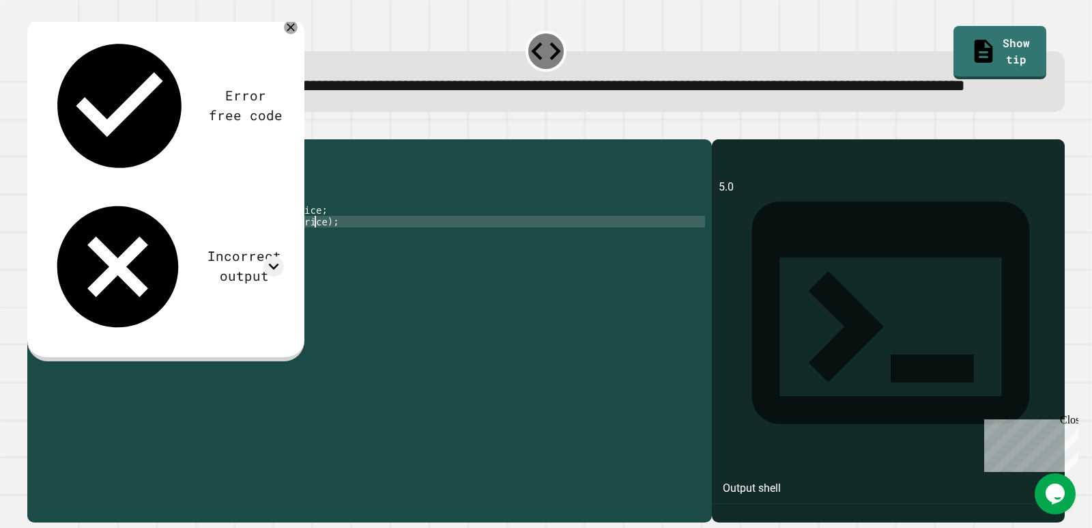
click at [130, 257] on div "public class Main { public static void main ( String args [ ]) { double hispric…" at bounding box center [382, 302] width 645 height 313
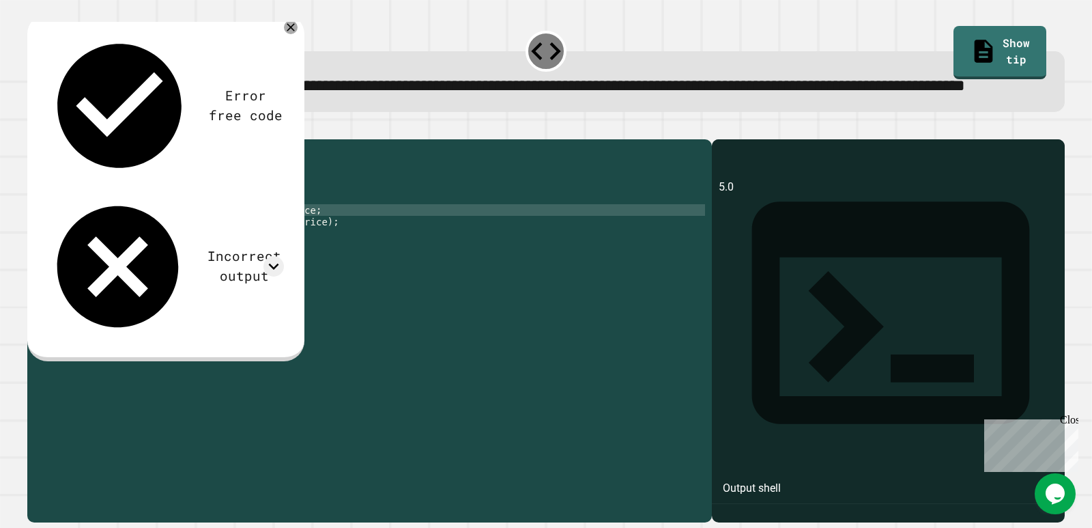
scroll to position [0, 5]
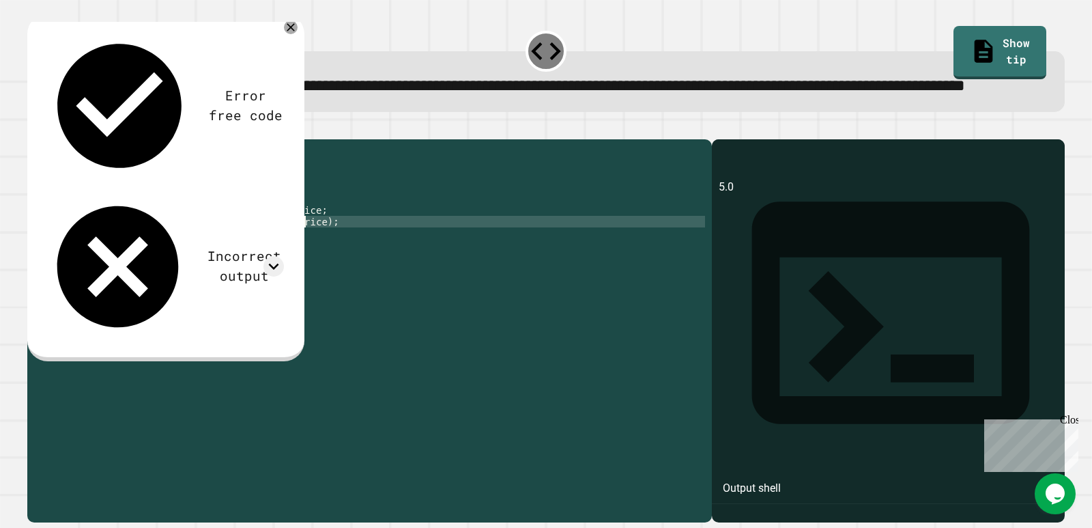
click at [302, 270] on div "public class Main { public static void main ( String args [ ]) { double hispric…" at bounding box center [382, 302] width 645 height 313
click at [219, 246] on div "public class Main { public static void main ( String args [ ]) { double hispric…" at bounding box center [382, 302] width 645 height 313
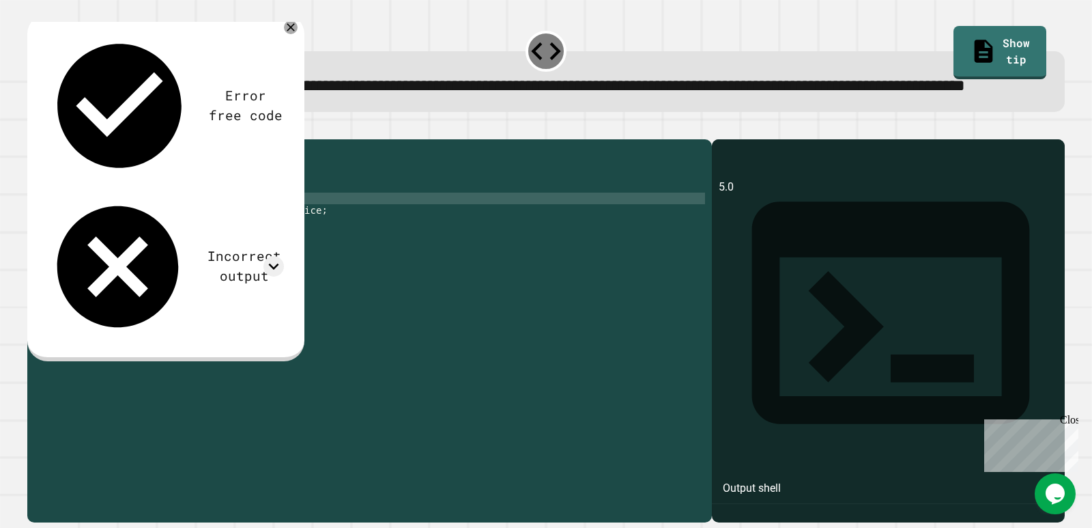
scroll to position [0, 10]
click at [200, 248] on div "public class Main { public static void main ( String args [ ]) { double hispric…" at bounding box center [382, 302] width 645 height 313
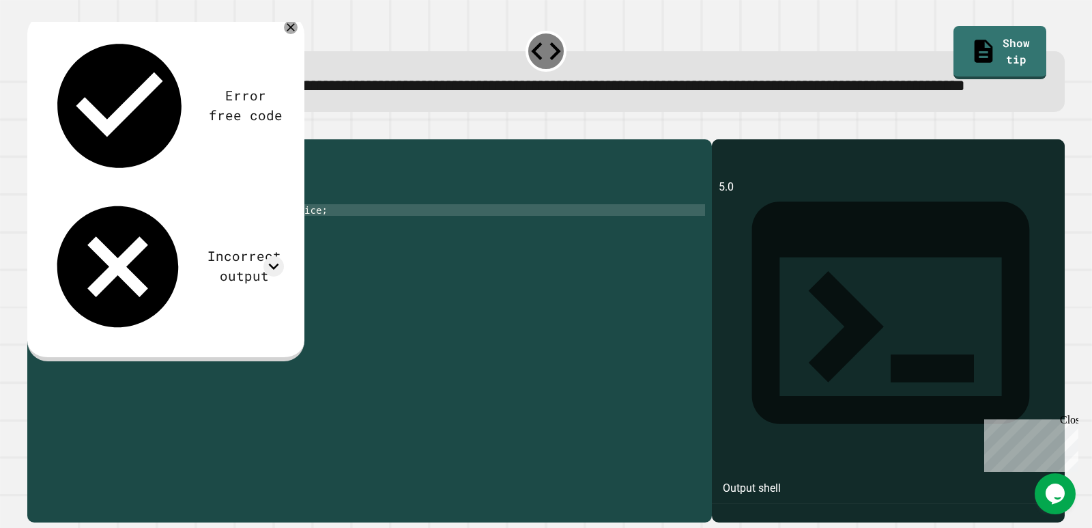
click at [156, 258] on div "public class Main { public static void main ( String args [ ]) { double hispric…" at bounding box center [382, 302] width 645 height 313
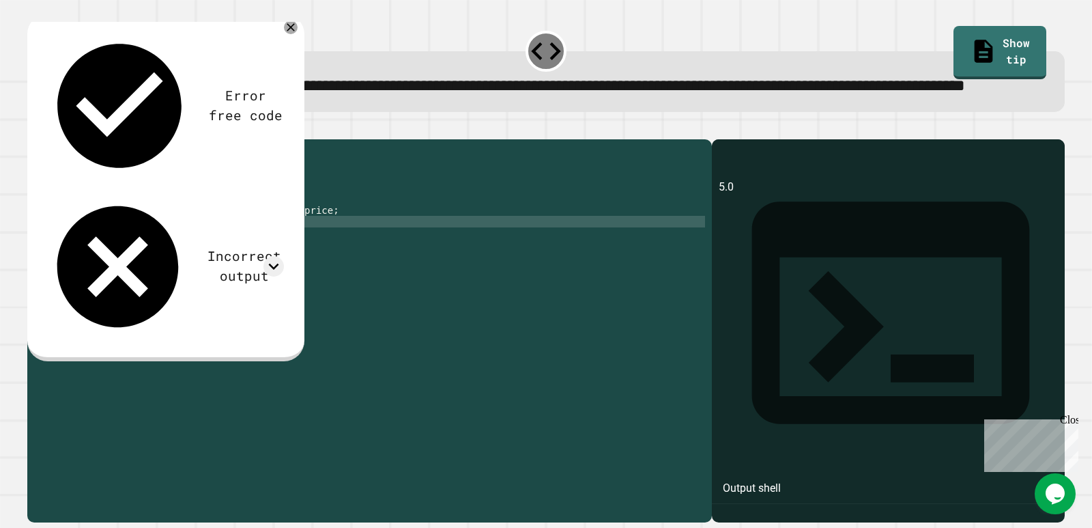
click at [259, 270] on div "public class Main { public static void main ( String args [ ]) { double hispric…" at bounding box center [382, 302] width 645 height 313
click at [34, 128] on icon "button" at bounding box center [34, 128] width 0 height 0
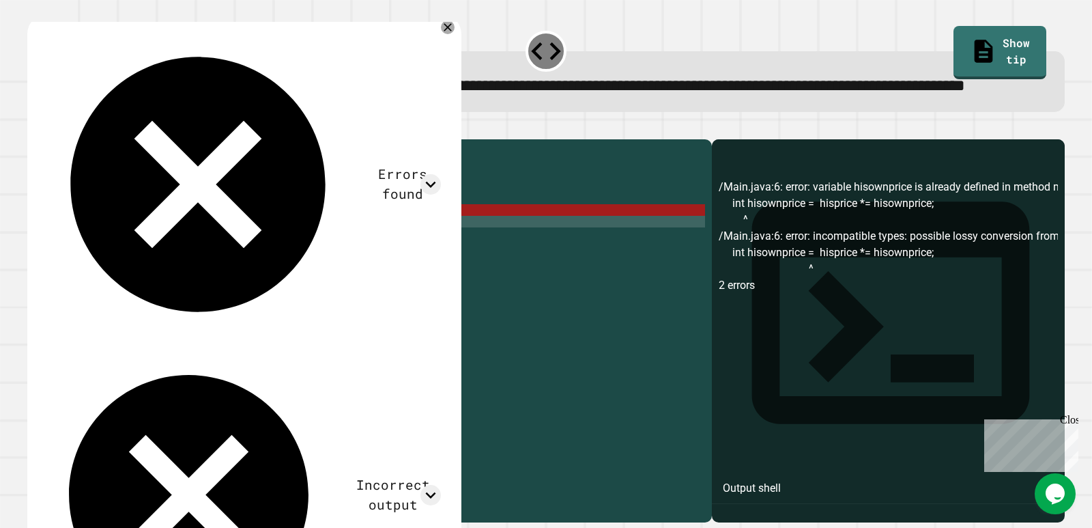
click at [104, 253] on div "public class Main { public static void main ( String args [ ]) { double hispric…" at bounding box center [382, 302] width 645 height 313
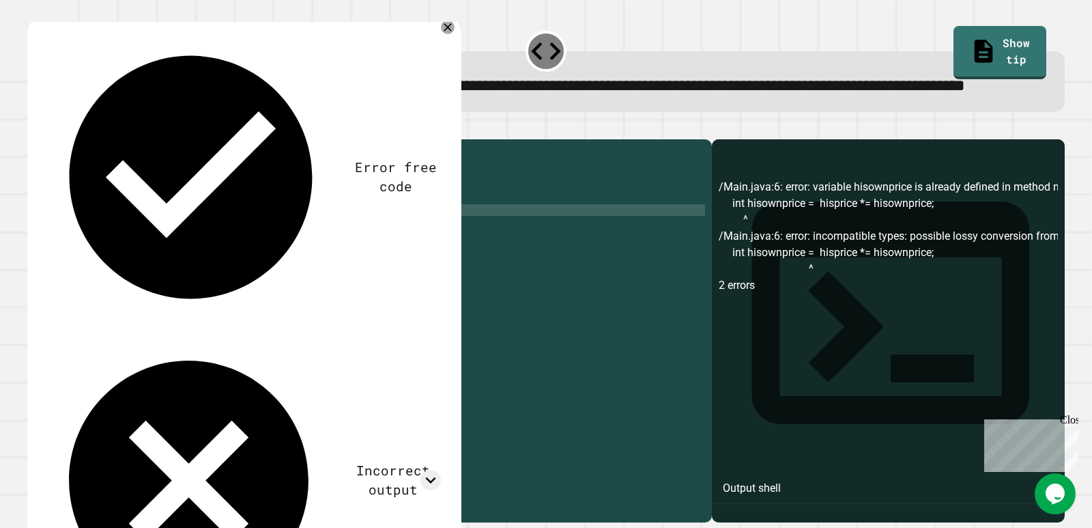
scroll to position [0, 4]
click at [34, 128] on icon "button" at bounding box center [34, 128] width 0 height 0
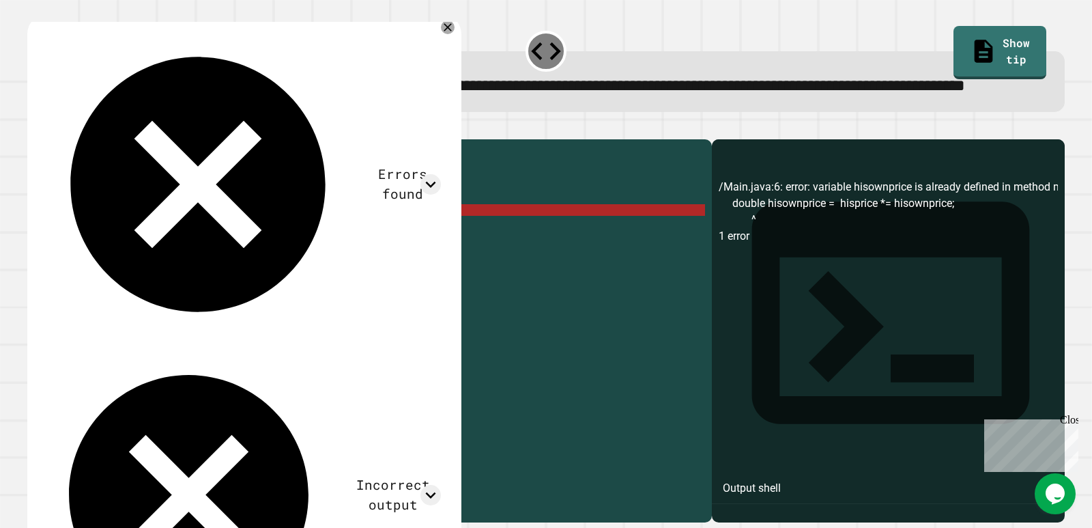
click at [119, 260] on div "public class Main { public static void main ( String args [ ]) { double hispric…" at bounding box center [382, 302] width 645 height 313
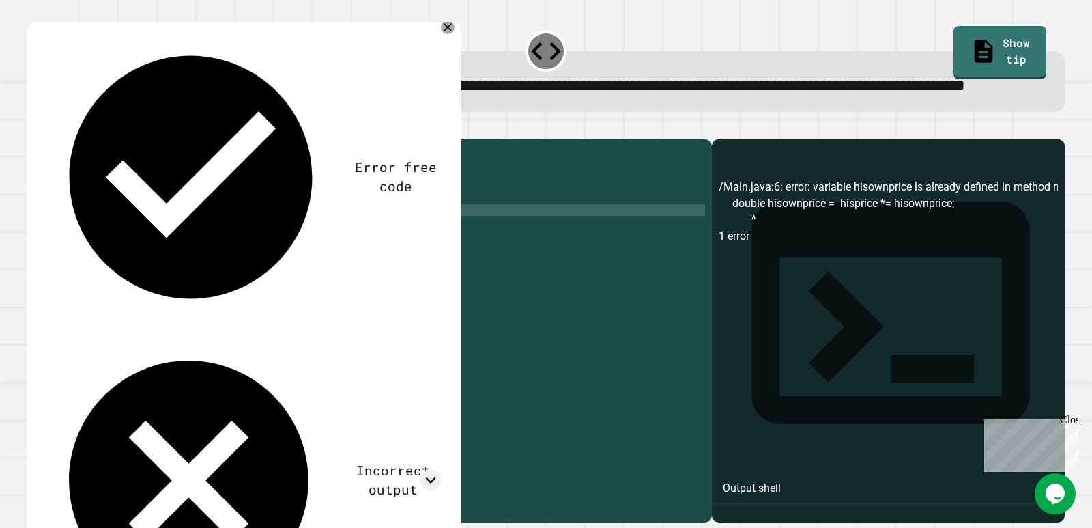
type textarea "**********"
click at [34, 128] on icon "button" at bounding box center [34, 128] width 0 height 0
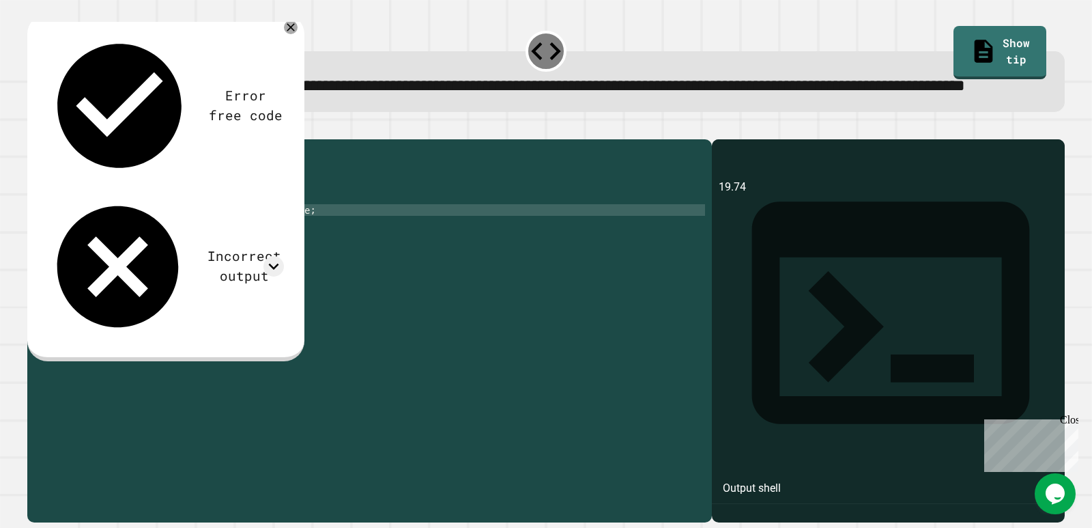
click at [244, 272] on div "public class Main { public static void main ( String args [ ]) { double hispric…" at bounding box center [382, 302] width 645 height 313
click at [298, 257] on div "public class Main { public static void main ( String args [ ]) { double hispric…" at bounding box center [382, 302] width 645 height 313
click at [219, 259] on div "public class Main { public static void main ( String args [ ]) { double hispric…" at bounding box center [382, 302] width 645 height 313
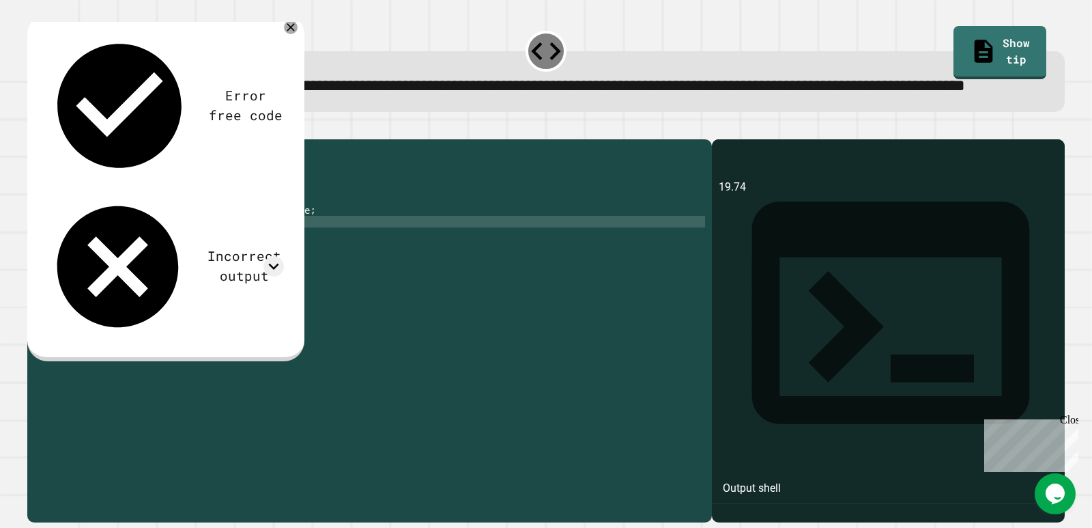
click at [211, 269] on div "public class Main { public static void main ( String args [ ]) { double hispric…" at bounding box center [382, 302] width 645 height 313
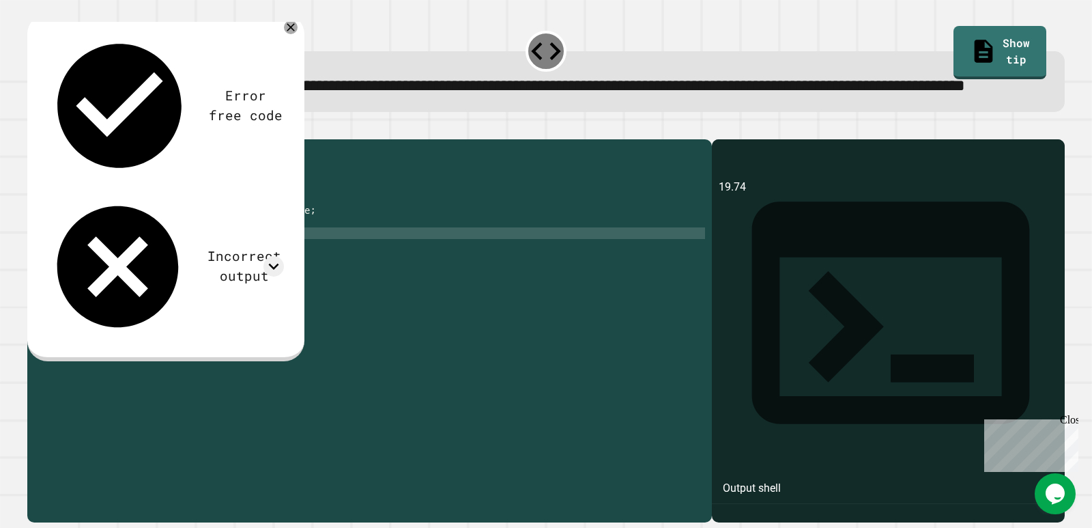
click at [265, 285] on div "public class Main { public static void main ( String args [ ]) { double hispric…" at bounding box center [382, 302] width 645 height 313
click at [246, 286] on div "public class Main { public static void main ( String args [ ]) { double hispric…" at bounding box center [382, 302] width 645 height 313
click at [34, 128] on icon "button" at bounding box center [34, 128] width 0 height 0
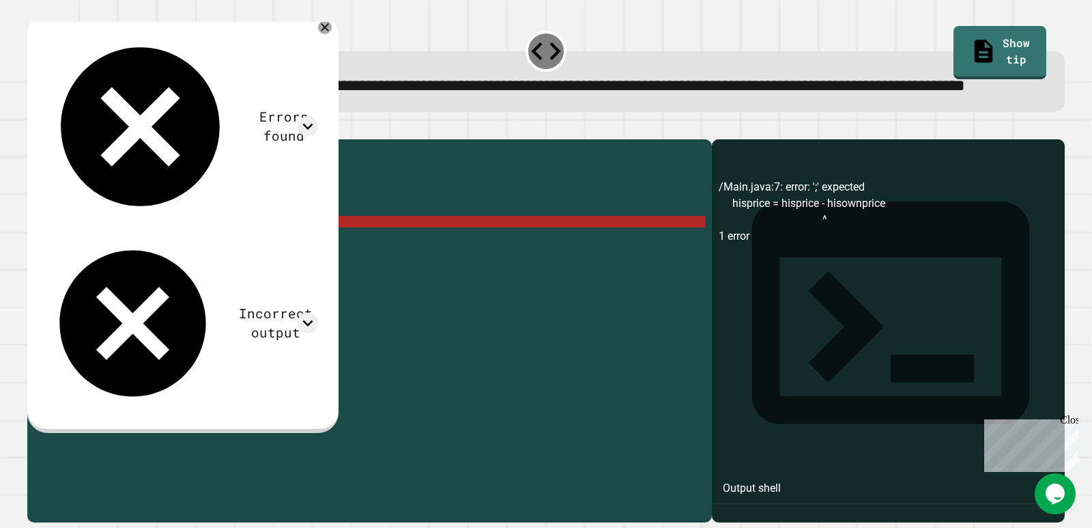
click at [269, 270] on div "public class Main { public static void main ( String args [ ]) { double hispric…" at bounding box center [382, 302] width 645 height 313
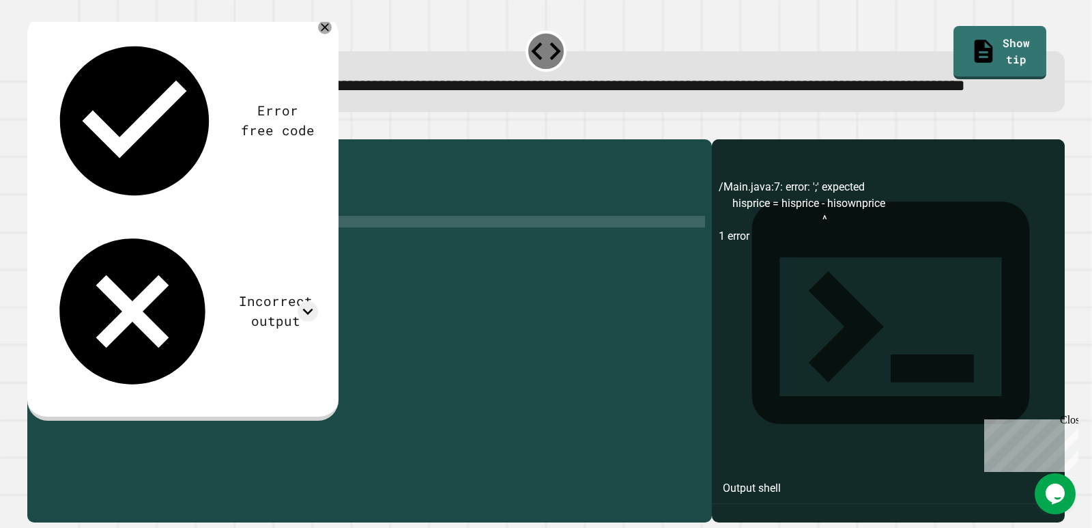
scroll to position [0, 14]
click at [34, 128] on icon "button" at bounding box center [34, 128] width 0 height 0
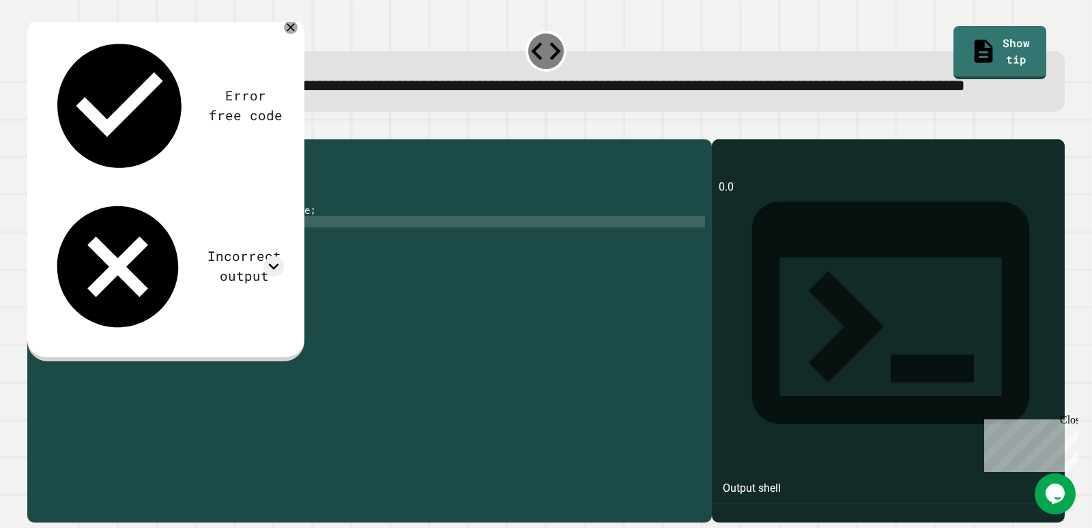
click at [268, 269] on div "public class Main { public static void main ( String args [ ]) { double hispric…" at bounding box center [382, 302] width 645 height 313
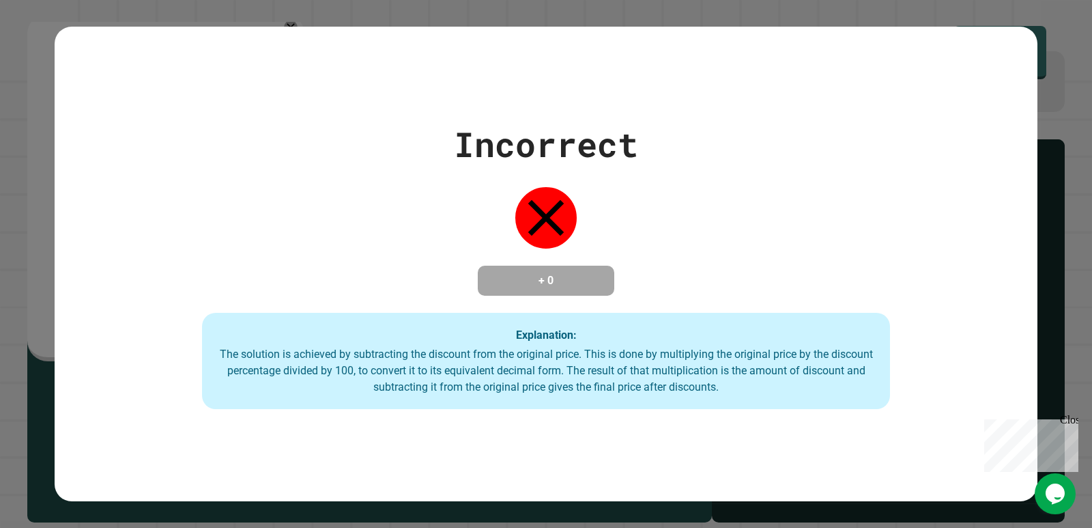
type textarea "**********"
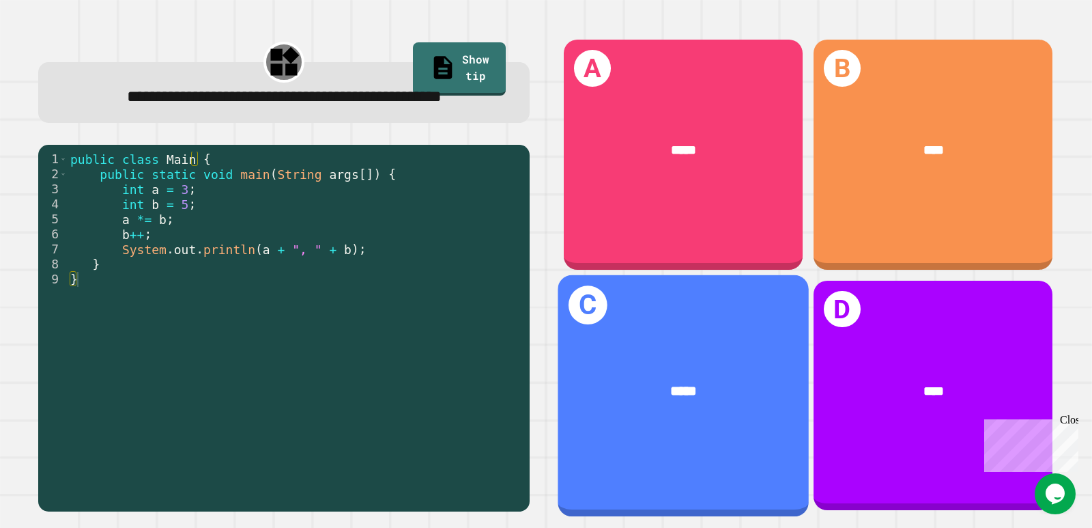
click at [688, 353] on div "*****" at bounding box center [683, 391] width 251 height 76
